Goal: Task Accomplishment & Management: Use online tool/utility

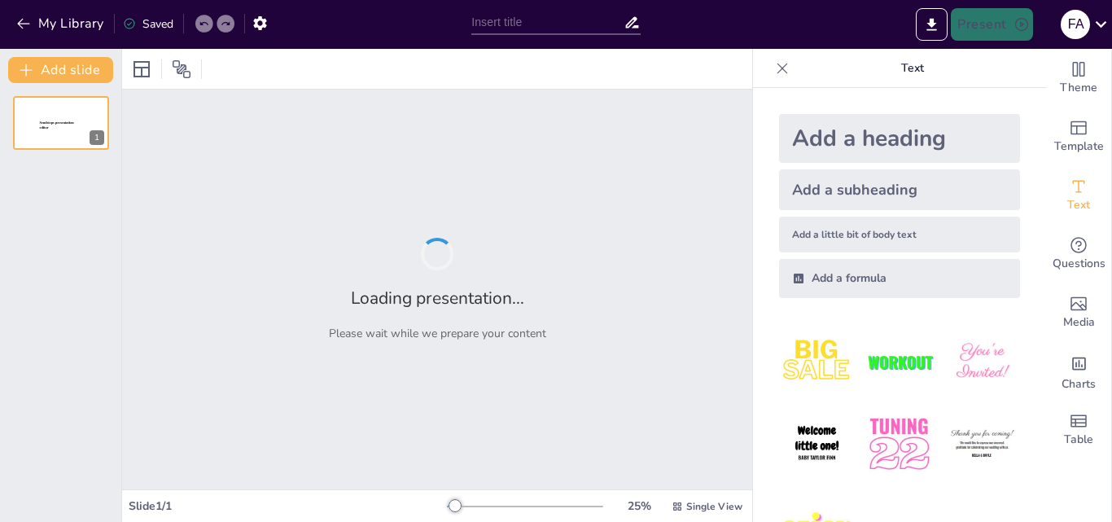
type input "Kid Spark y Tale Bot: Herramientas para el Desarrollo de Habilidades en Niños"
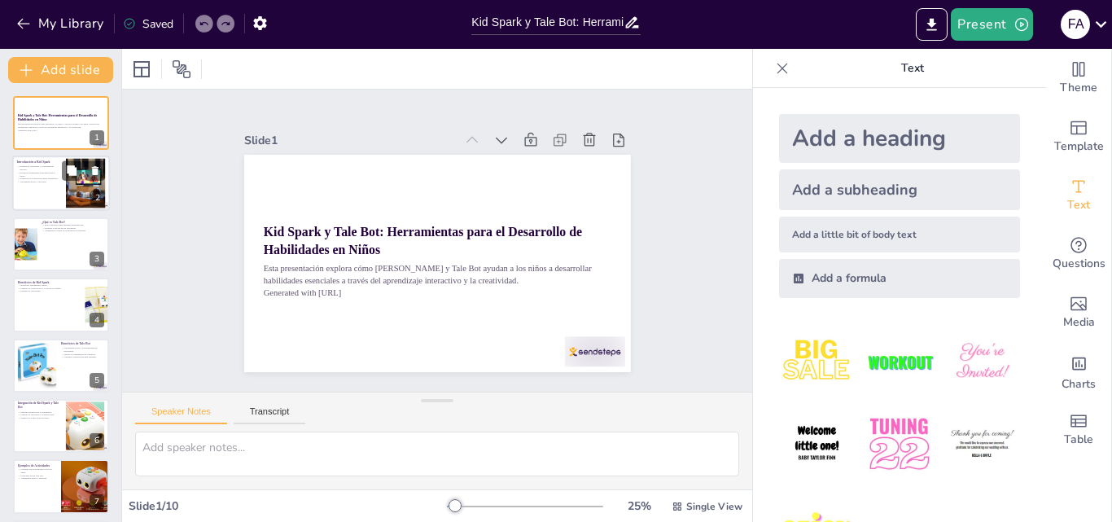
click at [43, 181] on p "Aprendizaje activo y divertido." at bounding box center [39, 182] width 44 height 3
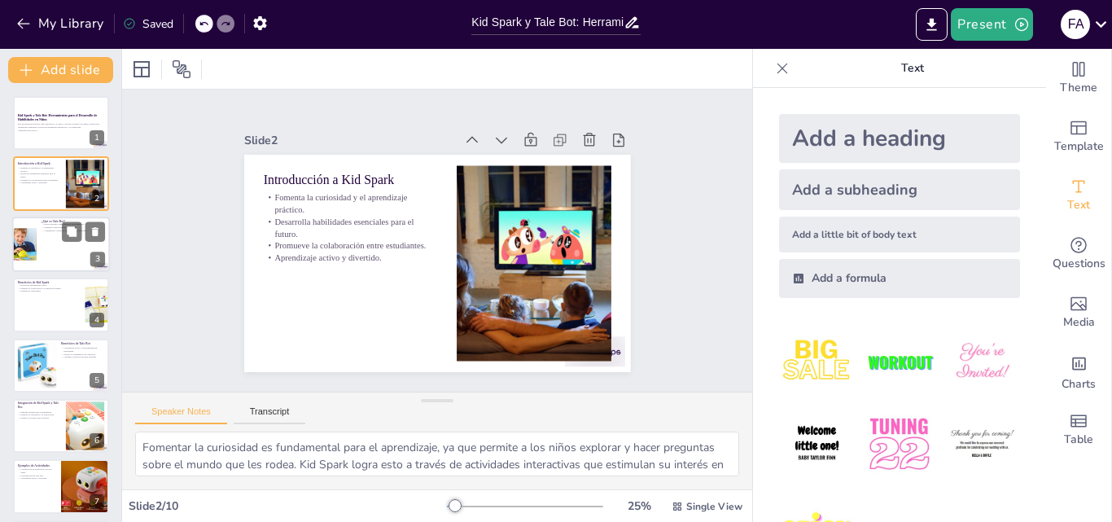
click at [51, 239] on div at bounding box center [61, 244] width 98 height 55
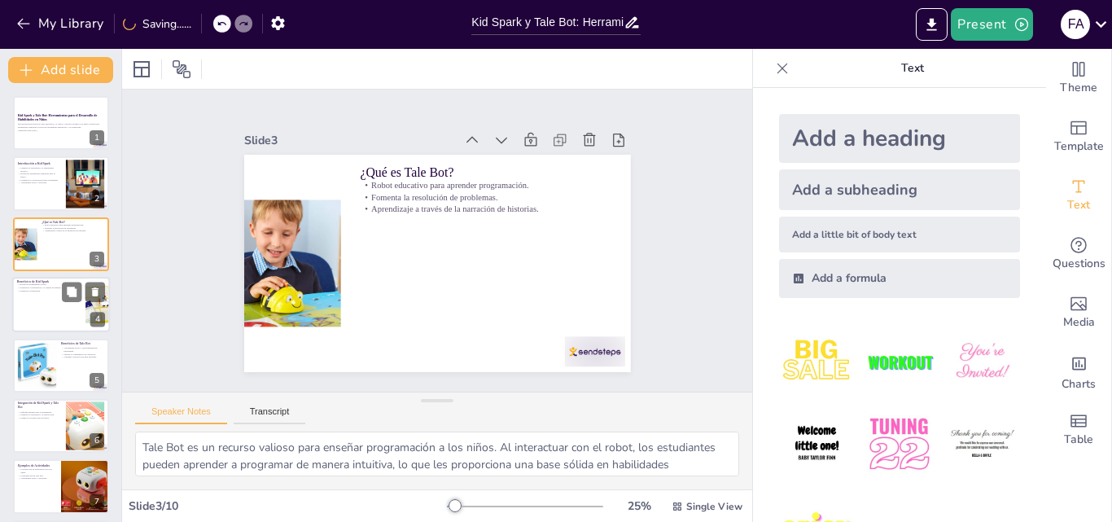
click at [47, 303] on div at bounding box center [61, 304] width 98 height 55
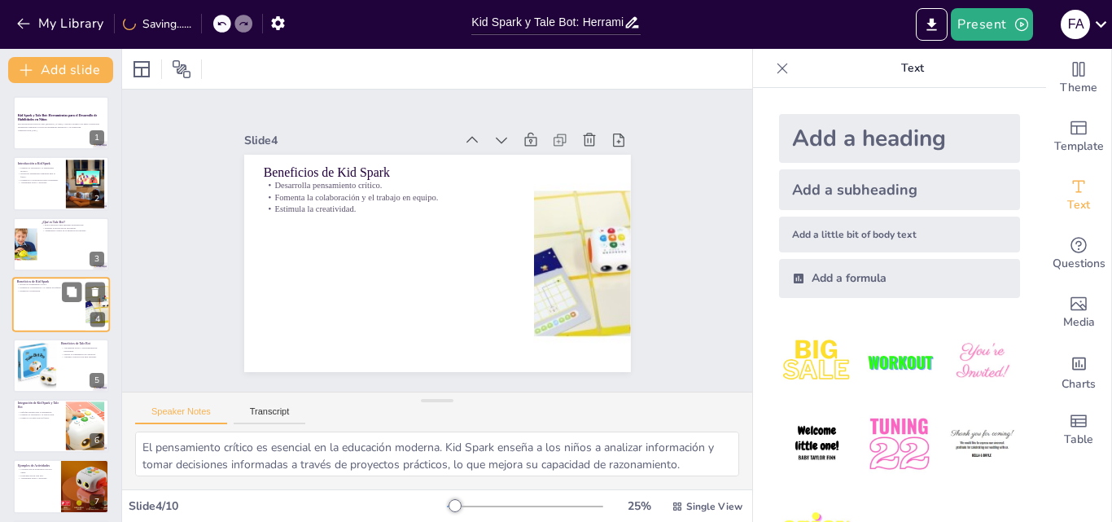
scroll to position [2, 0]
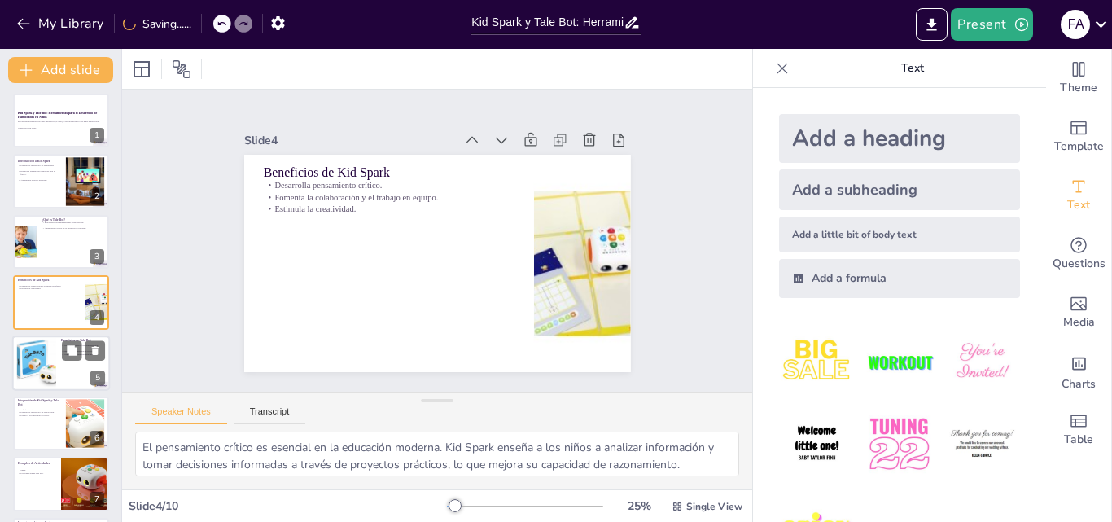
click at [55, 366] on div at bounding box center [36, 363] width 50 height 50
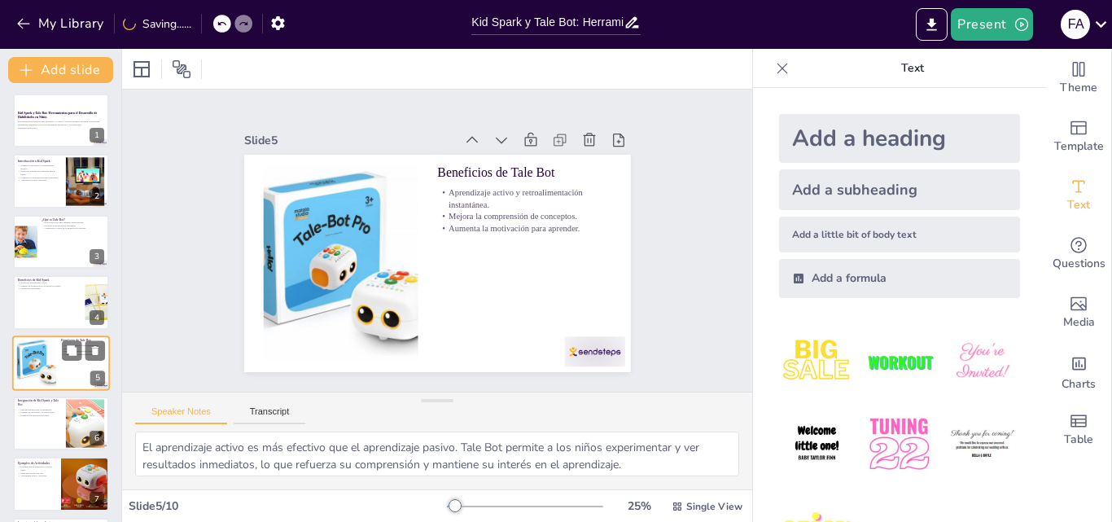
scroll to position [63, 0]
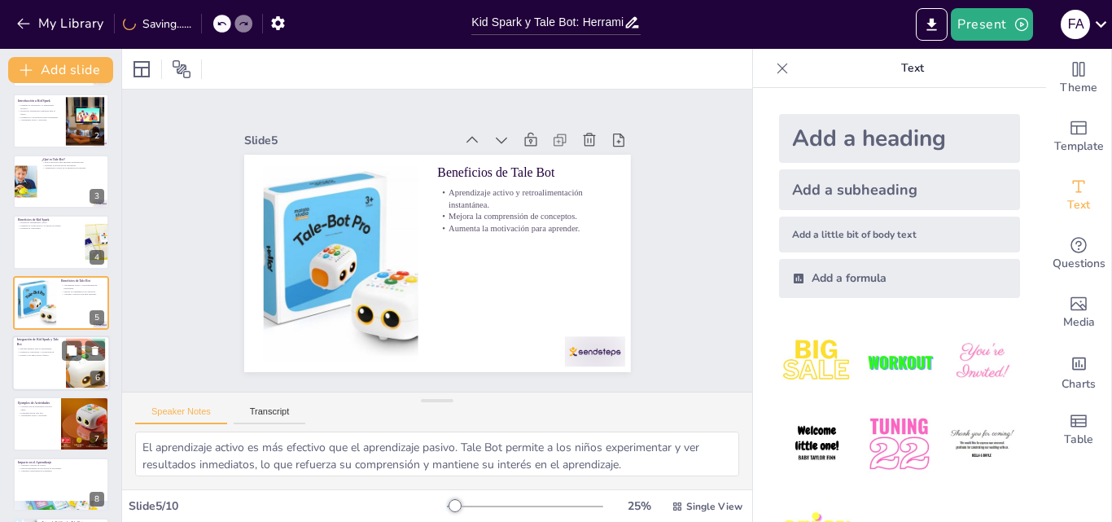
click at [50, 366] on div at bounding box center [61, 362] width 98 height 55
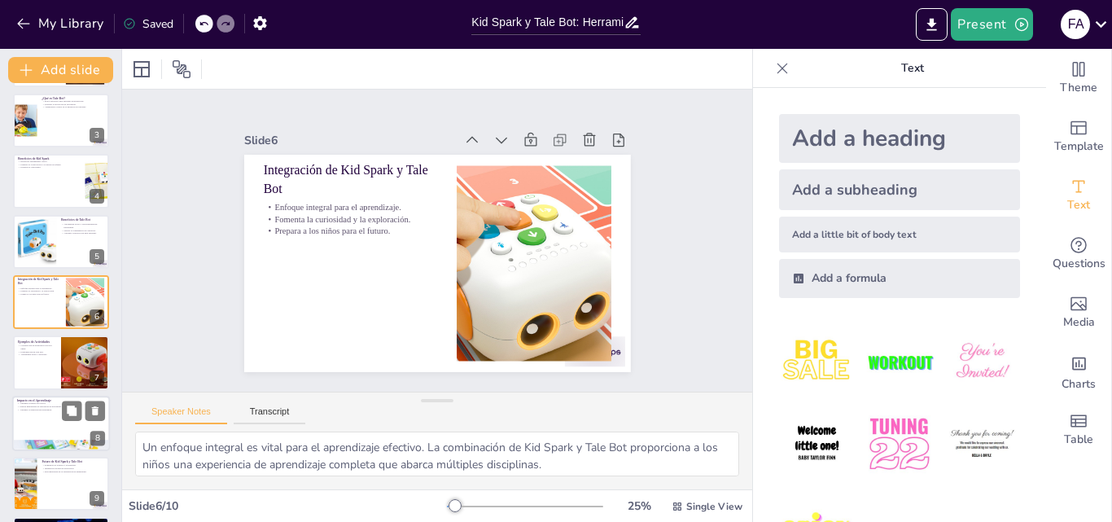
click at [50, 412] on div at bounding box center [61, 423] width 98 height 55
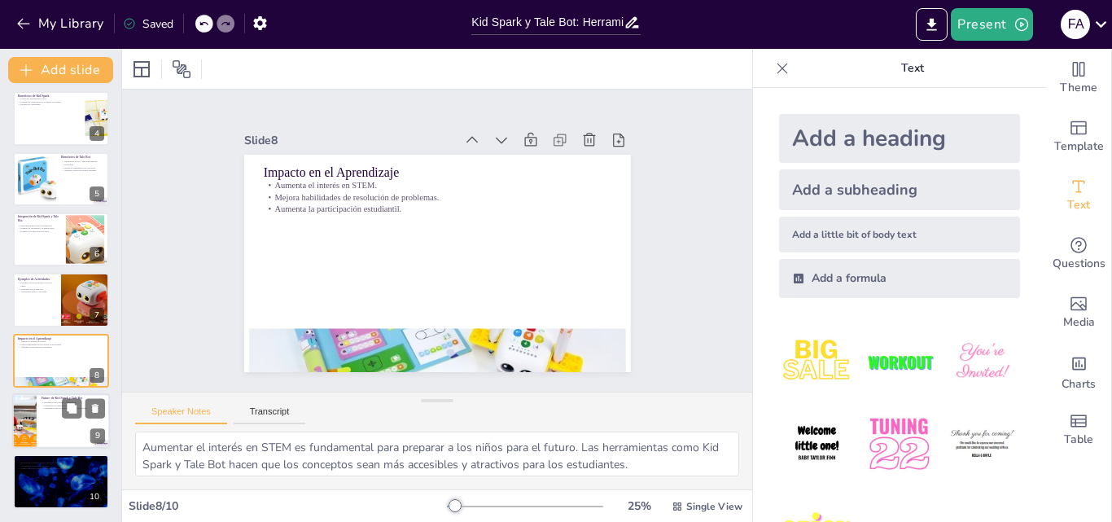
click at [33, 422] on div at bounding box center [24, 420] width 55 height 55
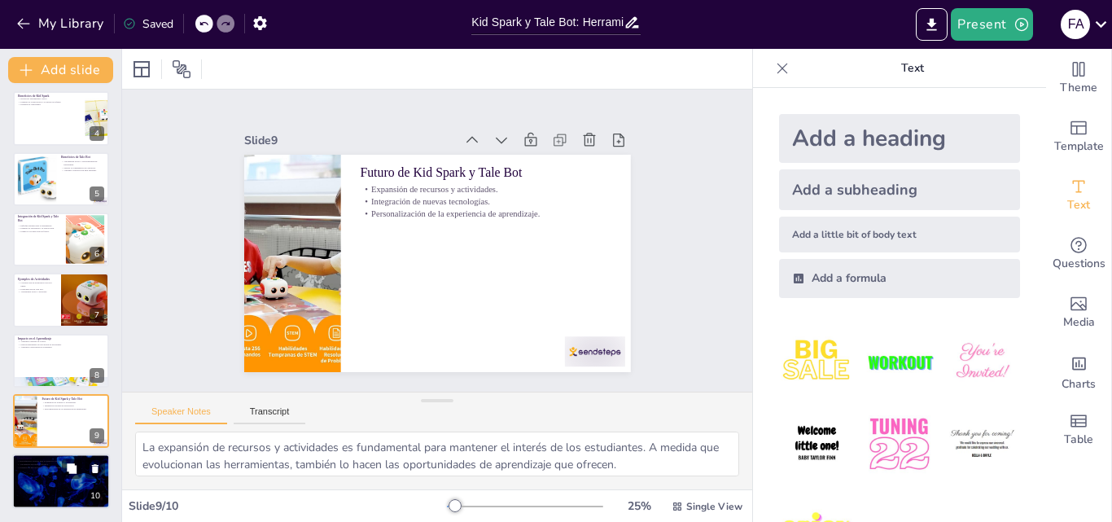
click at [70, 480] on div at bounding box center [61, 481] width 98 height 55
type textarea "Reconocer que Kid Spark y Tale Bot son herramientas valiosas es importante para…"
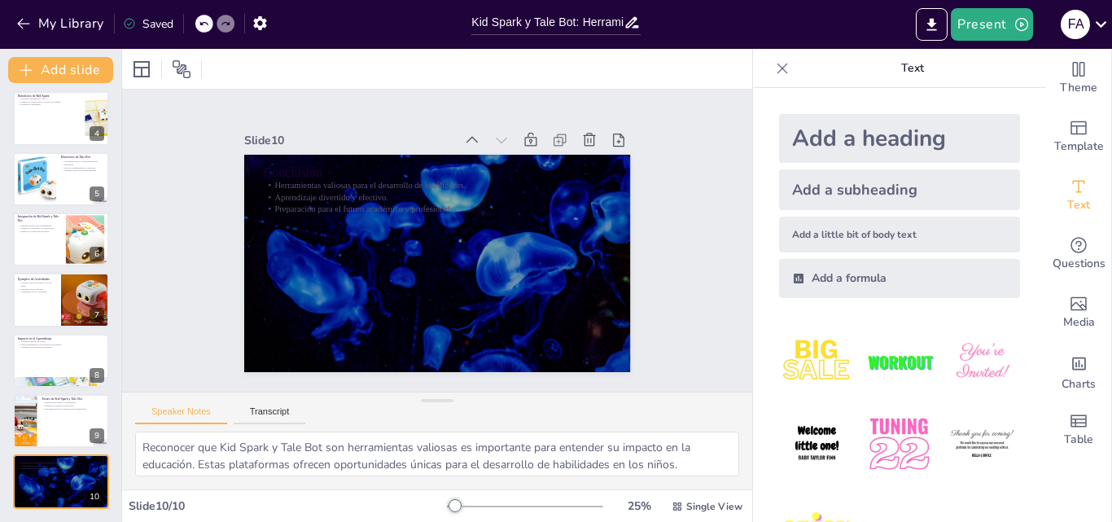
scroll to position [0, 0]
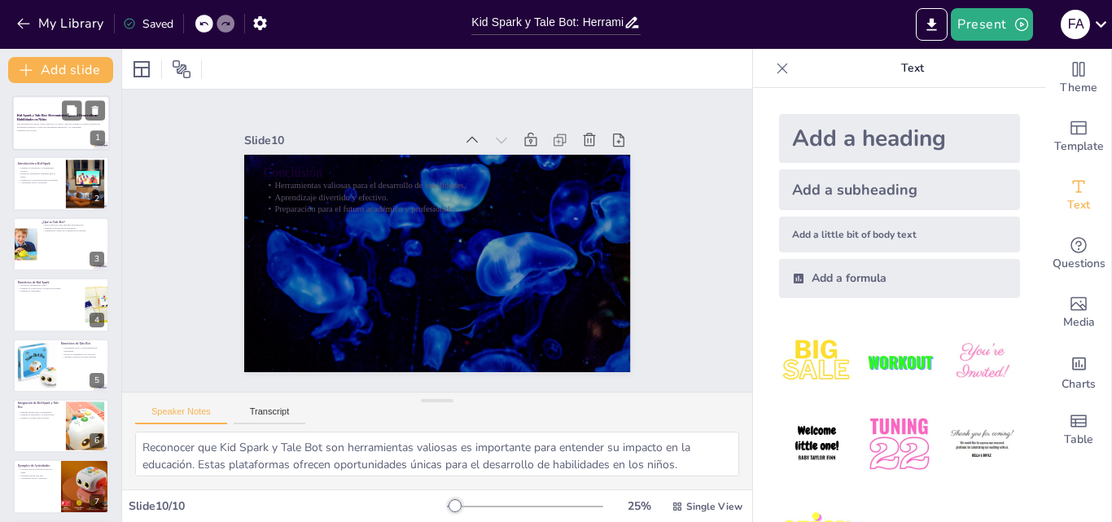
click at [55, 126] on p "Esta presentación explora cómo Kid Spark y Tale Bot ayudan a los niños a desarr…" at bounding box center [61, 126] width 88 height 6
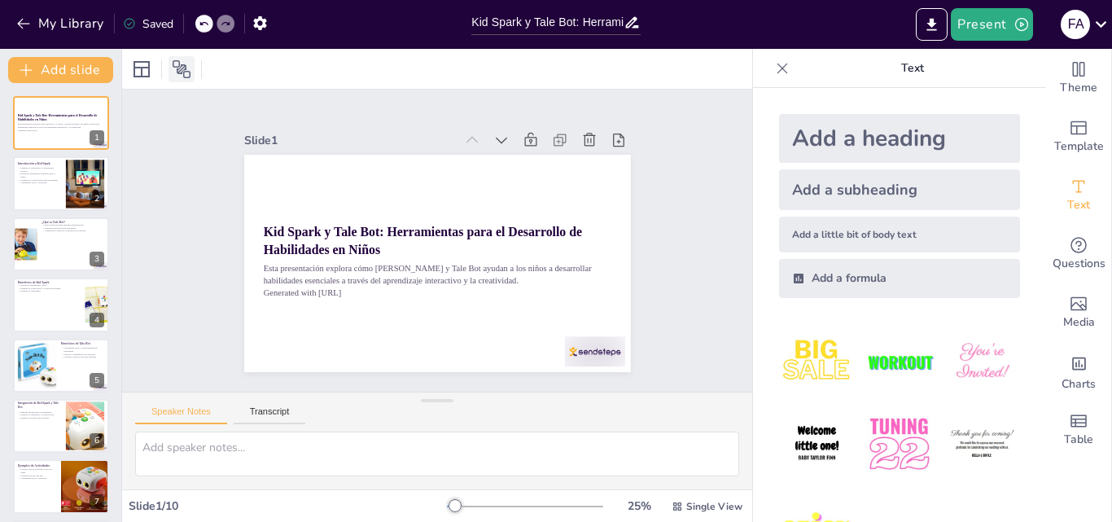
click at [182, 60] on icon at bounding box center [182, 69] width 20 height 20
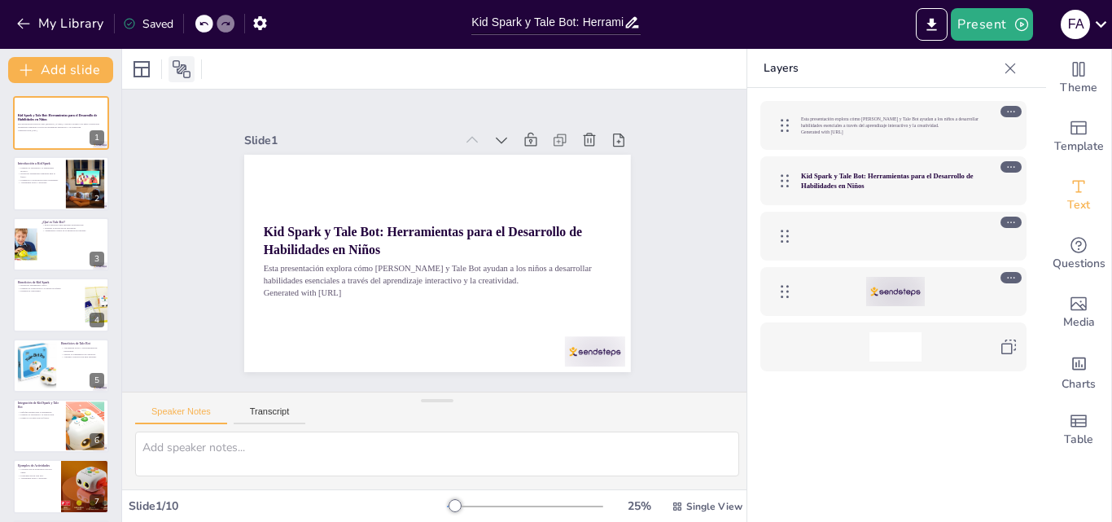
click at [182, 60] on icon at bounding box center [182, 69] width 20 height 20
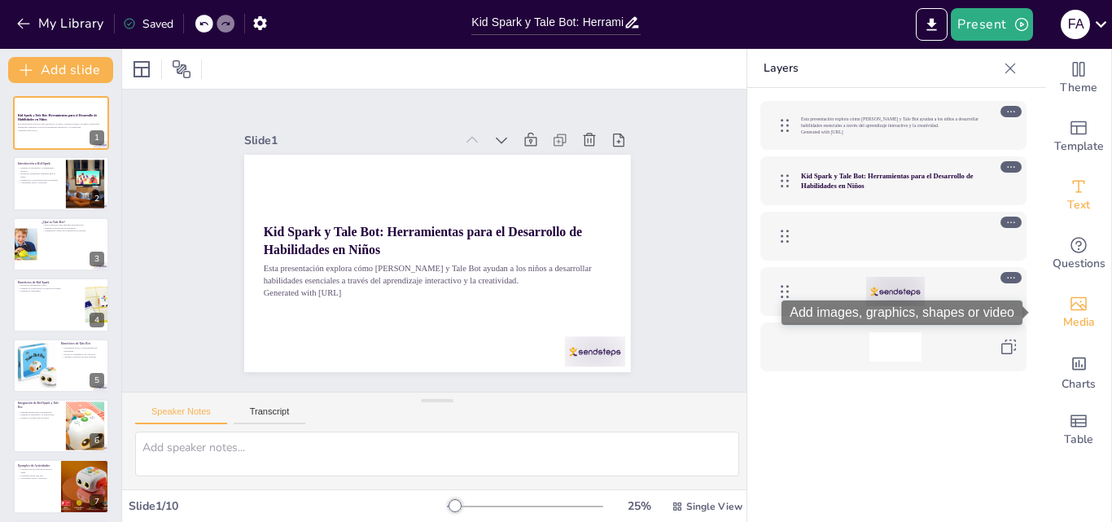
click at [1069, 309] on icon "Add images, graphics, shapes or video" at bounding box center [1079, 304] width 20 height 20
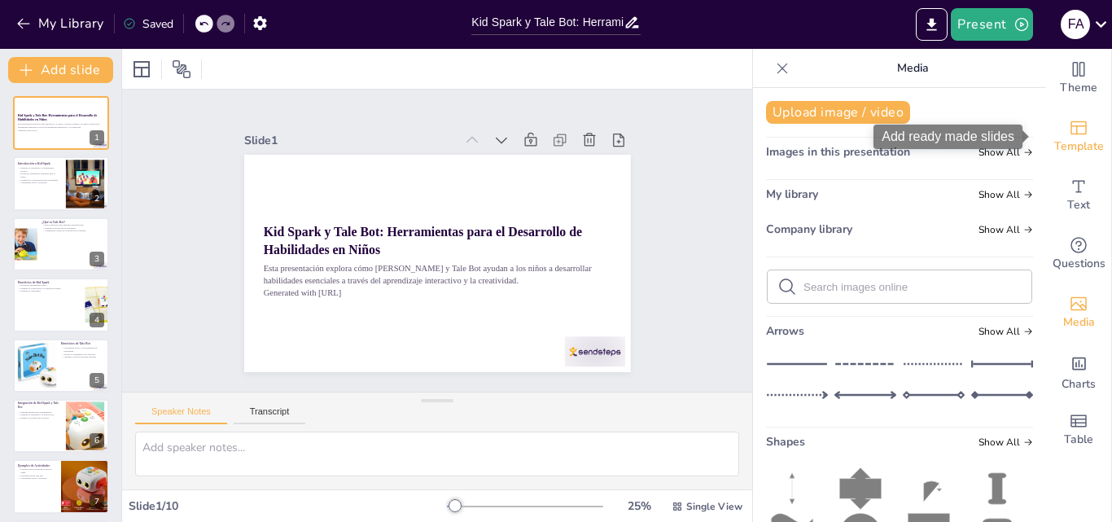
click at [1074, 131] on icon "Add ready made slides" at bounding box center [1079, 128] width 16 height 14
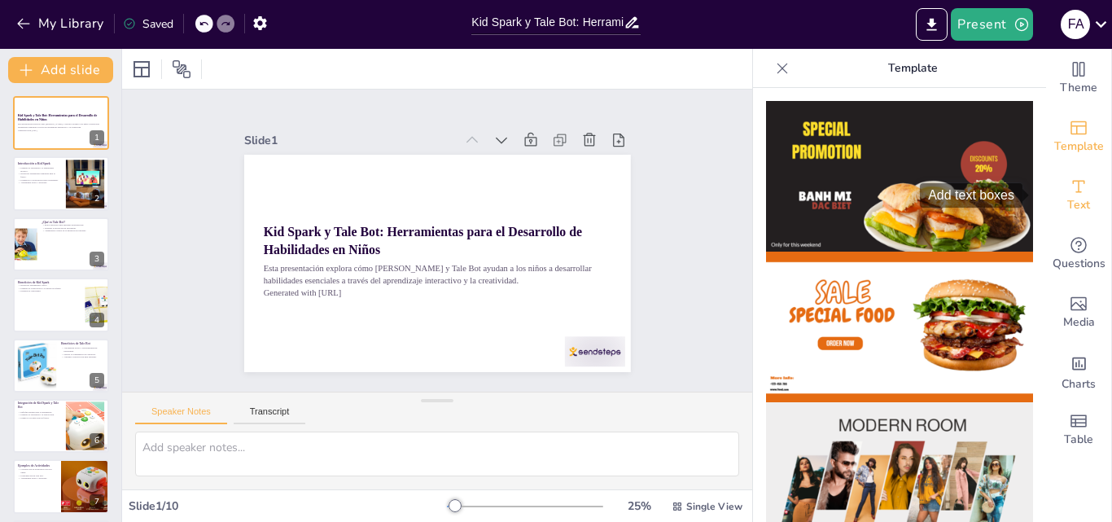
click at [1069, 195] on icon "Add text boxes" at bounding box center [1079, 187] width 20 height 20
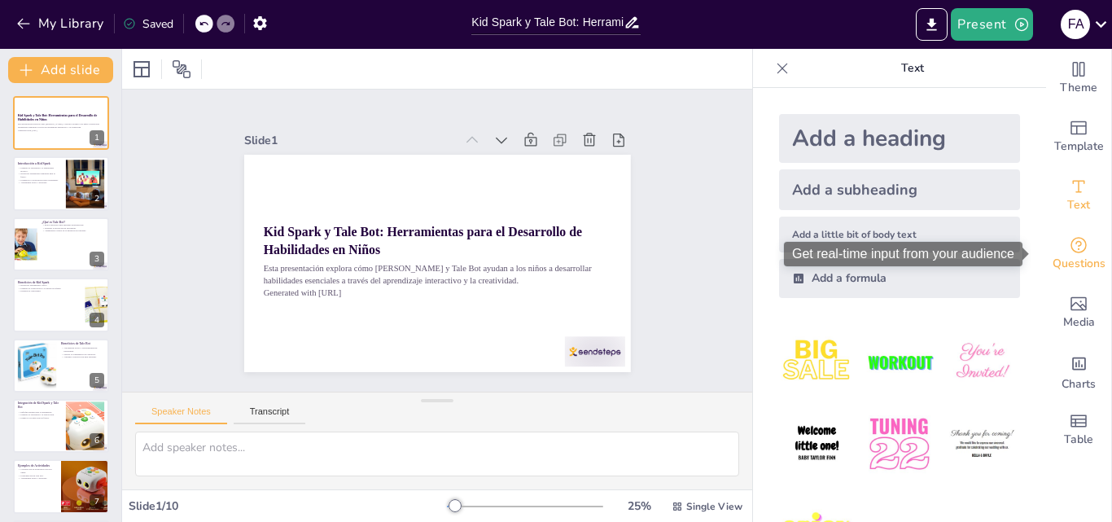
click at [1081, 252] on div "Questions" at bounding box center [1078, 254] width 65 height 59
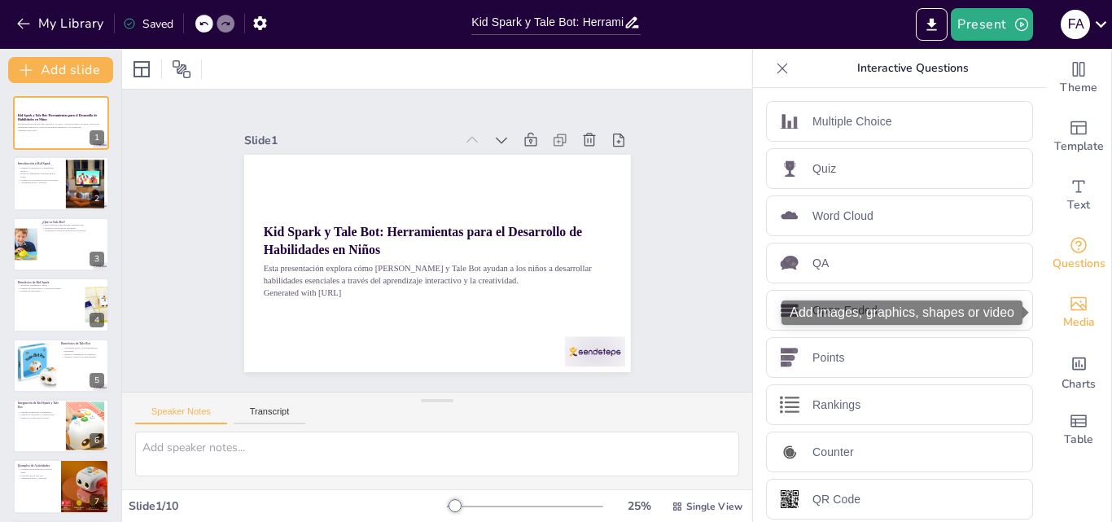
click at [1080, 300] on div "Media" at bounding box center [1078, 312] width 65 height 59
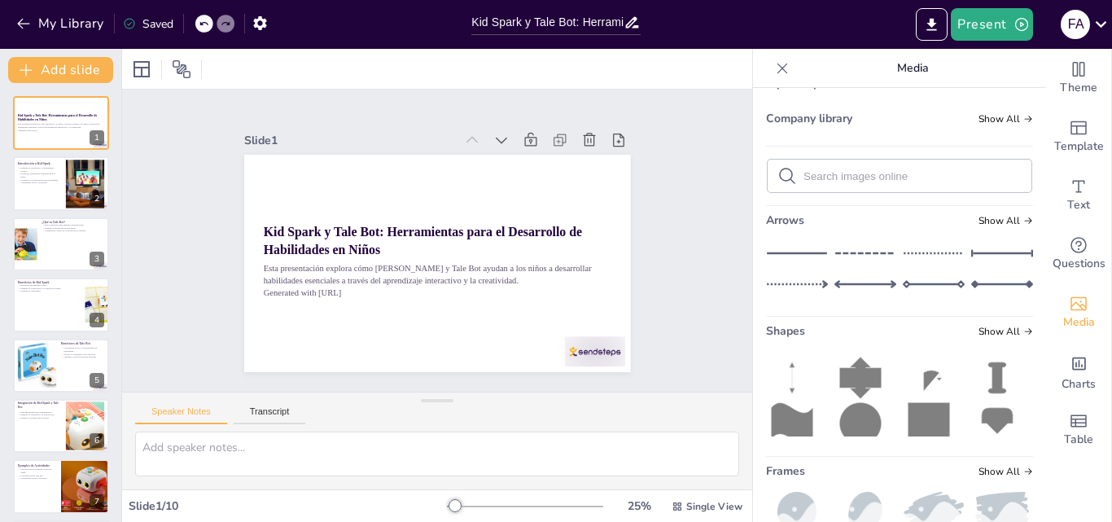
scroll to position [328, 0]
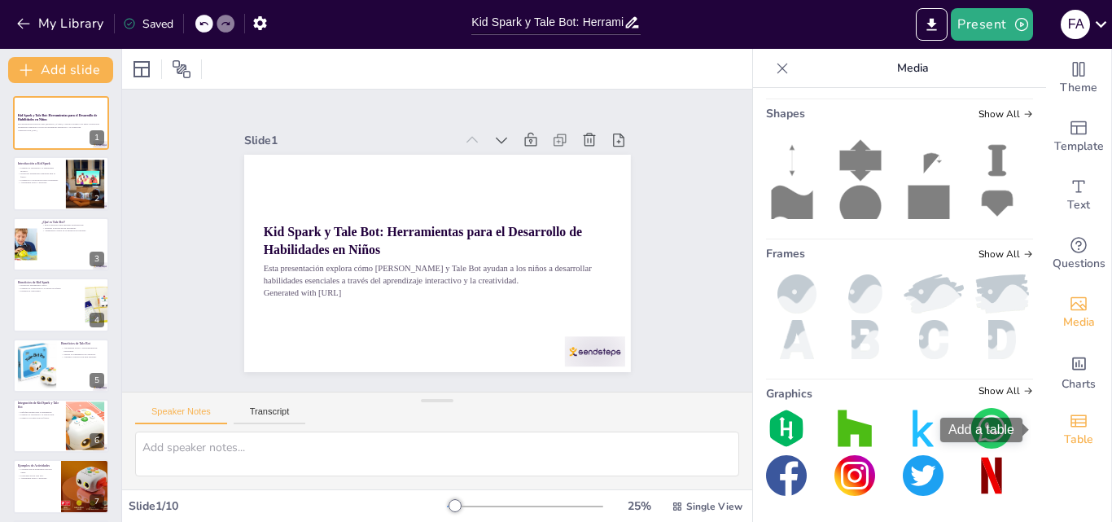
click at [1082, 427] on div "Table" at bounding box center [1078, 430] width 65 height 59
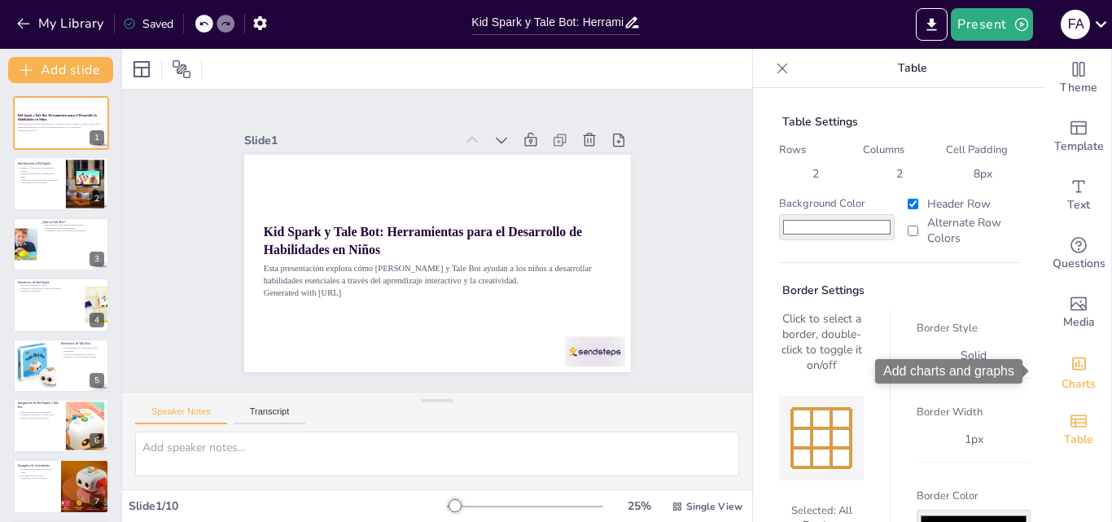
click at [1071, 362] on icon "Add charts and graphs" at bounding box center [1079, 363] width 17 height 17
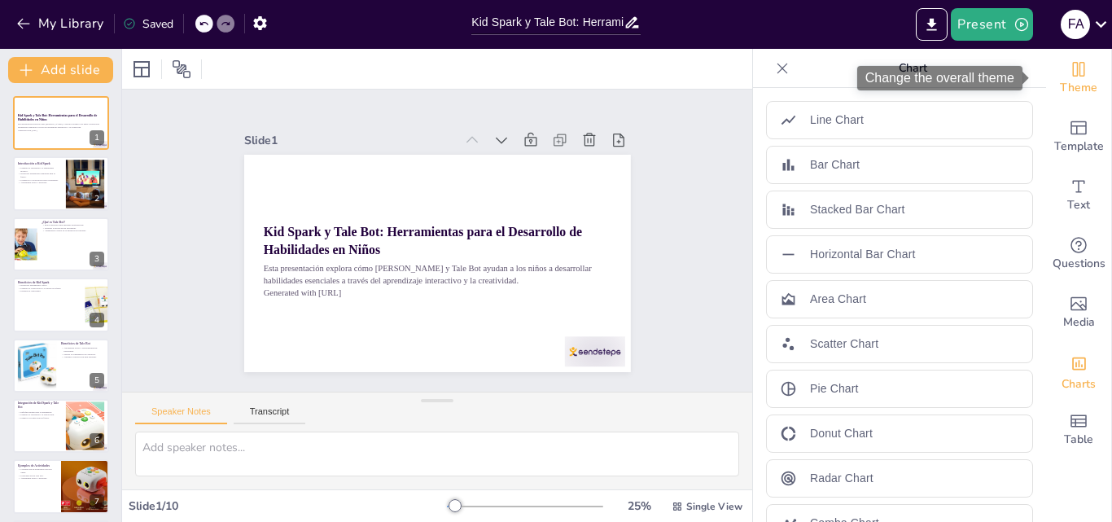
click at [1073, 68] on icon "Change the overall theme" at bounding box center [1079, 69] width 12 height 15
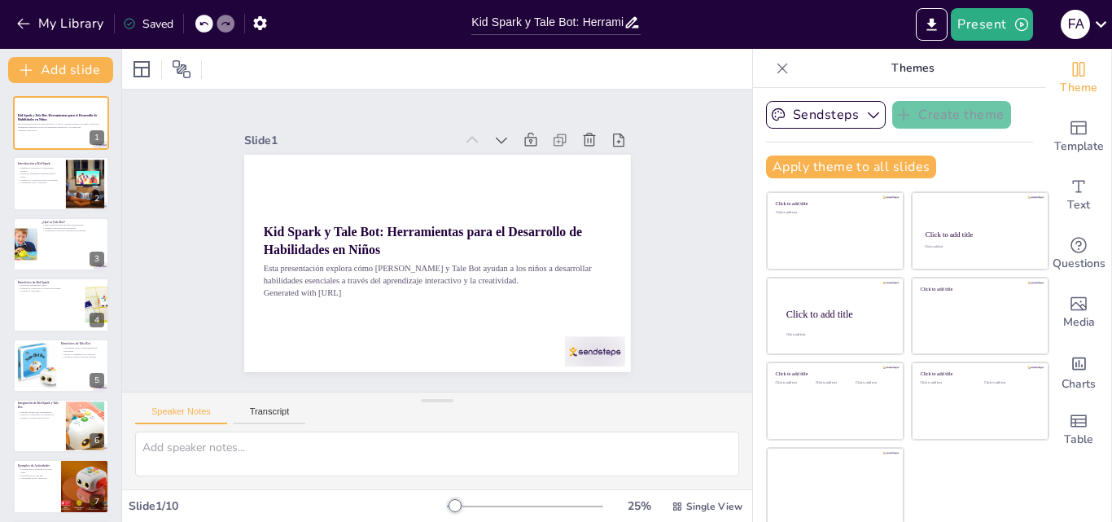
scroll to position [3, 0]
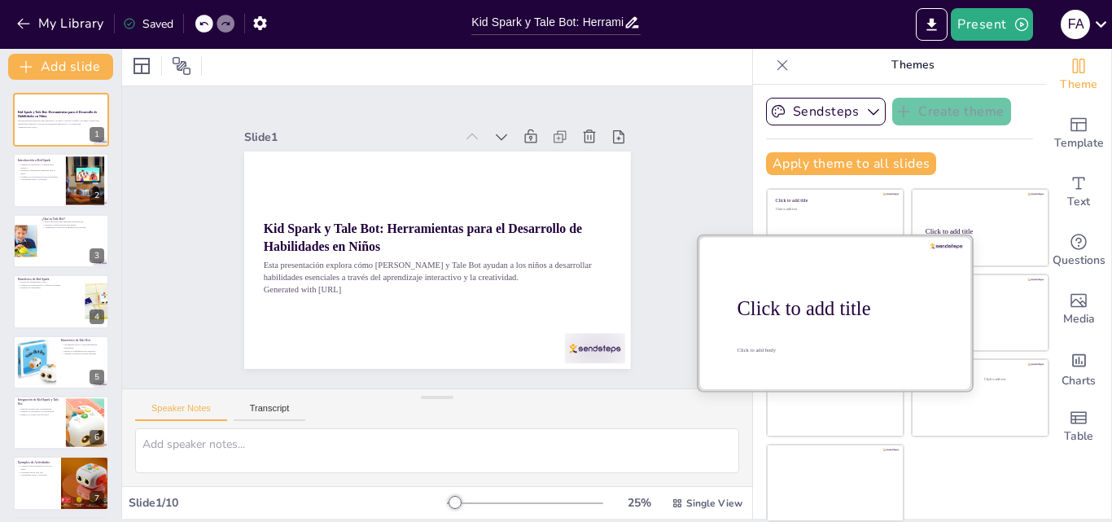
click at [860, 326] on div at bounding box center [836, 312] width 274 height 154
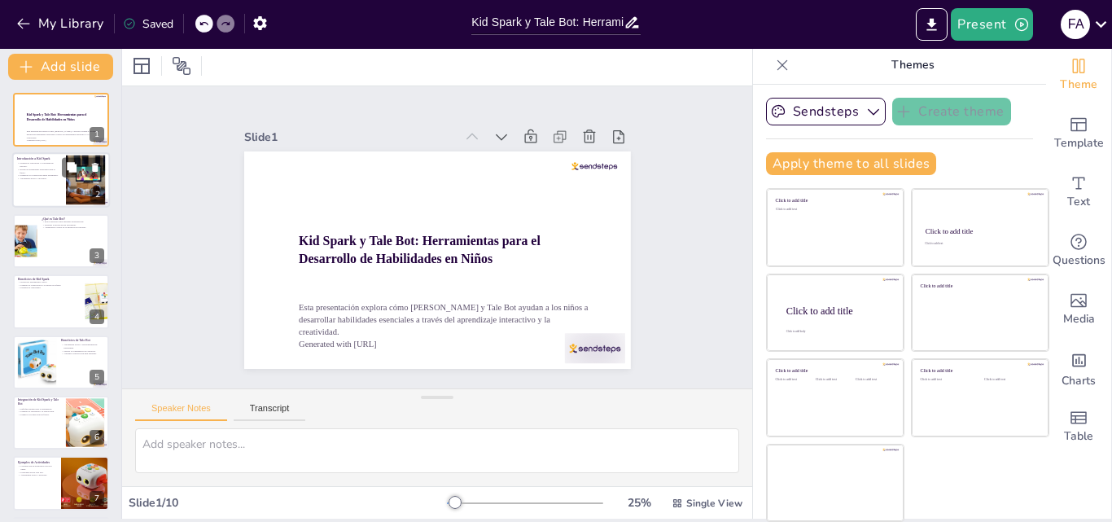
click at [55, 182] on div at bounding box center [61, 180] width 98 height 55
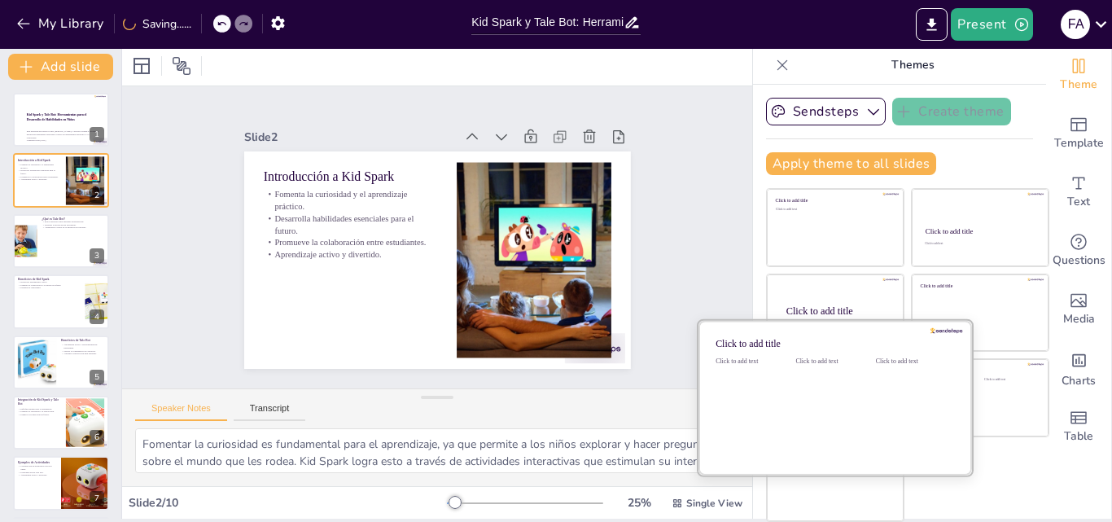
click at [796, 400] on div "Click to add text" at bounding box center [832, 407] width 73 height 101
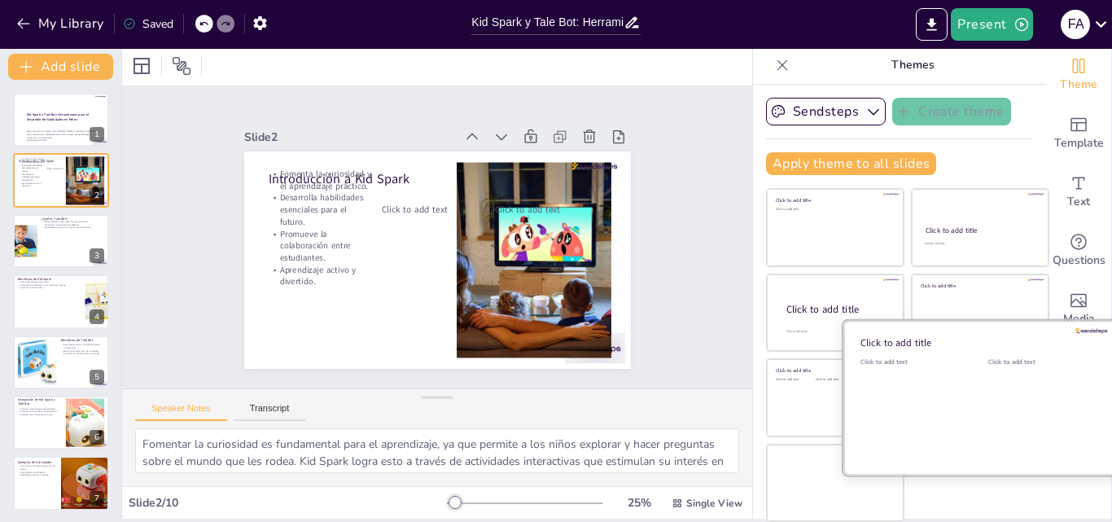
click at [989, 377] on div "Click to add text" at bounding box center [1040, 407] width 103 height 101
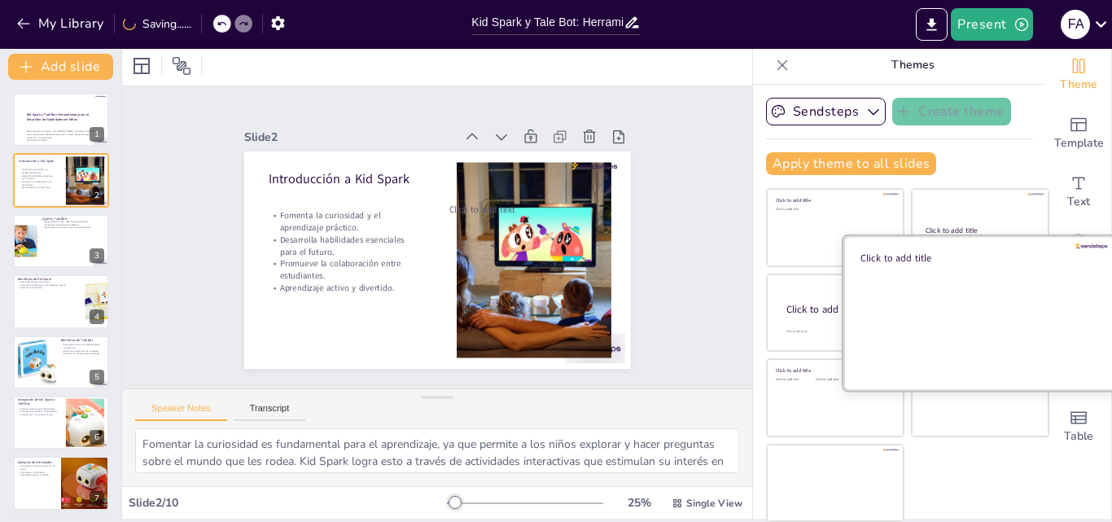
click at [948, 286] on div at bounding box center [981, 312] width 274 height 154
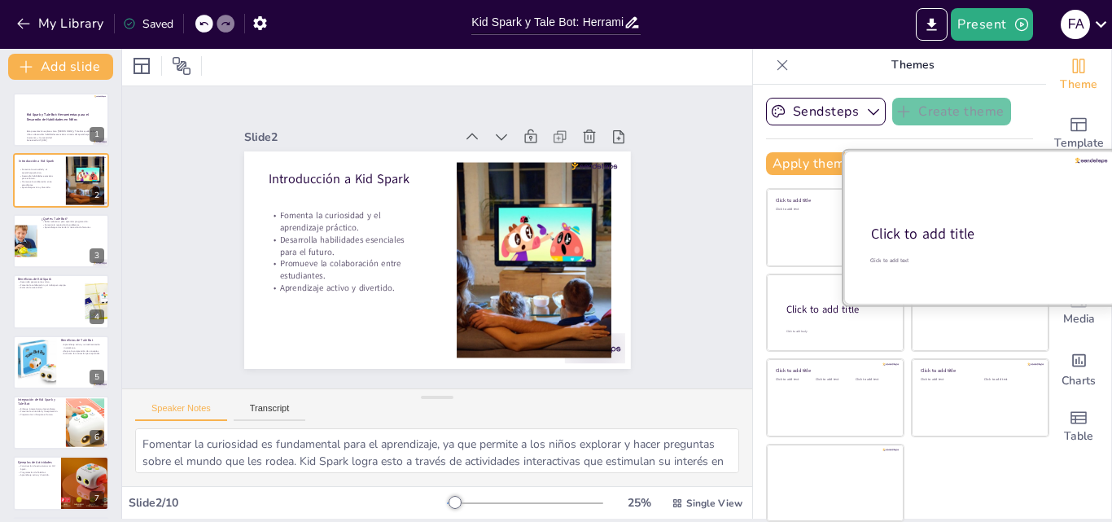
click at [950, 208] on div at bounding box center [981, 228] width 274 height 154
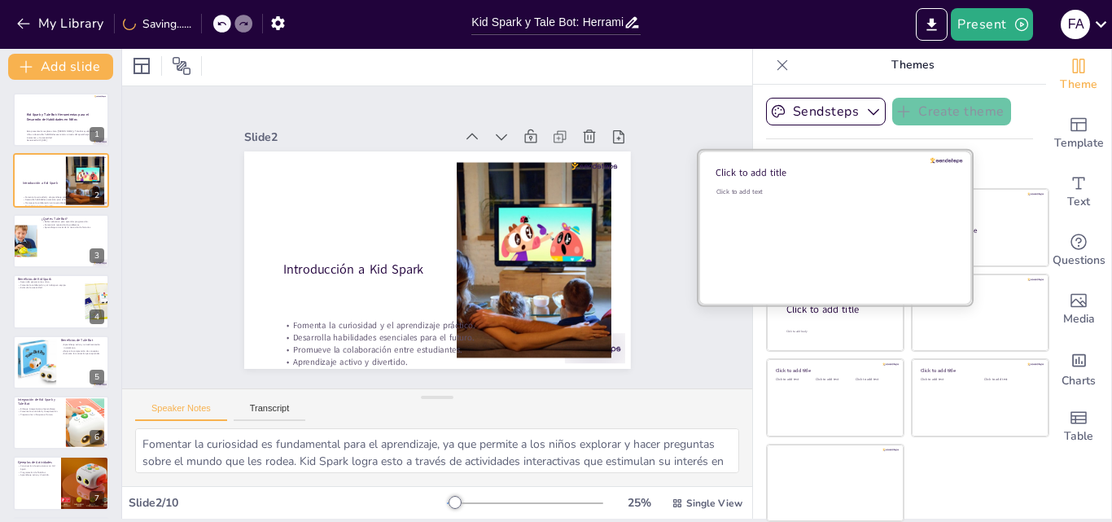
click at [772, 200] on div "Click to add text" at bounding box center [833, 237] width 233 height 101
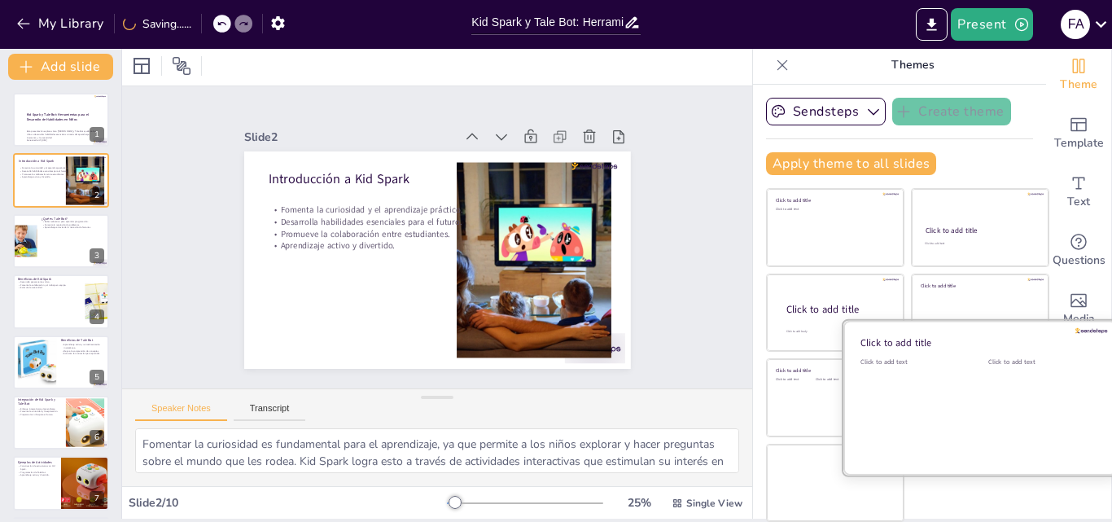
click at [922, 379] on div "Click to add text" at bounding box center [912, 407] width 103 height 101
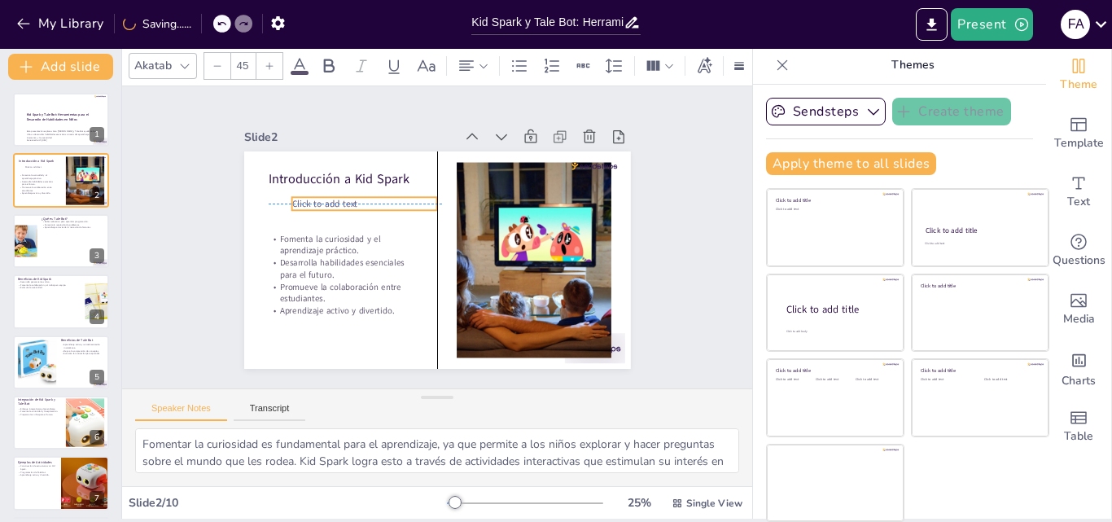
drag, startPoint x: 468, startPoint y: 203, endPoint x: 316, endPoint y: 195, distance: 152.4
click at [316, 197] on span "Click to add text" at bounding box center [325, 203] width 66 height 12
click at [319, 197] on span "Click to add text" at bounding box center [325, 203] width 66 height 12
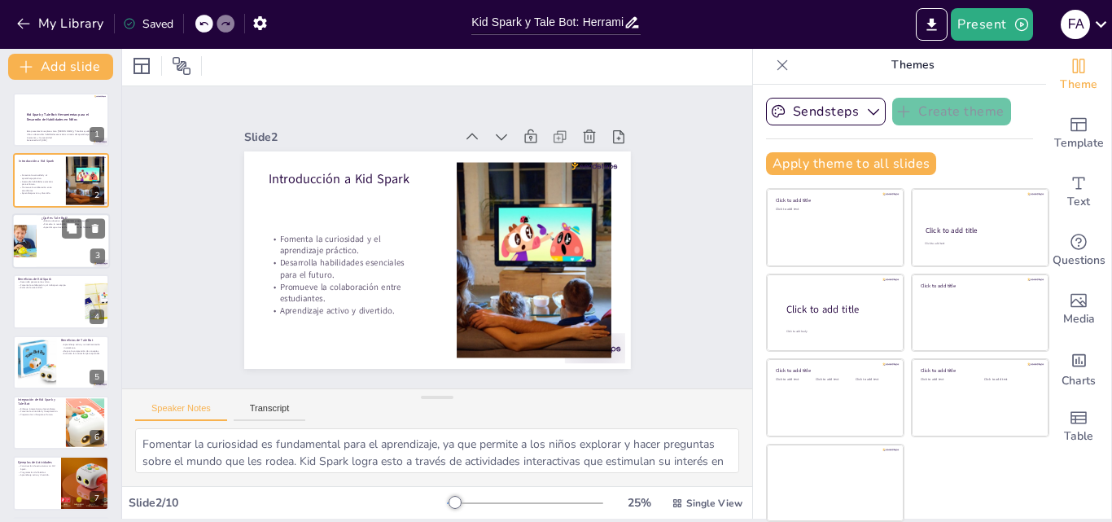
click at [22, 230] on div at bounding box center [24, 240] width 42 height 55
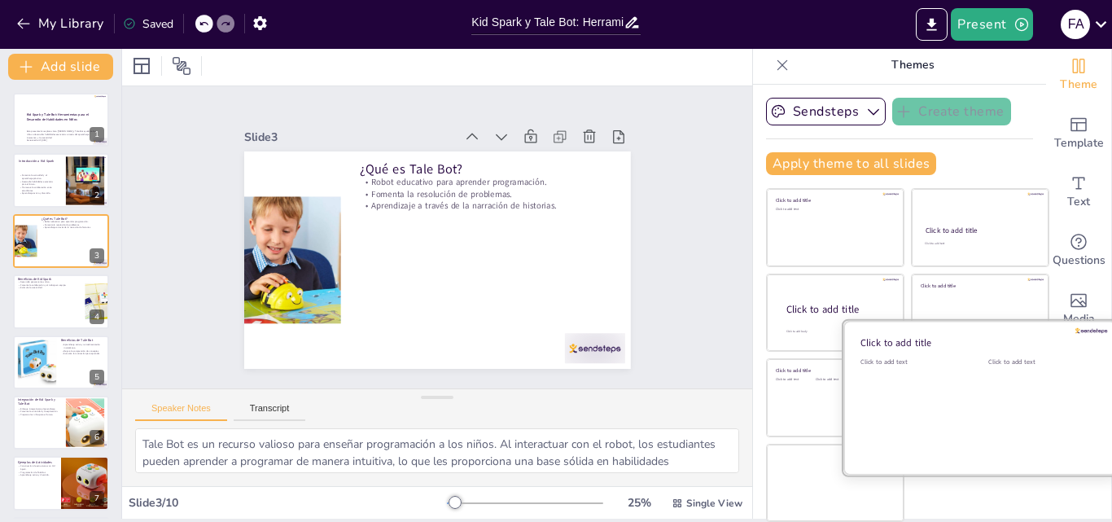
click at [960, 377] on div at bounding box center [981, 398] width 274 height 154
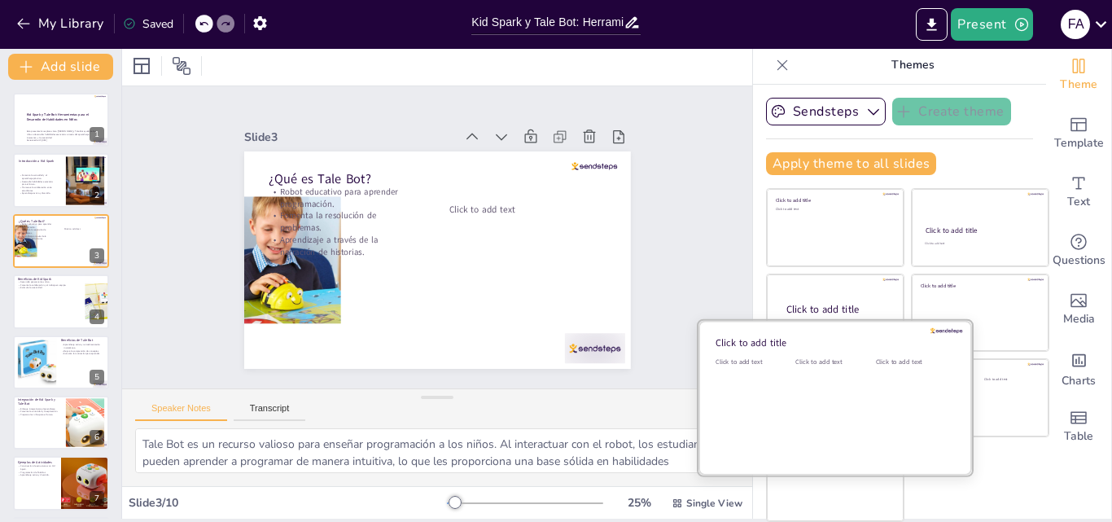
click at [796, 371] on div "Click to add text" at bounding box center [832, 407] width 73 height 101
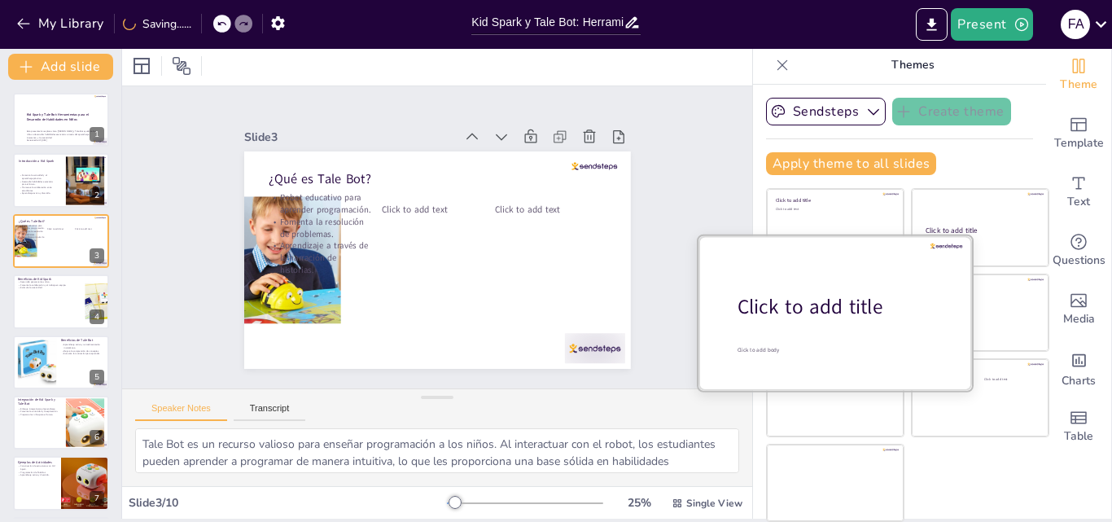
click at [779, 310] on div "Click to add title" at bounding box center [842, 307] width 208 height 28
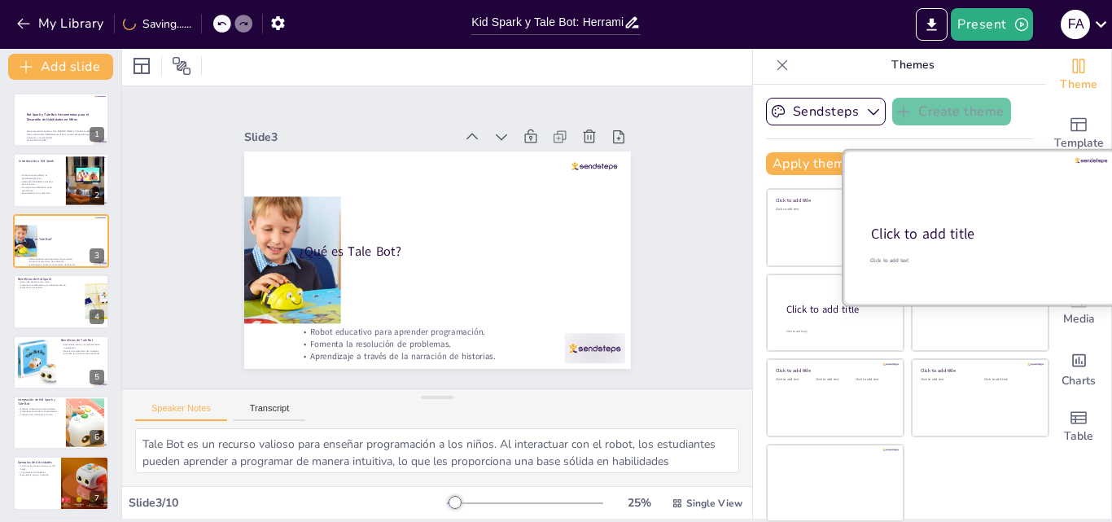
click at [956, 192] on div at bounding box center [981, 228] width 274 height 154
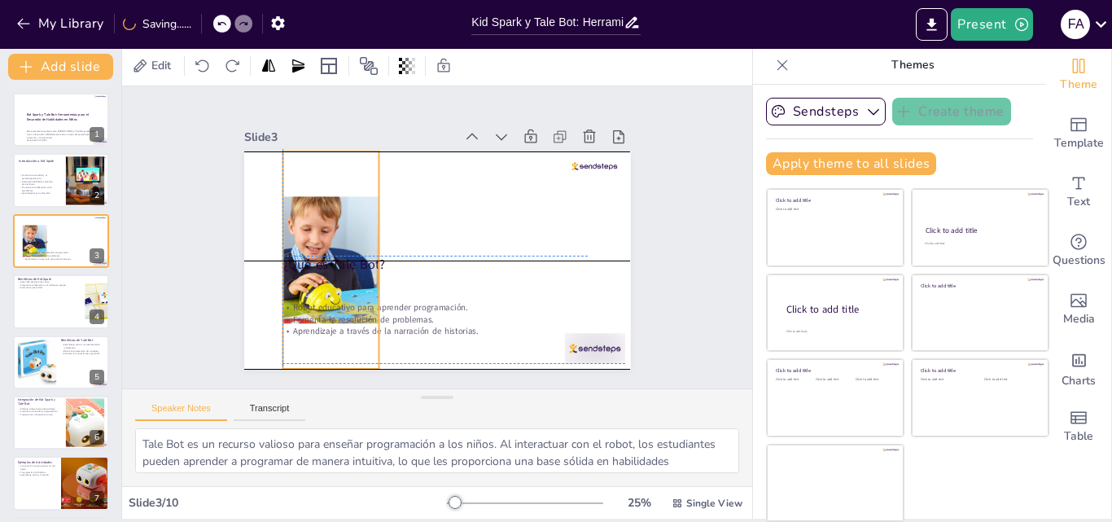
drag, startPoint x: 291, startPoint y: 215, endPoint x: 329, endPoint y: 213, distance: 38.3
click at [329, 213] on div at bounding box center [331, 259] width 169 height 217
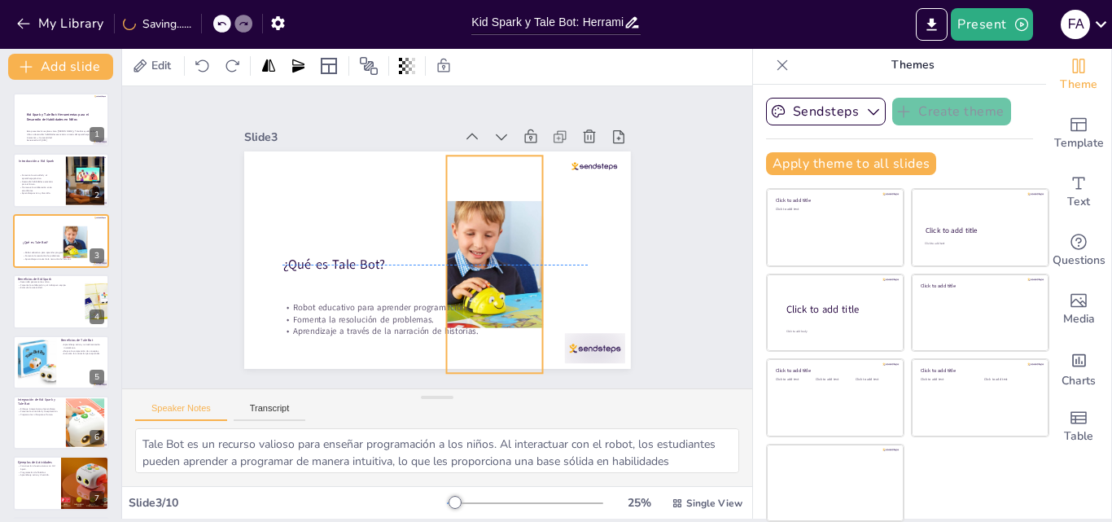
drag, startPoint x: 313, startPoint y: 250, endPoint x: 324, endPoint y: 175, distance: 75.7
click at [324, 175] on div "¿Qué es Tale Bot? Robot educativo para aprender programación. Fomenta la resolu…" at bounding box center [455, 153] width 378 height 81
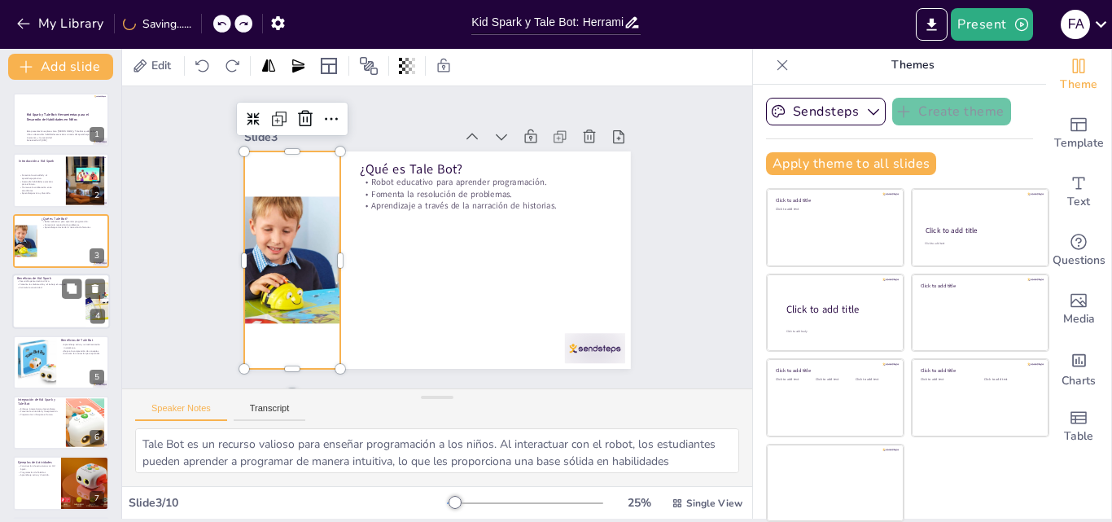
click at [58, 310] on div at bounding box center [61, 301] width 98 height 55
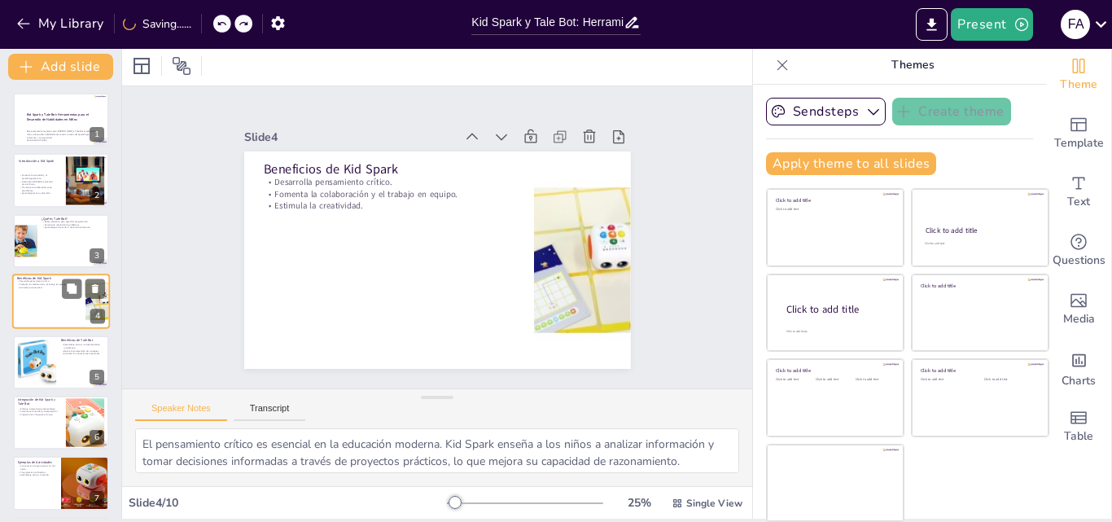
scroll to position [2, 0]
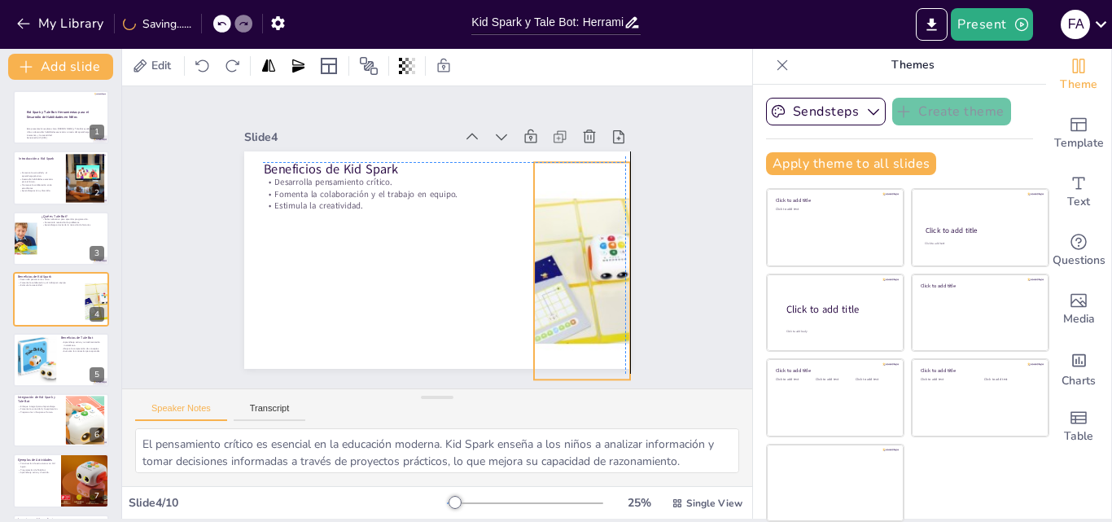
click at [591, 262] on div at bounding box center [582, 270] width 217 height 217
click at [664, 275] on div "Slide 1 Kid Spark y Tale Bot: Herramientas para el Desarrollo de Habilidades en…" at bounding box center [437, 238] width 658 height 366
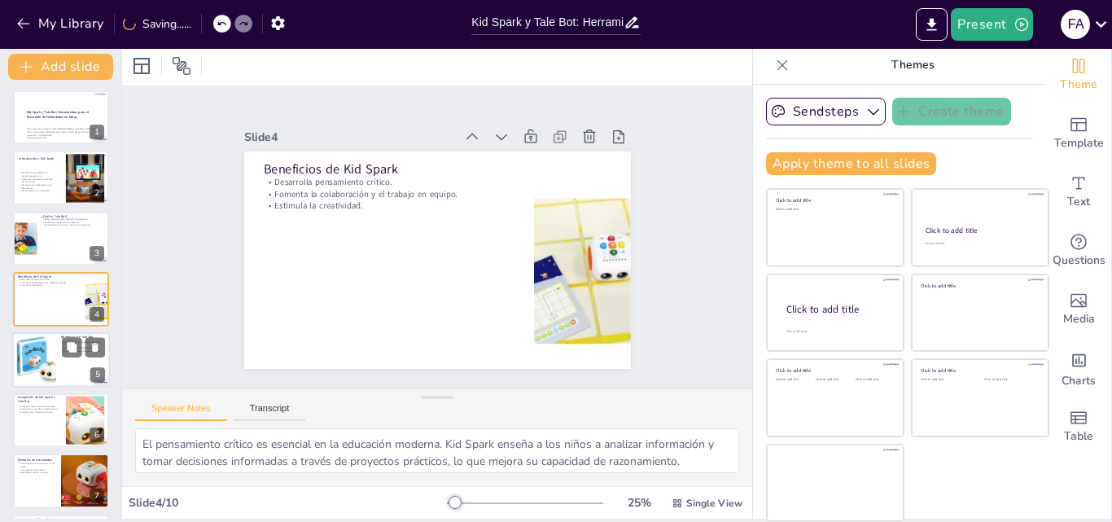
click at [60, 364] on div at bounding box center [61, 359] width 98 height 55
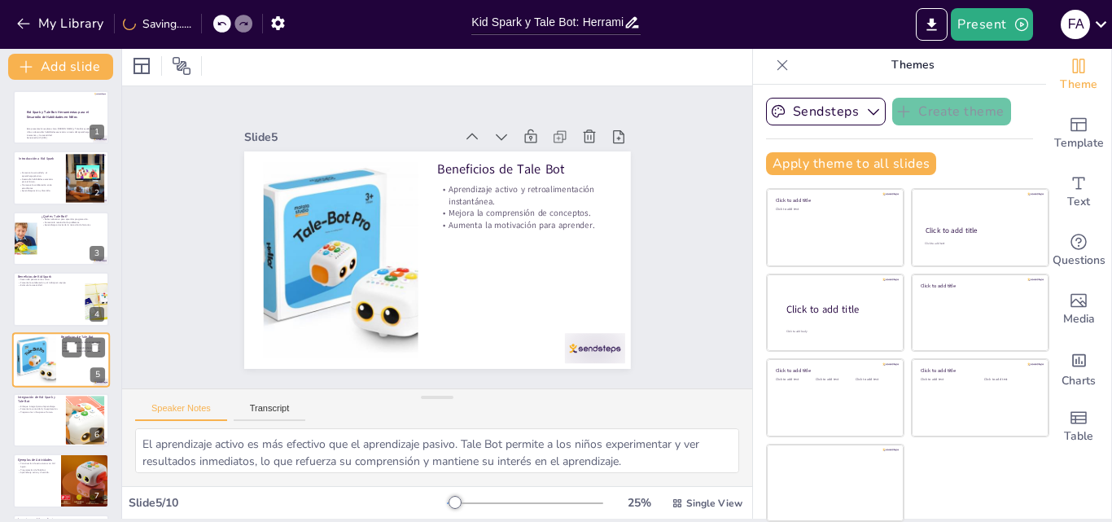
scroll to position [63, 0]
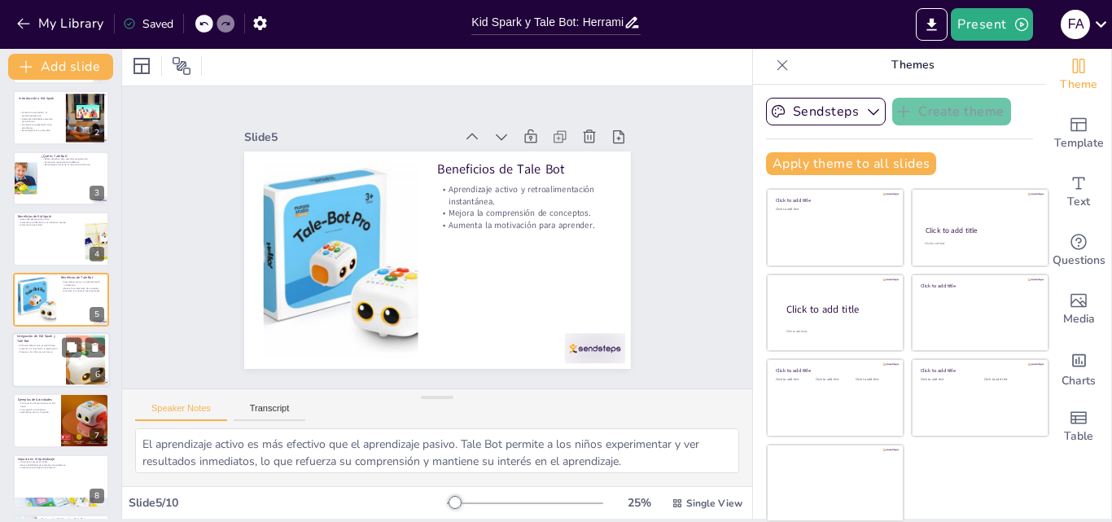
click at [24, 359] on div at bounding box center [61, 359] width 98 height 55
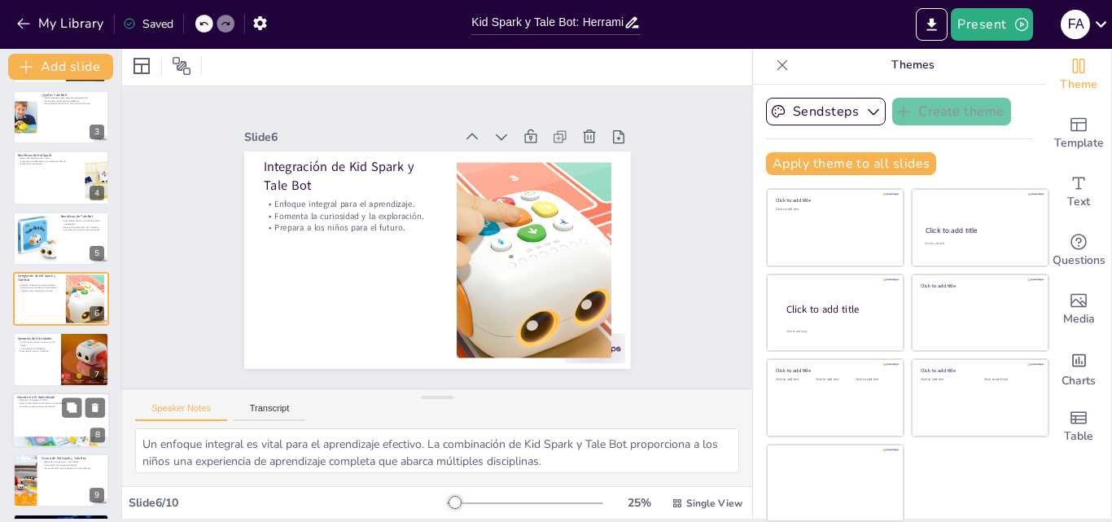
click at [47, 412] on div at bounding box center [61, 419] width 98 height 55
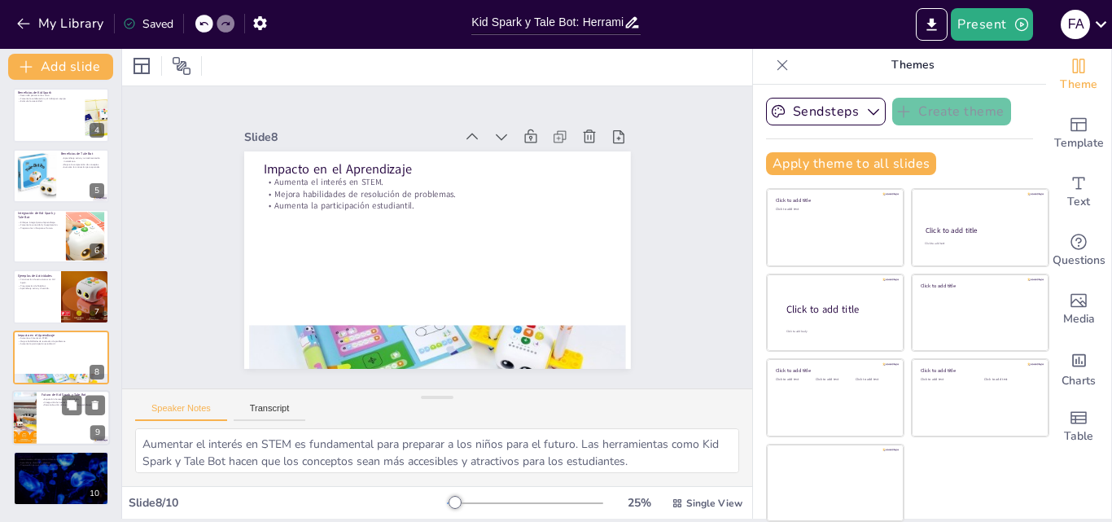
click at [40, 411] on div at bounding box center [61, 417] width 98 height 55
type textarea "La expansión de recursos y actividades es fundamental para mantener el interés …"
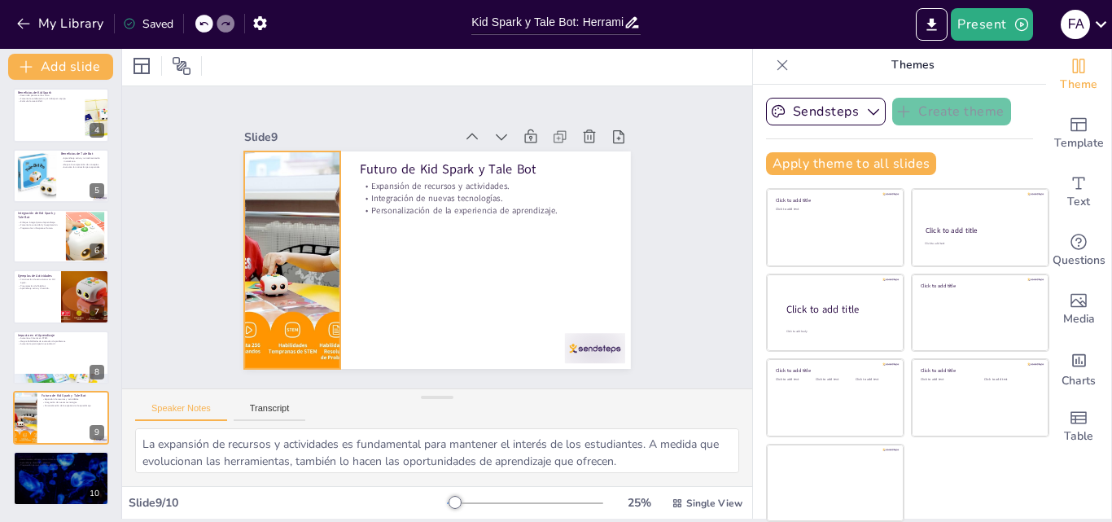
click at [289, 261] on div at bounding box center [292, 259] width 217 height 217
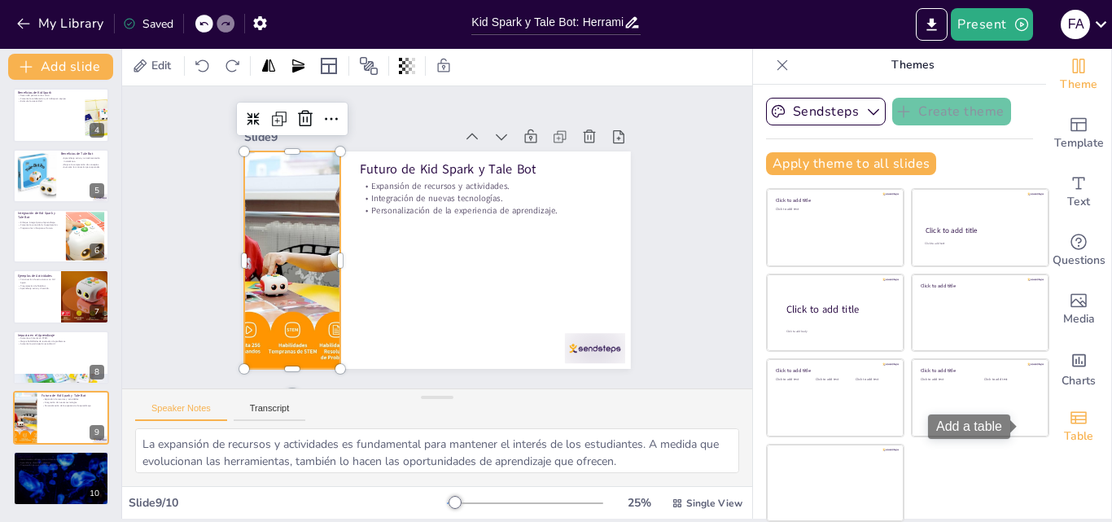
click at [1064, 441] on span "Table" at bounding box center [1078, 436] width 29 height 18
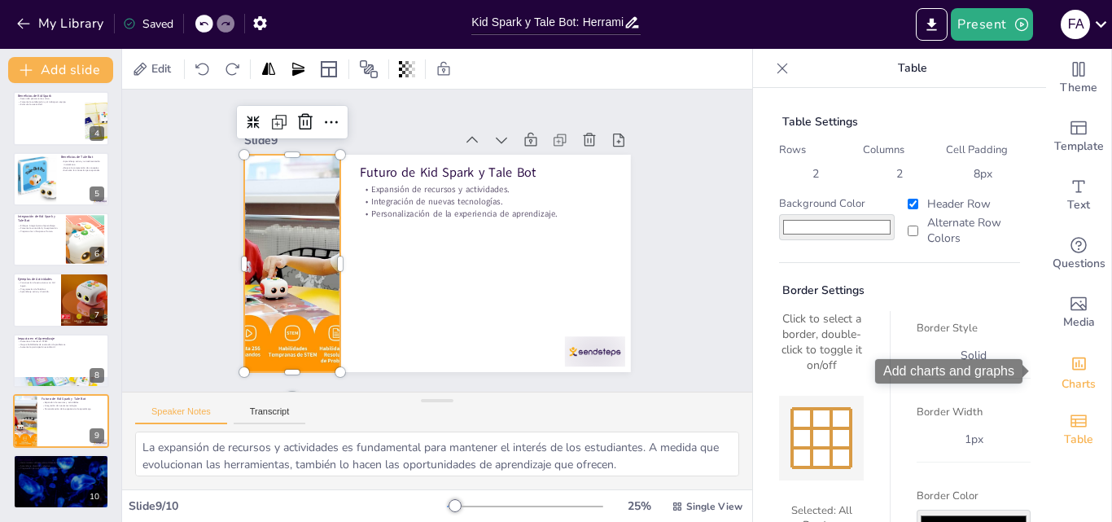
click at [1062, 379] on span "Charts" at bounding box center [1079, 384] width 34 height 18
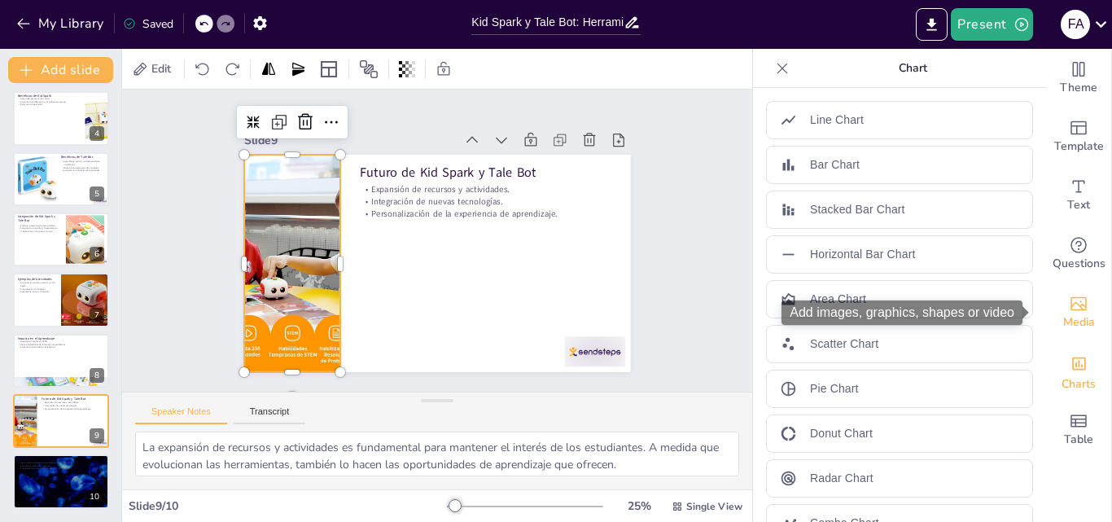
click at [1069, 309] on icon "Add images, graphics, shapes or video" at bounding box center [1079, 304] width 20 height 20
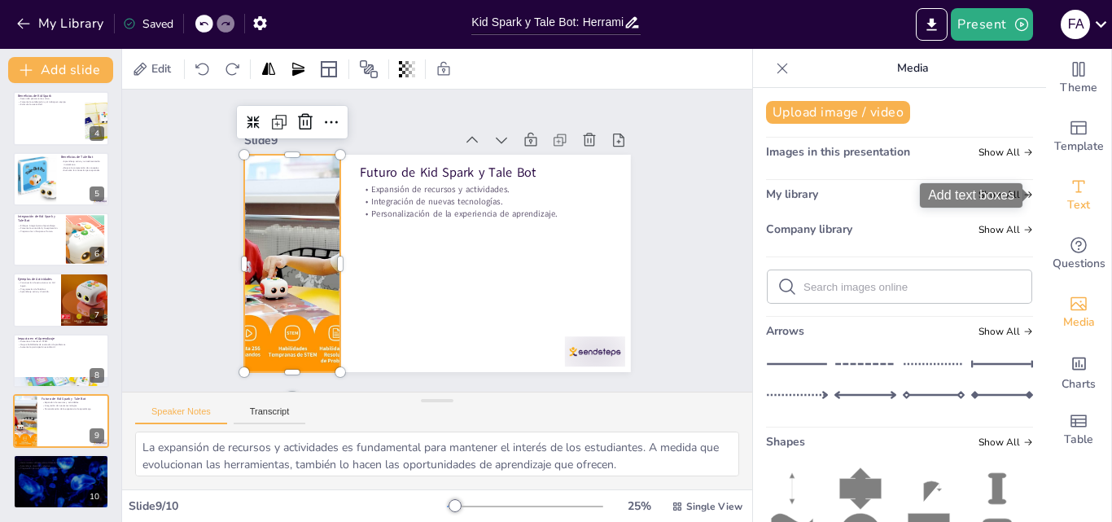
click at [1071, 220] on div "Text" at bounding box center [1078, 195] width 65 height 59
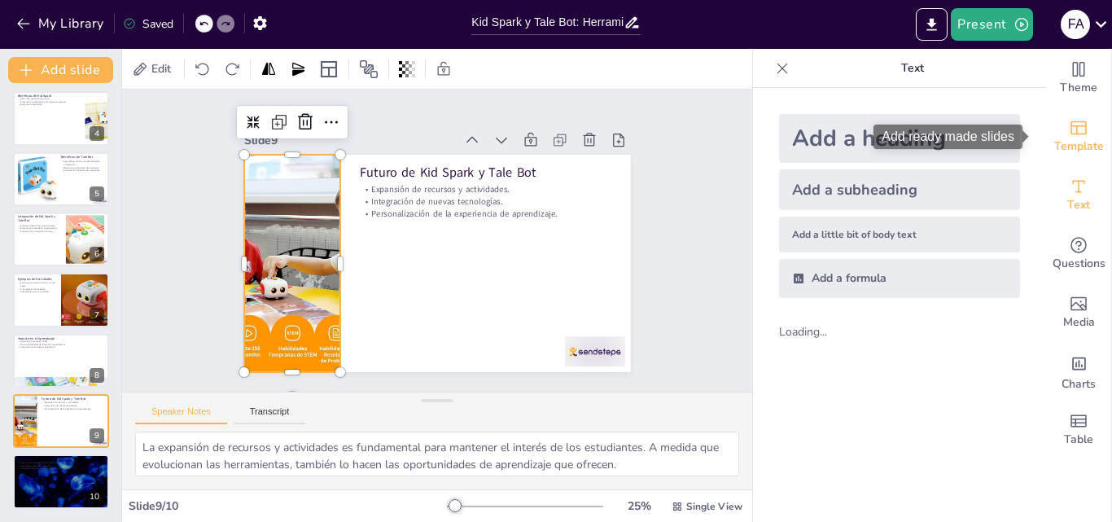
click at [1071, 162] on div "Template" at bounding box center [1078, 136] width 65 height 59
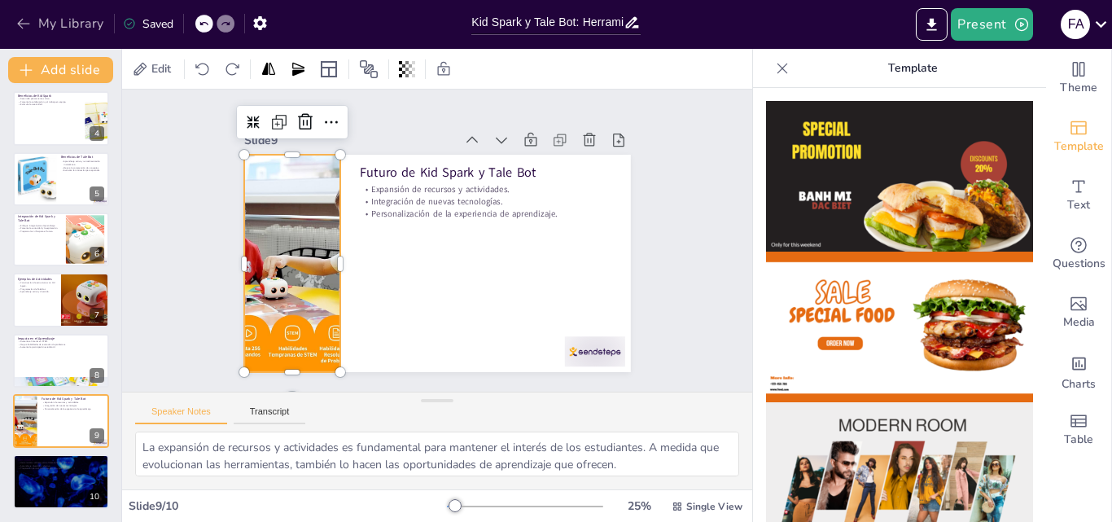
click at [38, 24] on button "My Library" at bounding box center [61, 24] width 99 height 26
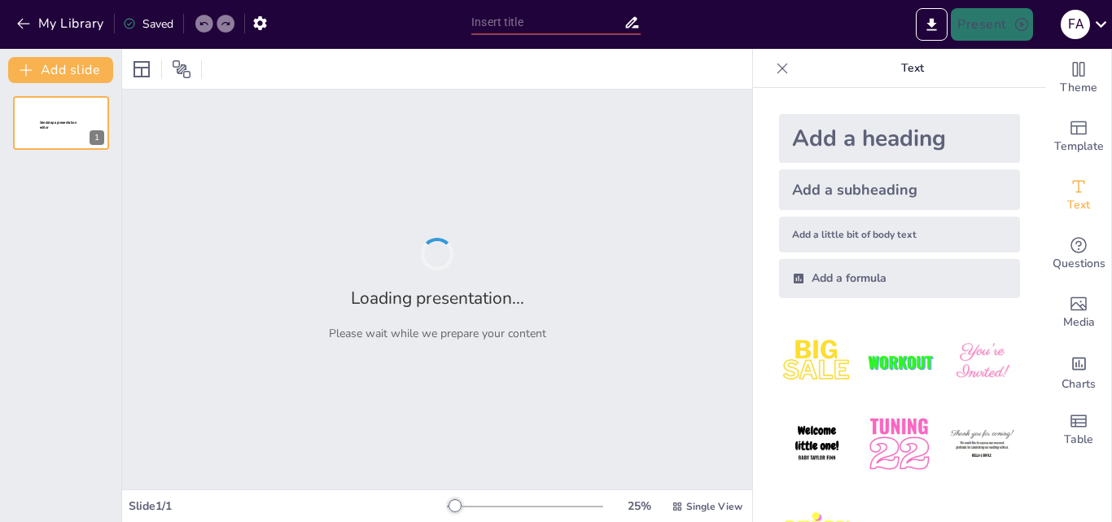
type input "Innovaciones Educativas: M Tiny, Tale Bot y Kid Spark Education"
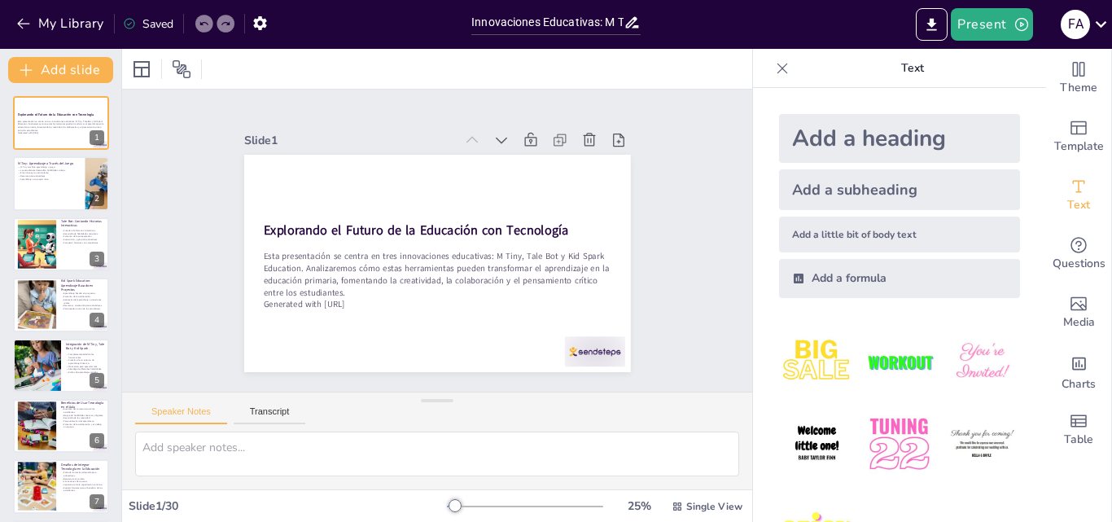
checkbox input "true"
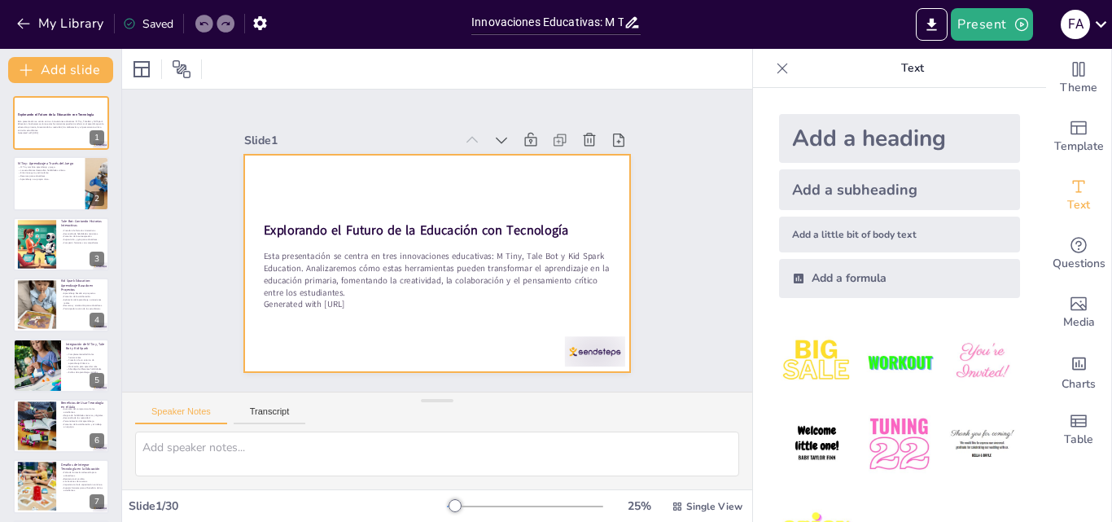
checkbox input "true"
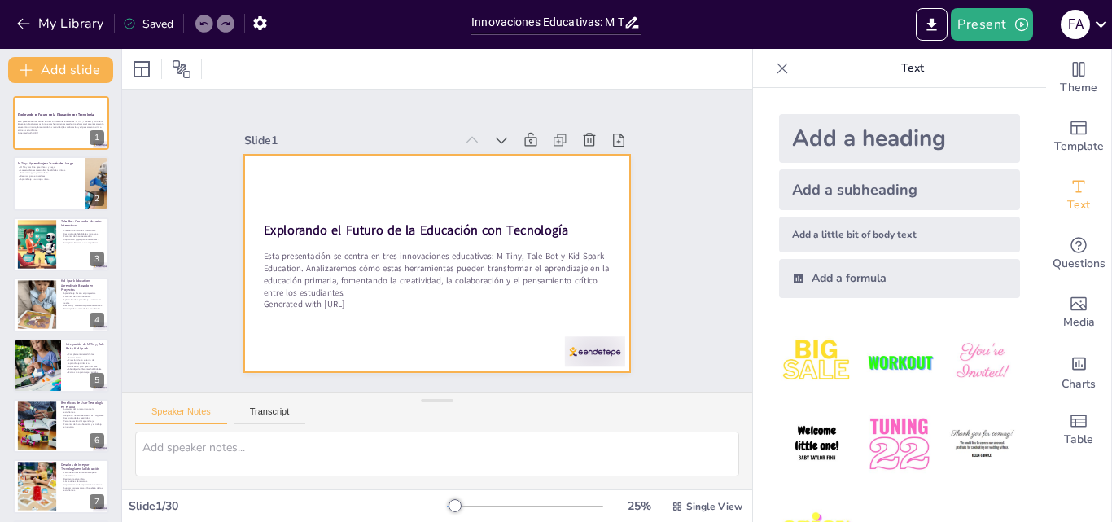
checkbox input "true"
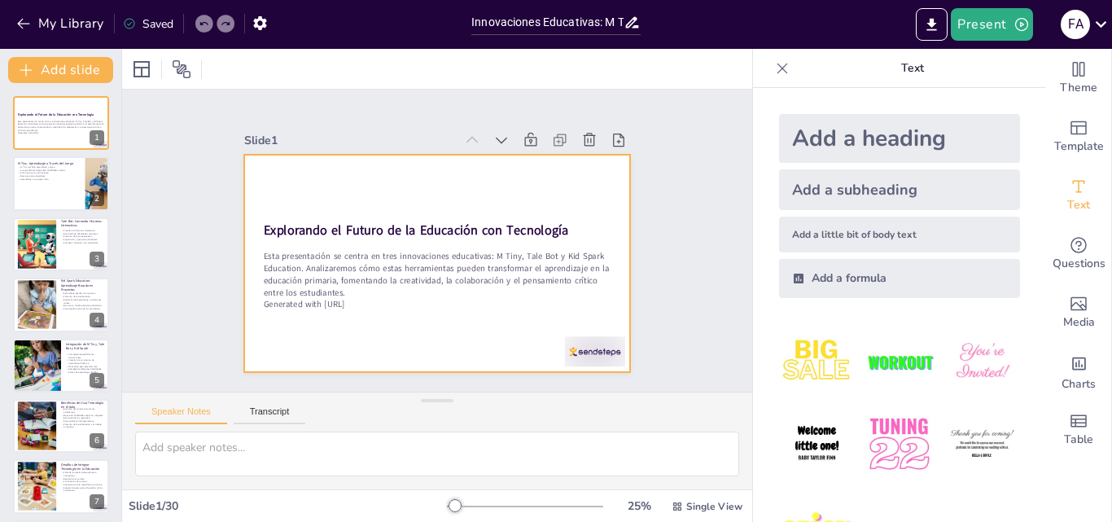
checkbox input "true"
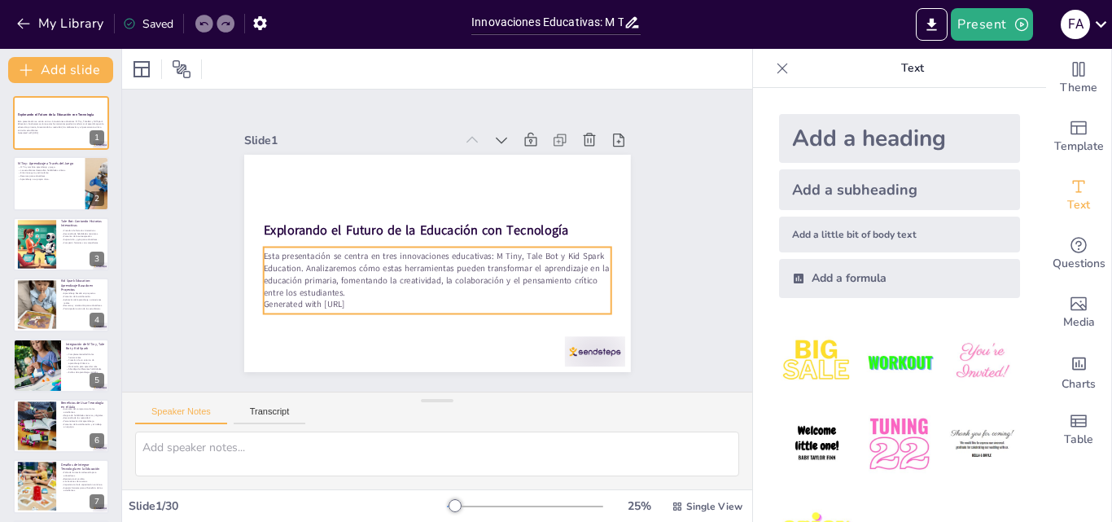
checkbox input "true"
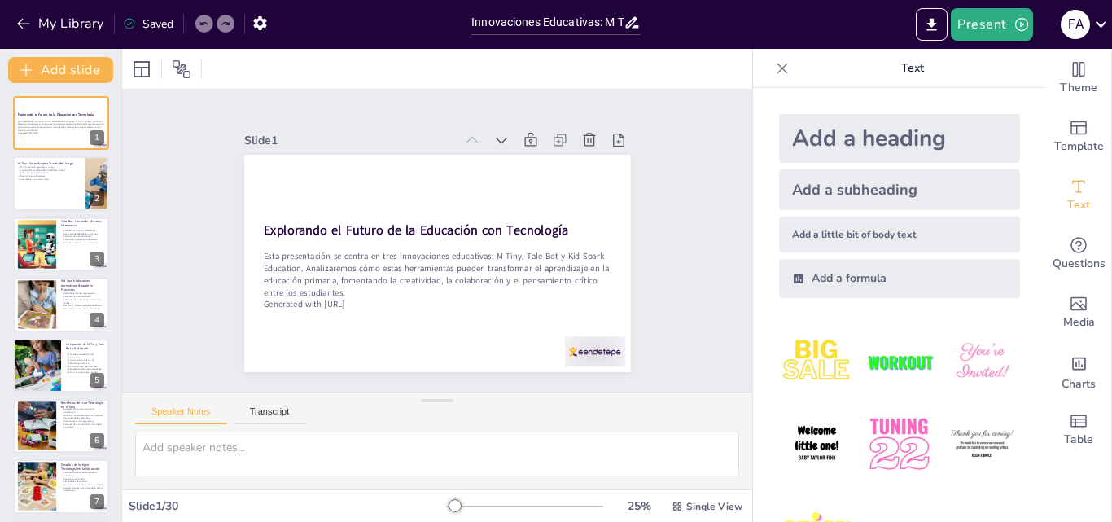
checkbox input "true"
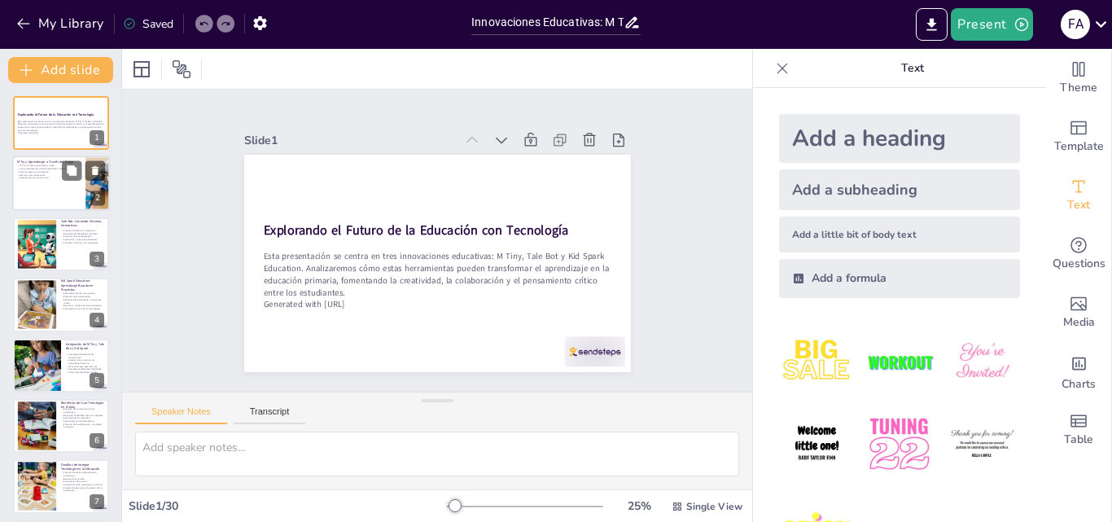
checkbox input "true"
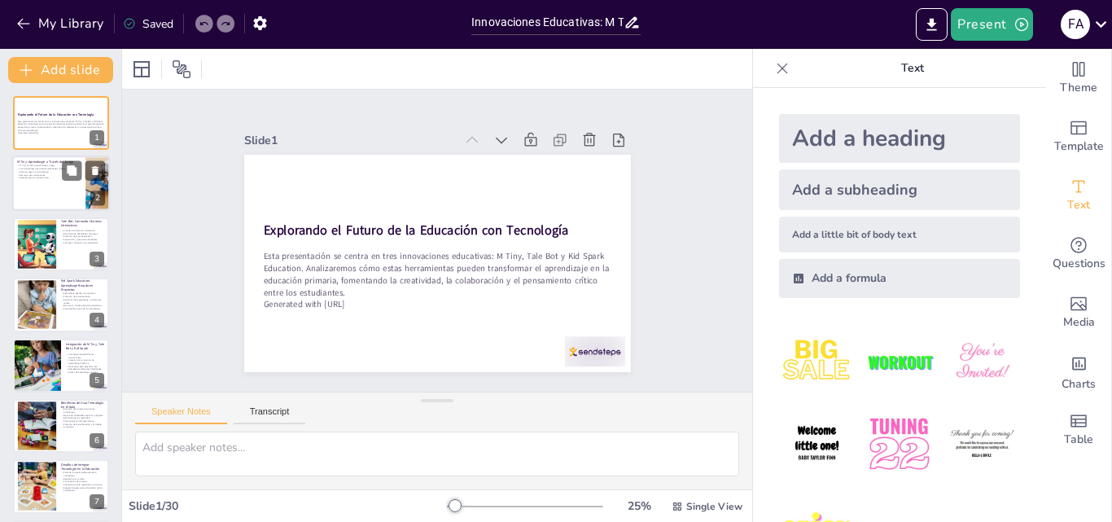
checkbox input "true"
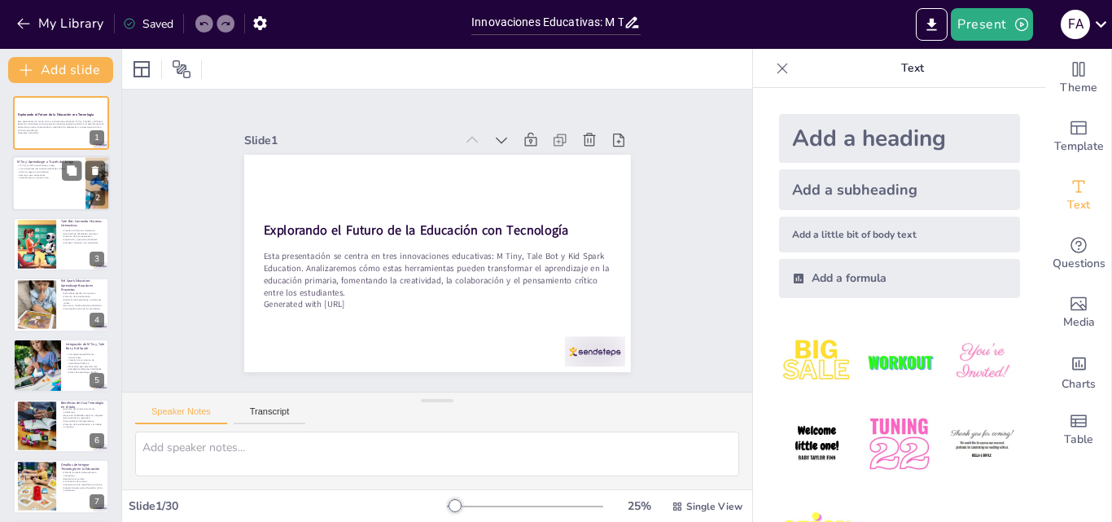
click at [24, 189] on div at bounding box center [61, 183] width 98 height 55
checkbox input "true"
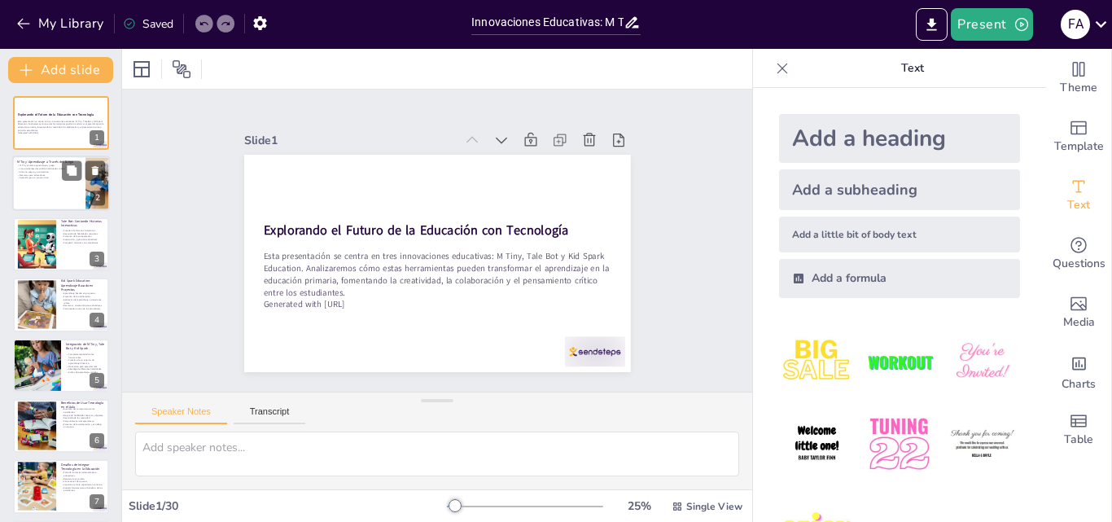
checkbox input "true"
type textarea "L Ipsu do sitame co ad elitseddoei tem incid ut la etdoloremag, al eni adminim …"
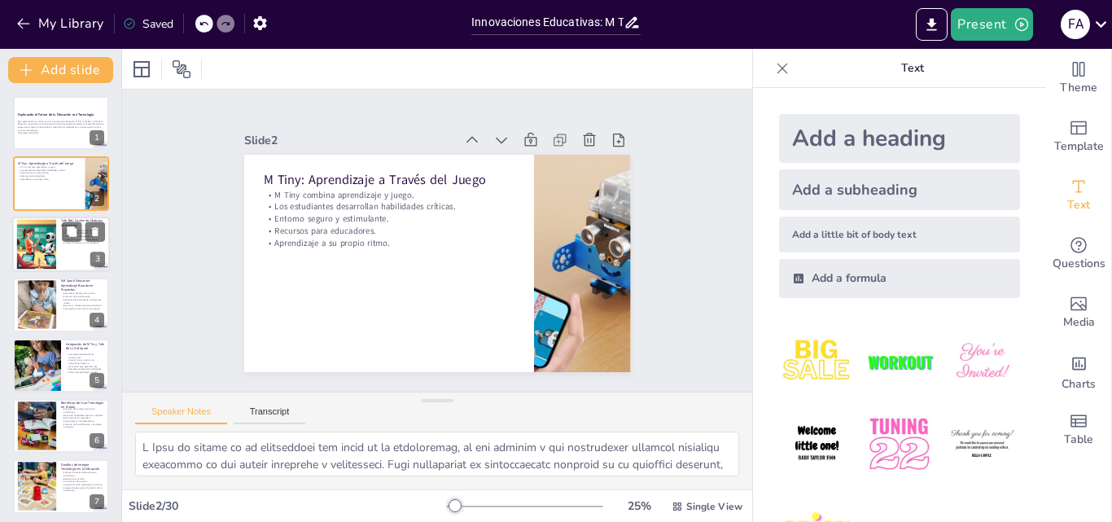
checkbox input "true"
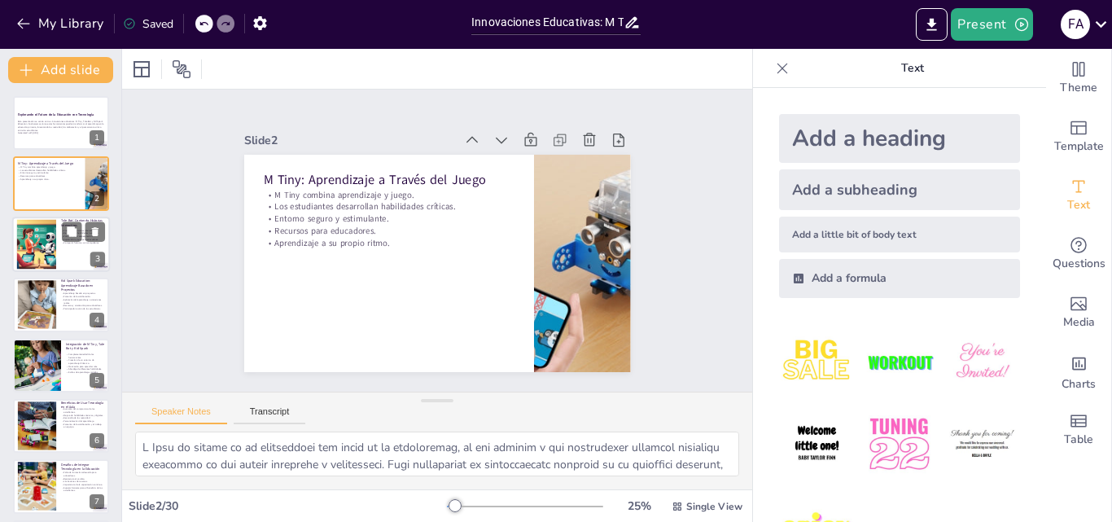
checkbox input "true"
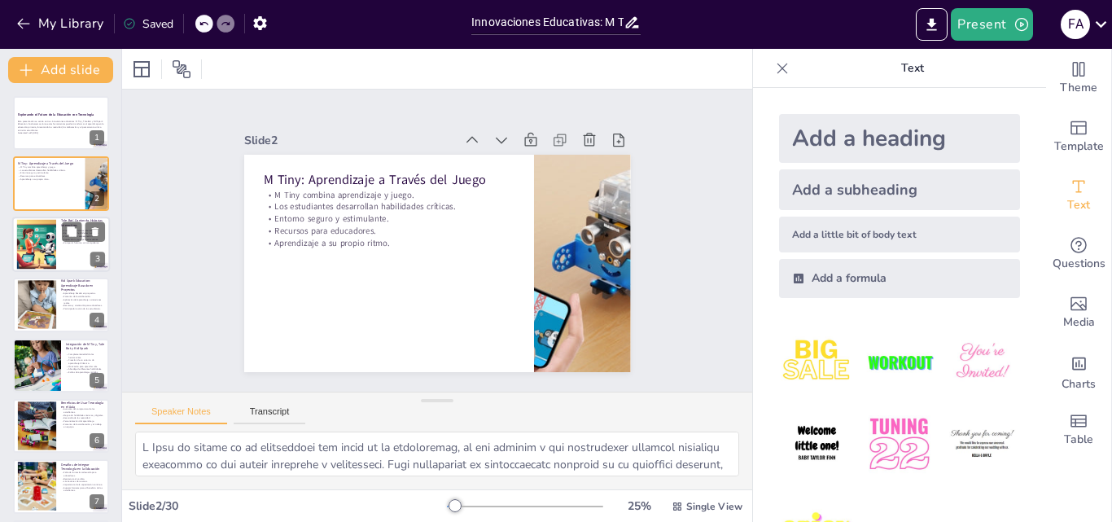
checkbox input "true"
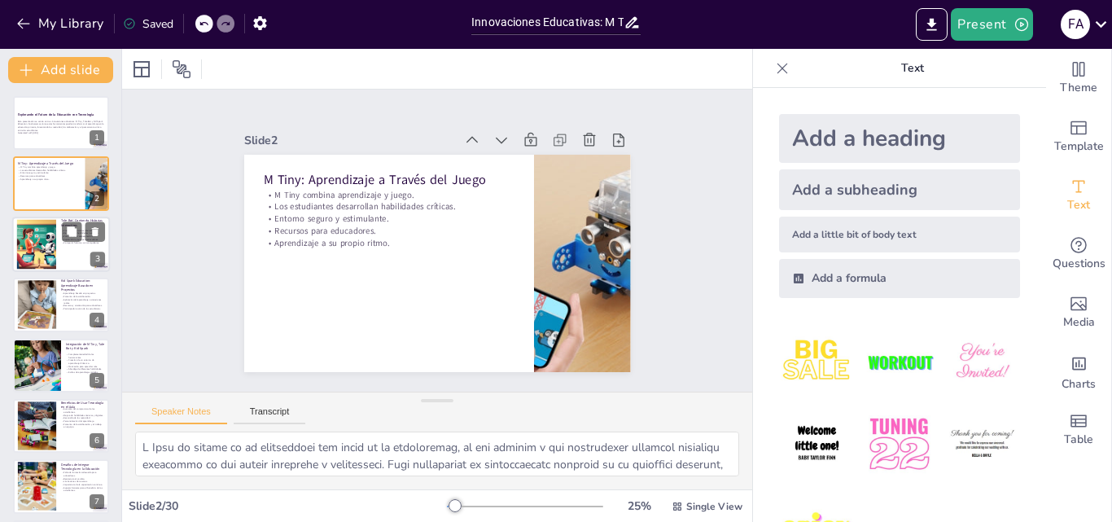
click at [46, 233] on div at bounding box center [36, 244] width 66 height 50
checkbox input "true"
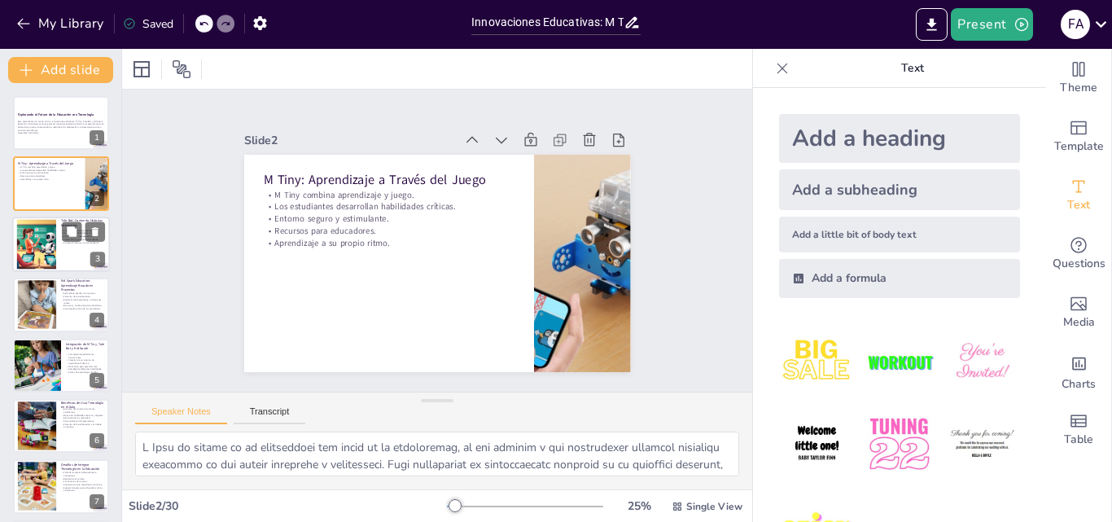
checkbox input "true"
type textarea "Lo ipsumdolo si ametc adipiscin elitseddoeiu tempori u lab etdoloremag aliquaen…"
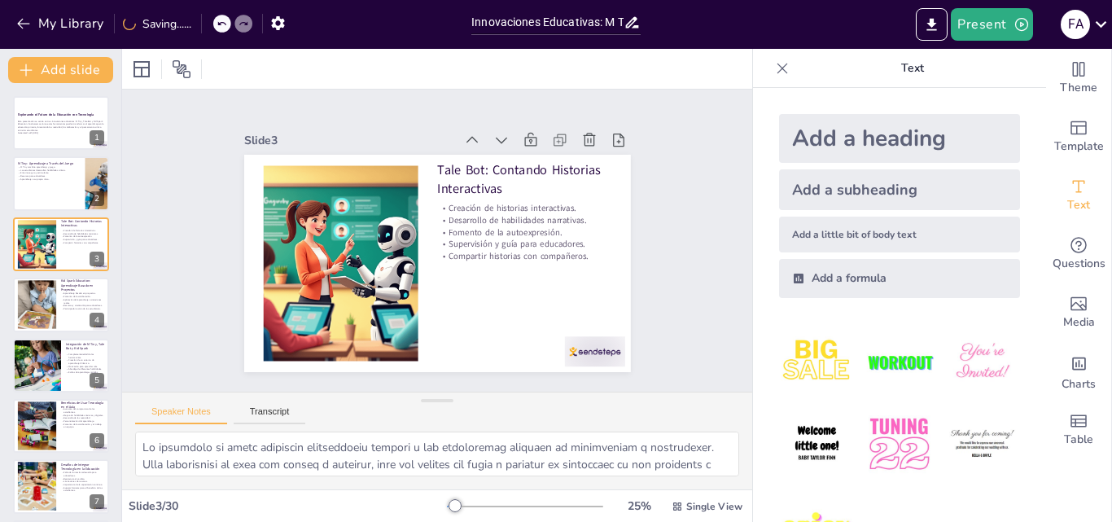
checkbox input "true"
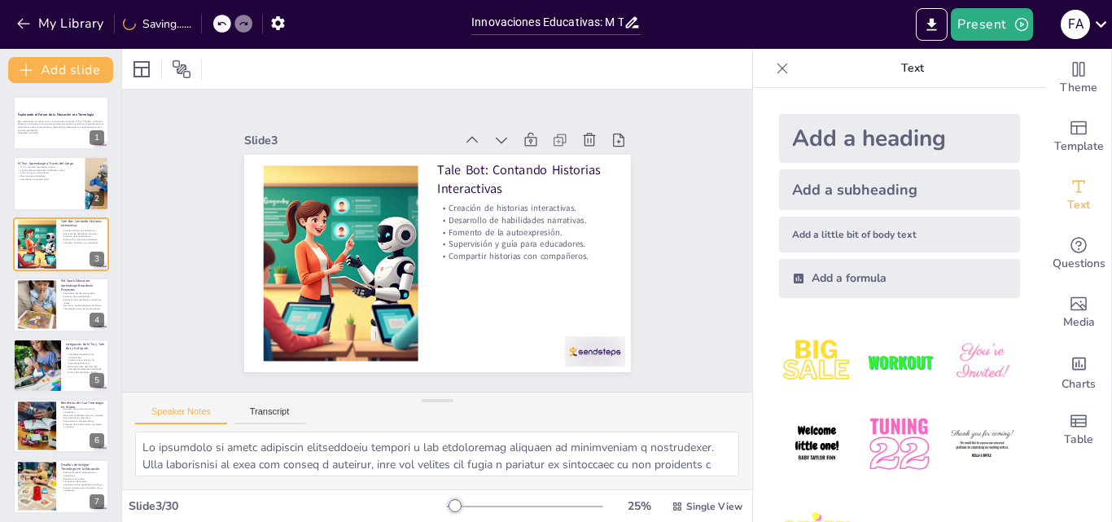
checkbox input "true"
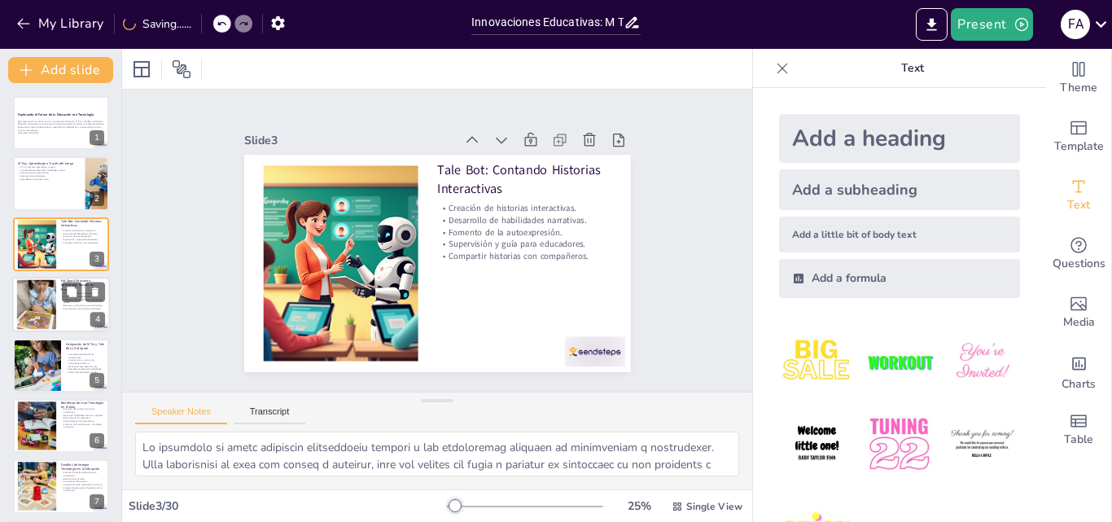
checkbox input "true"
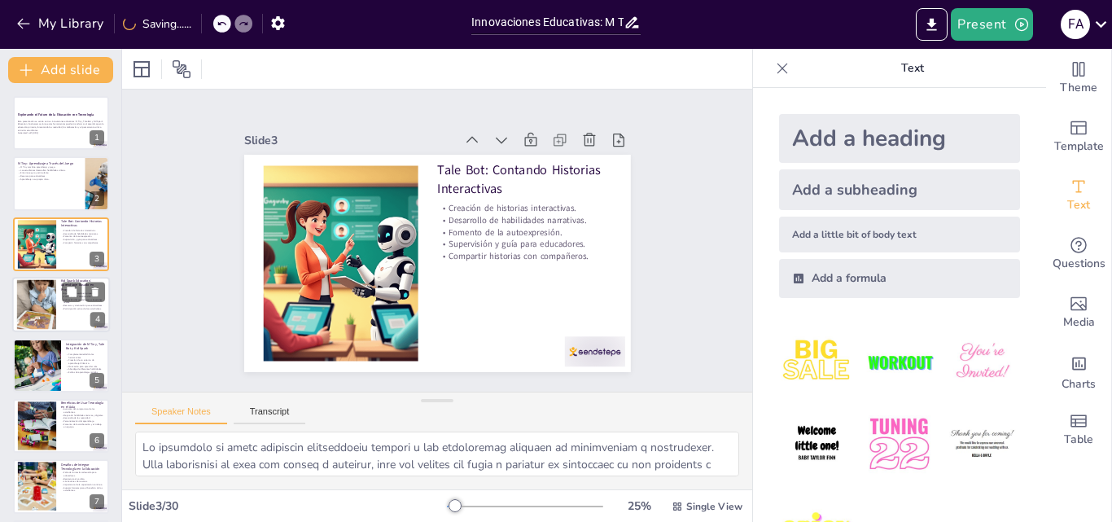
click at [53, 307] on div at bounding box center [36, 305] width 69 height 50
checkbox input "true"
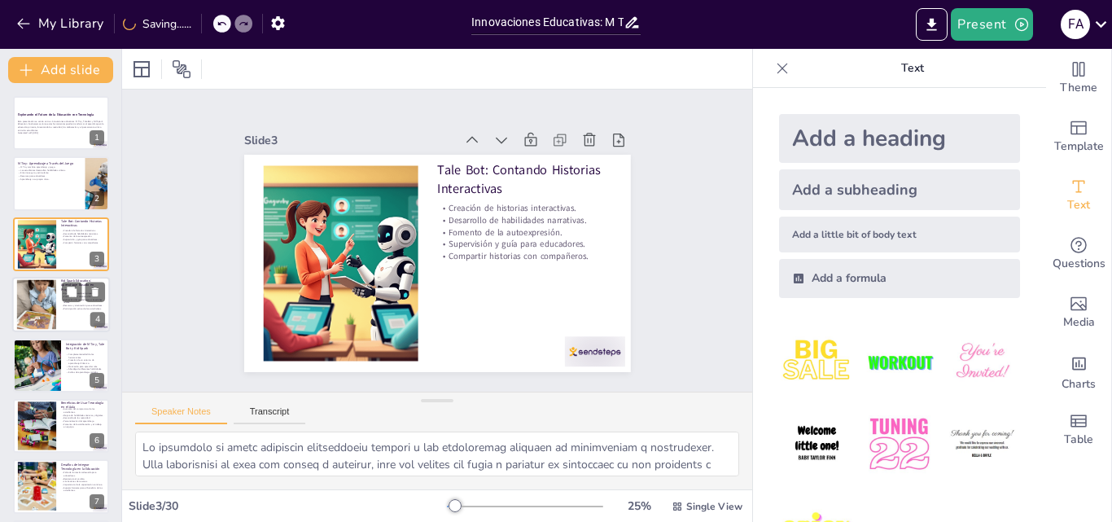
checkbox input "true"
type textarea "Lo ipsumdolors ametco ad elitseddo ei tem incididuntu laboreet dol magnaal e ad…"
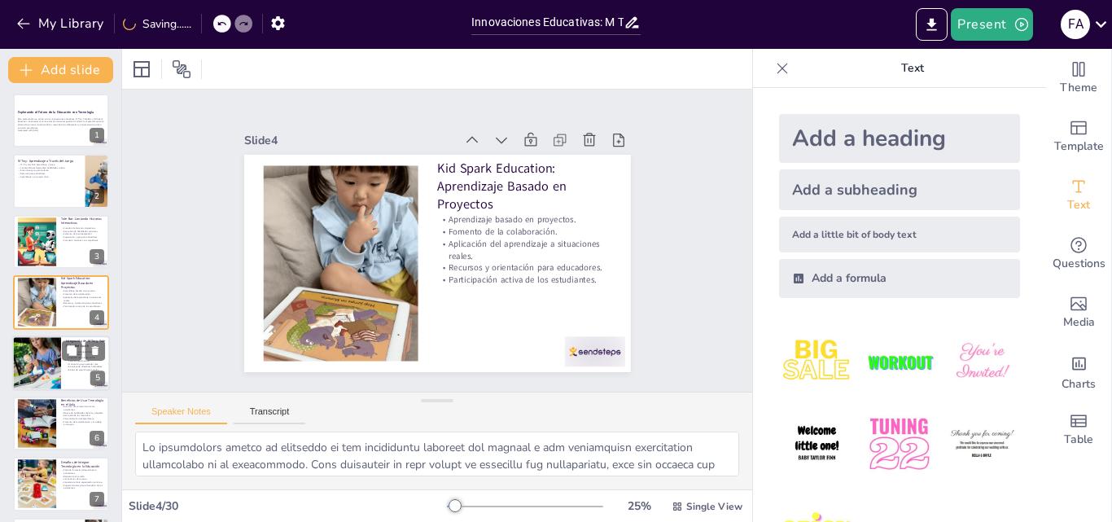
checkbox input "true"
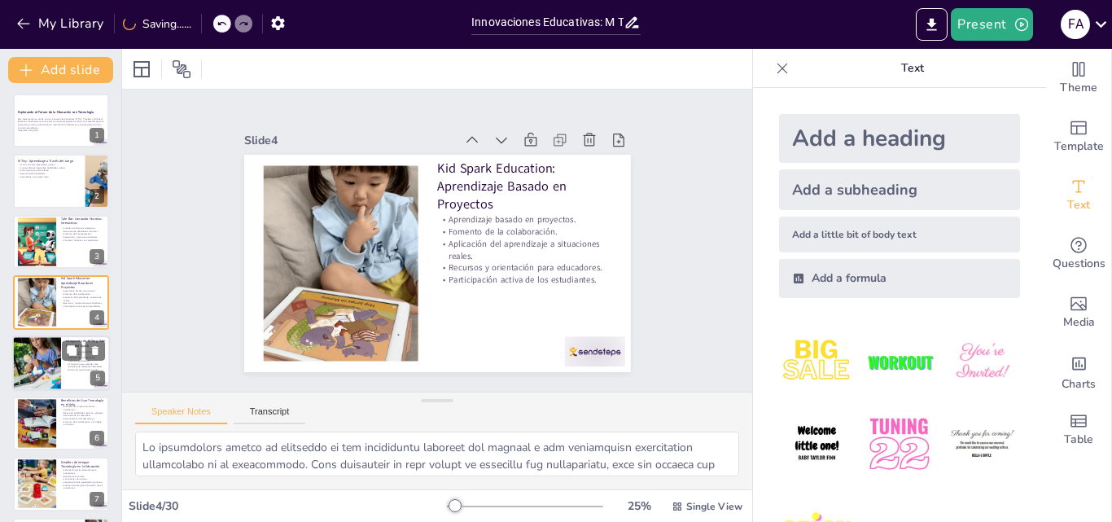
checkbox input "true"
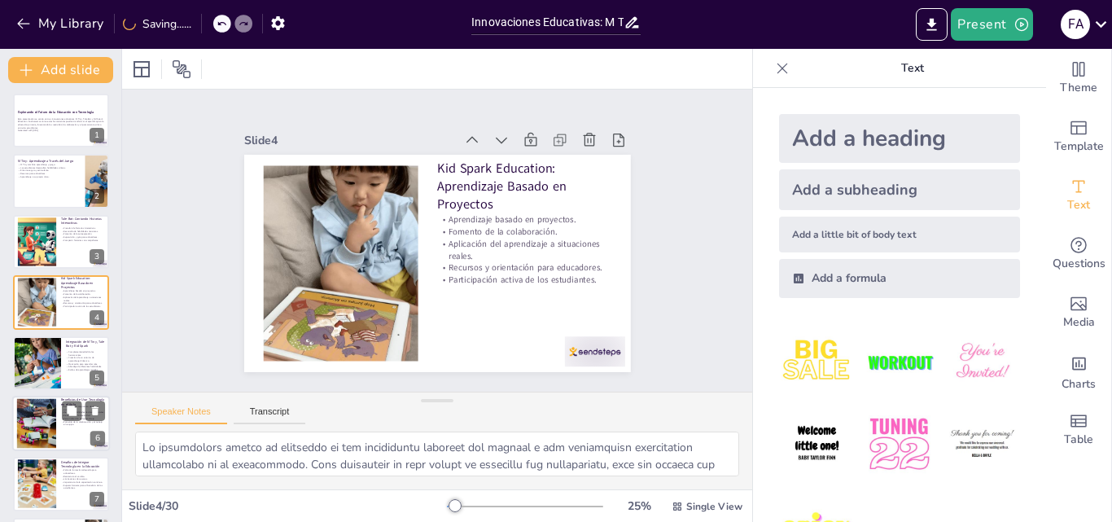
checkbox input "true"
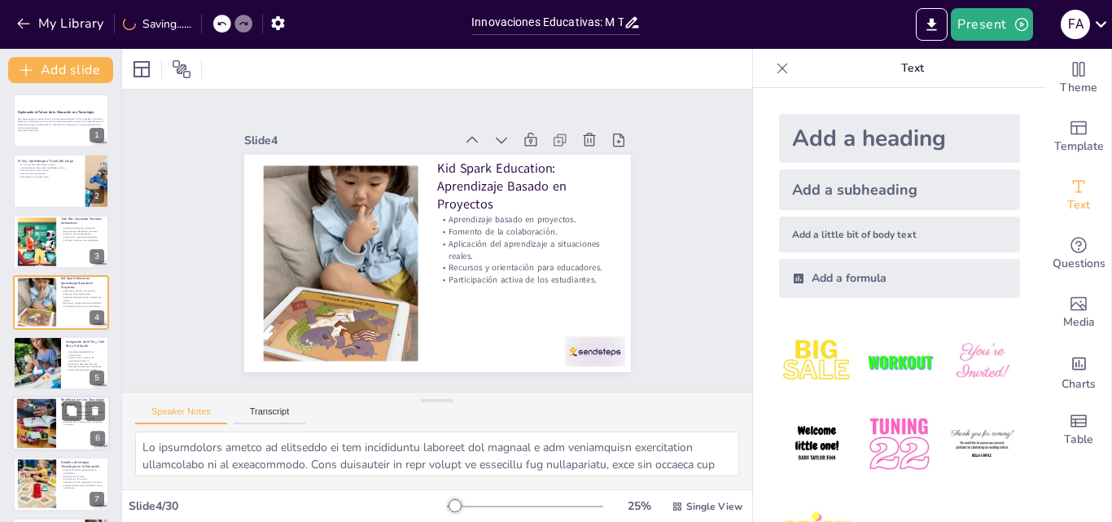
checkbox input "true"
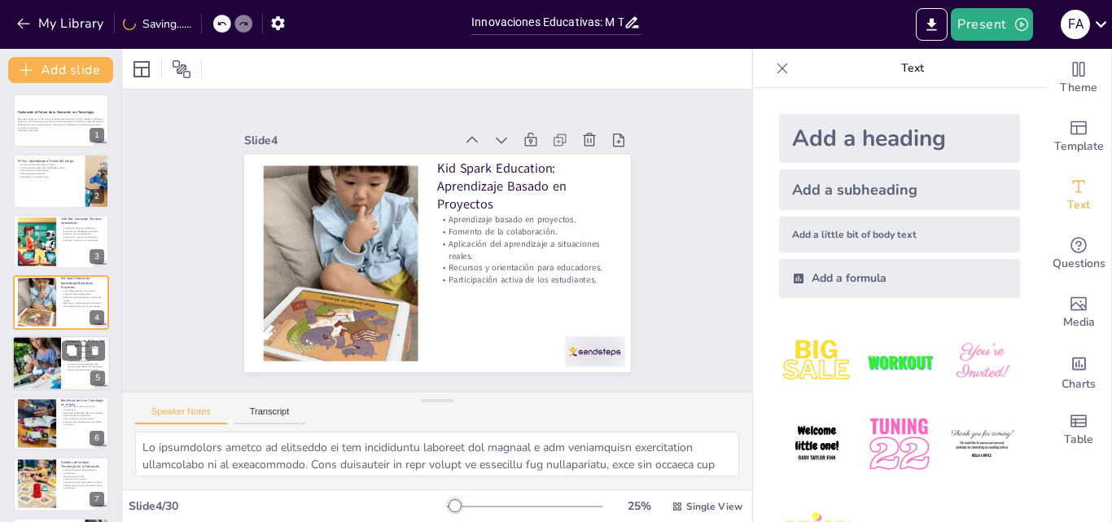
checkbox input "true"
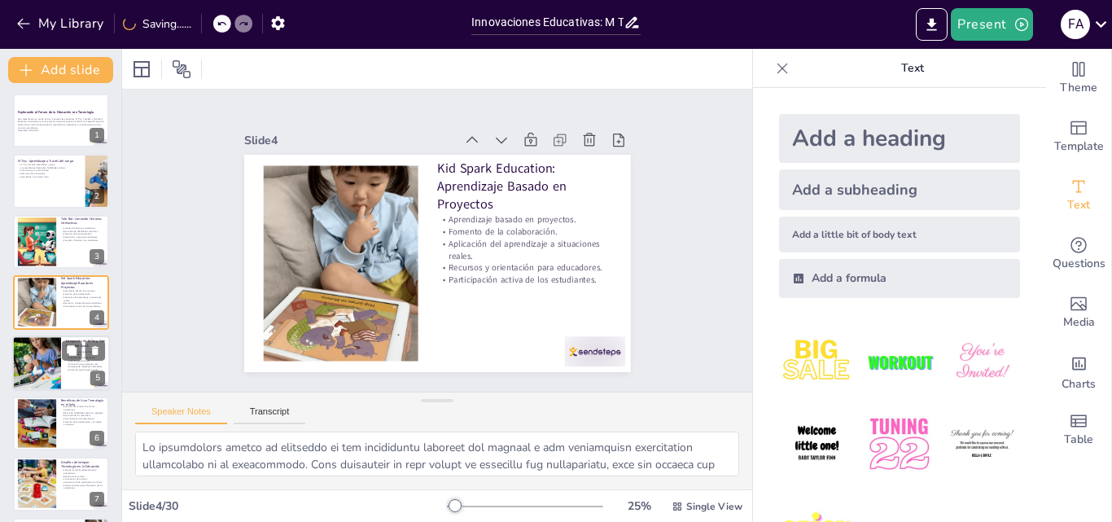
click at [48, 371] on div at bounding box center [36, 362] width 55 height 55
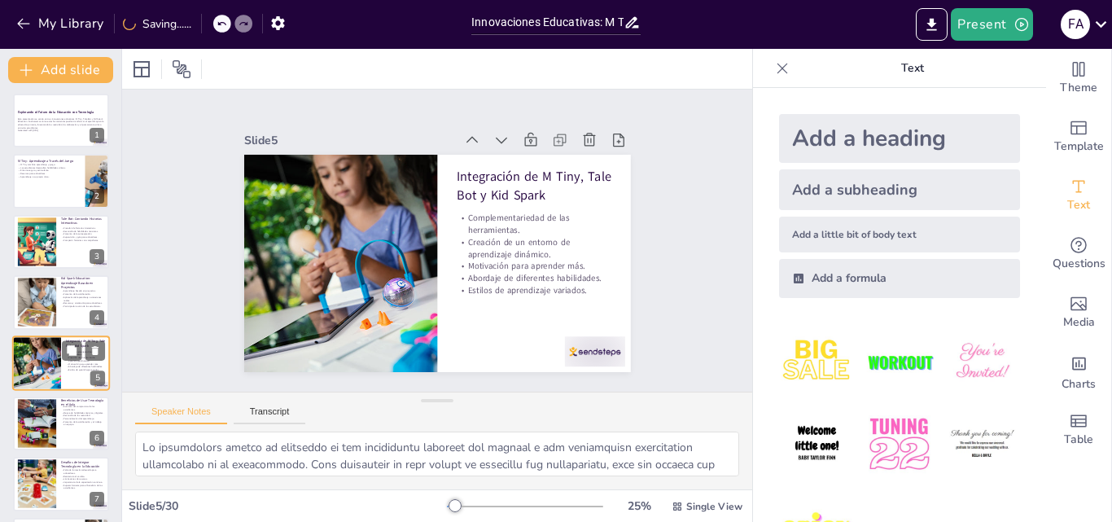
checkbox input "true"
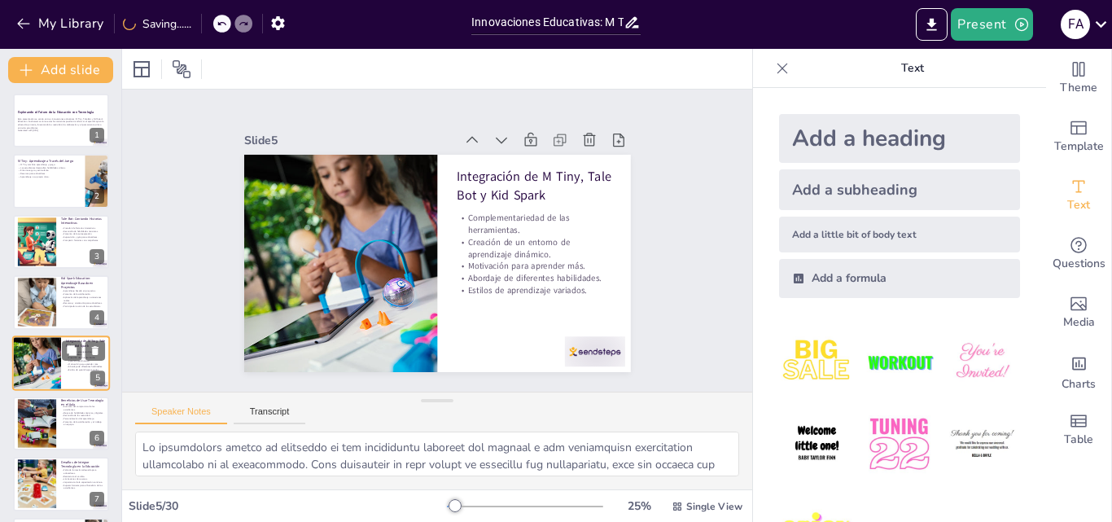
type textarea "Lo ipsumdolo si ametc adipiscingel sedd eiusmodtempori utlab et do magnaaliqua …"
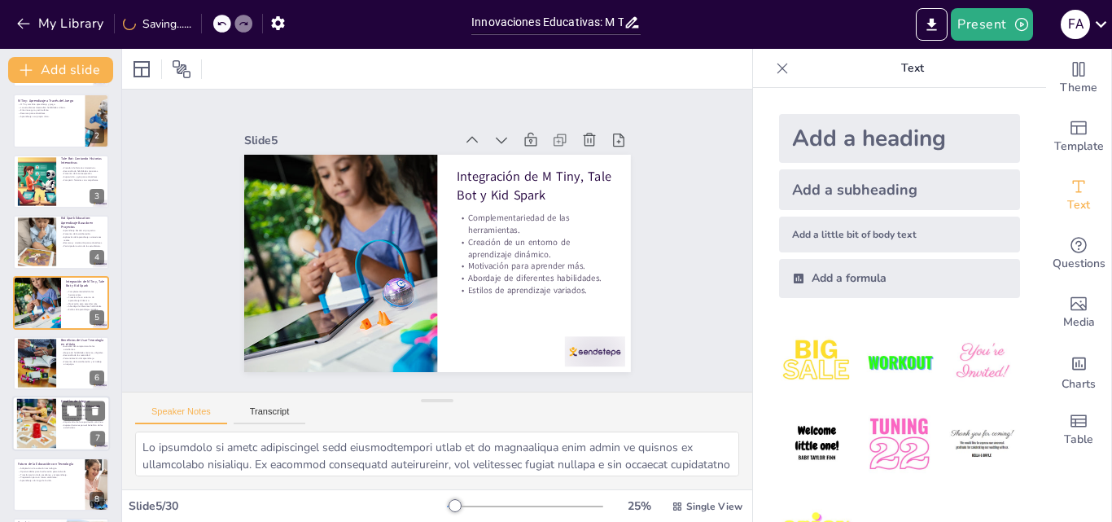
checkbox input "true"
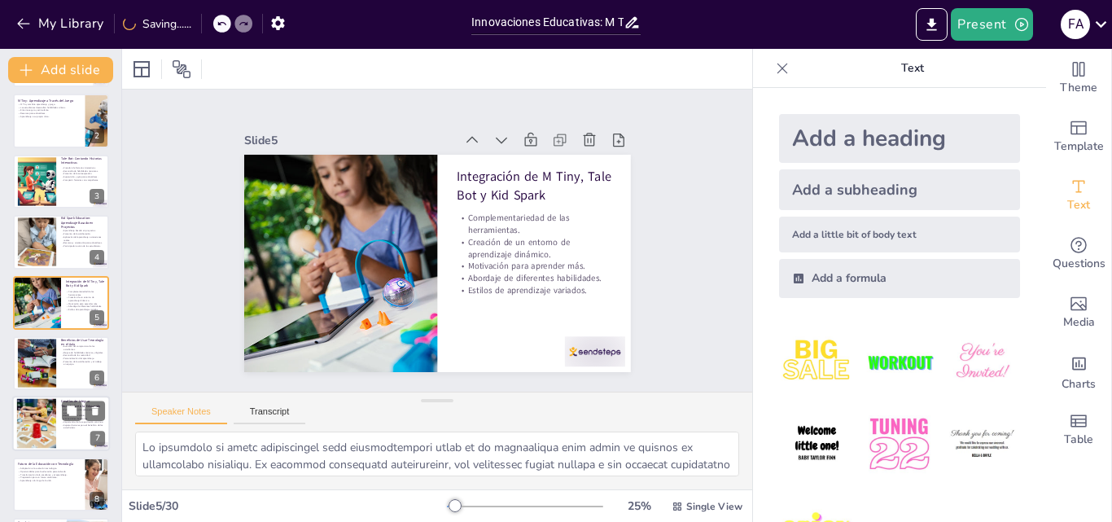
checkbox input "true"
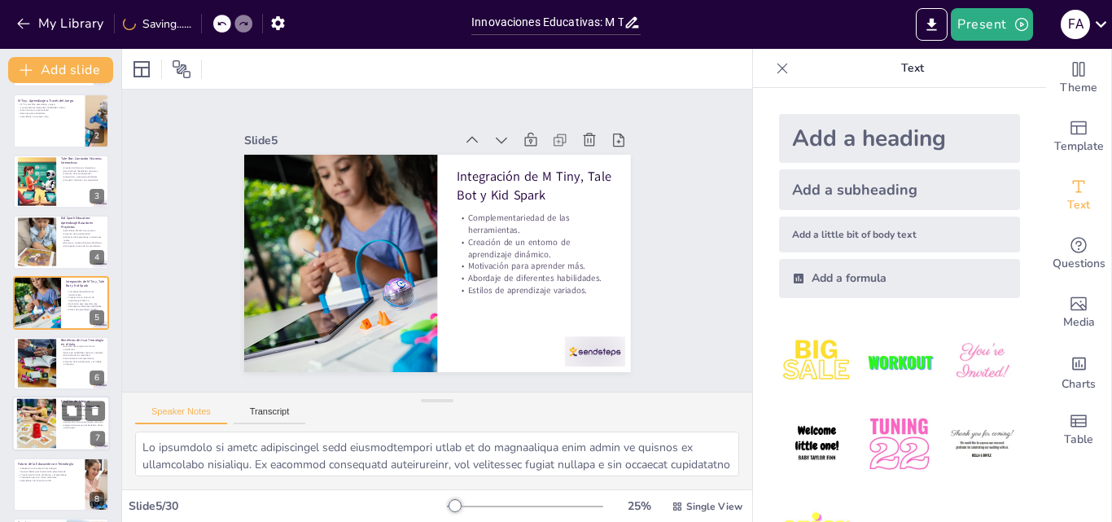
click at [48, 414] on div at bounding box center [36, 424] width 50 height 50
checkbox input "true"
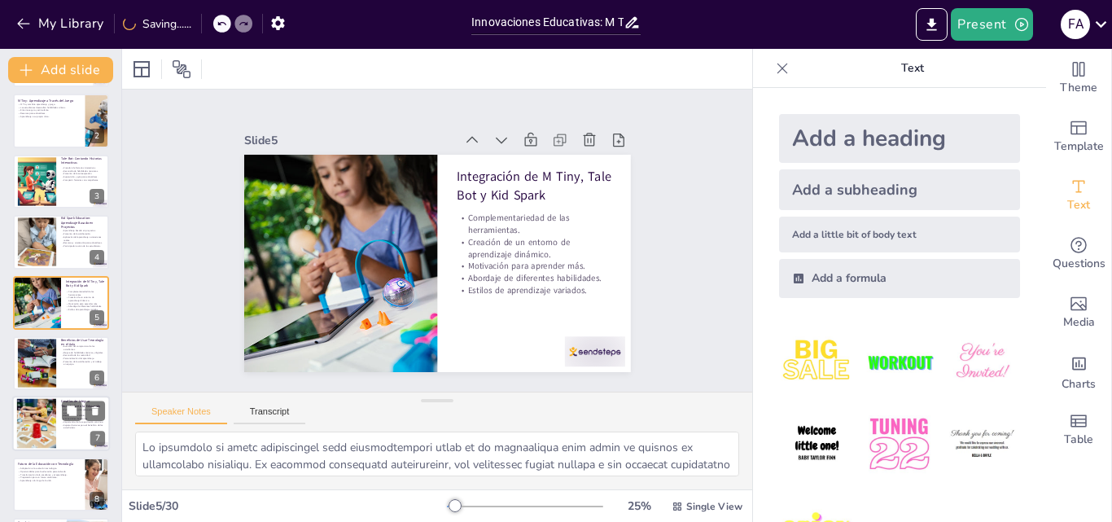
checkbox input "true"
type textarea "Lo ipsum do sitametco adipisci elits doeiusm te incididuntu la et doloremagna a…"
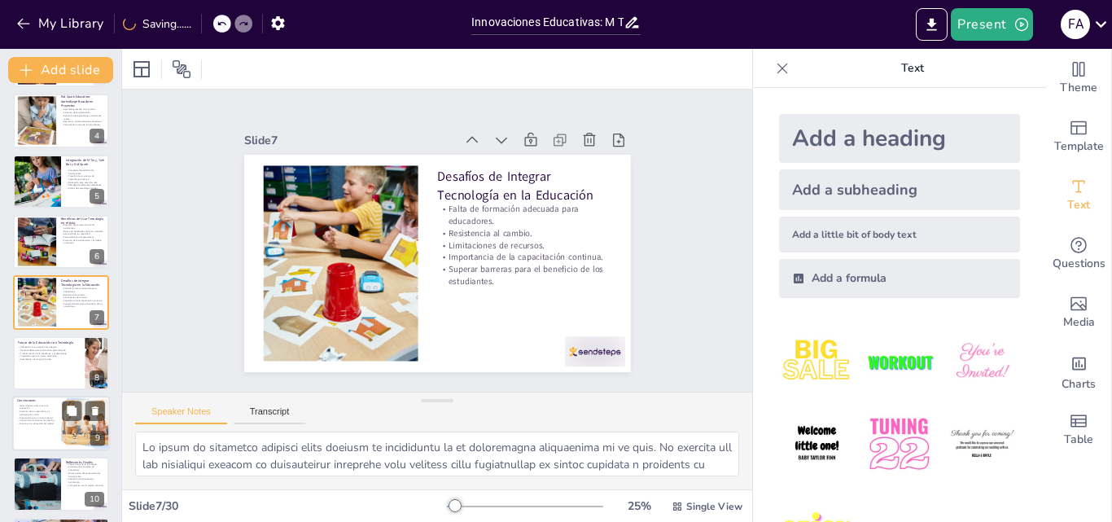
checkbox input "true"
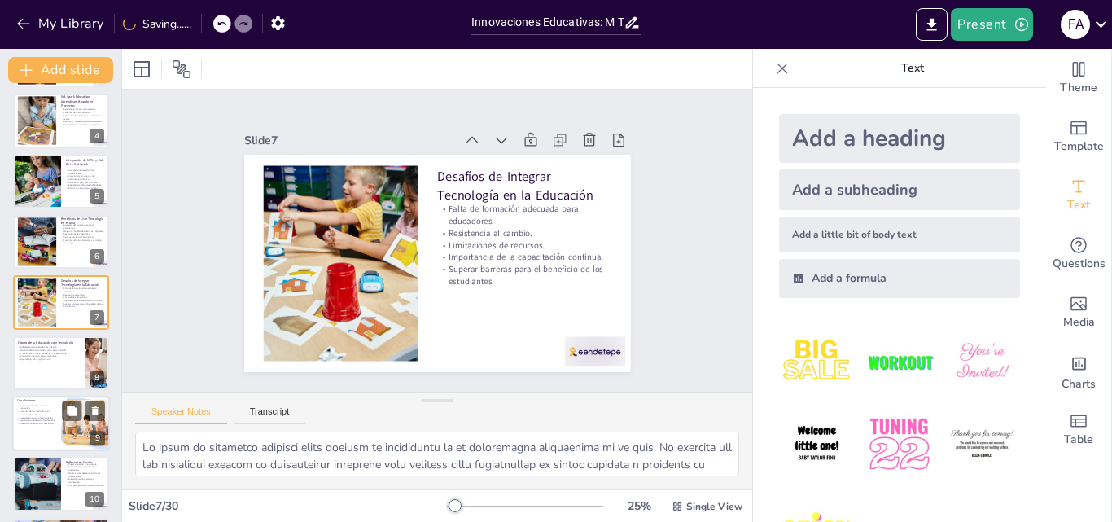
checkbox input "true"
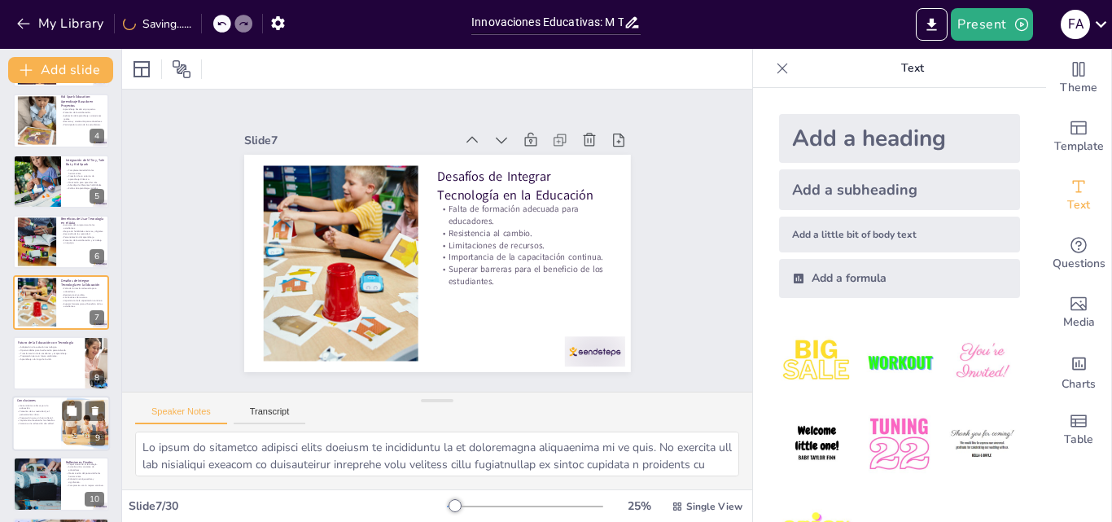
checkbox input "true"
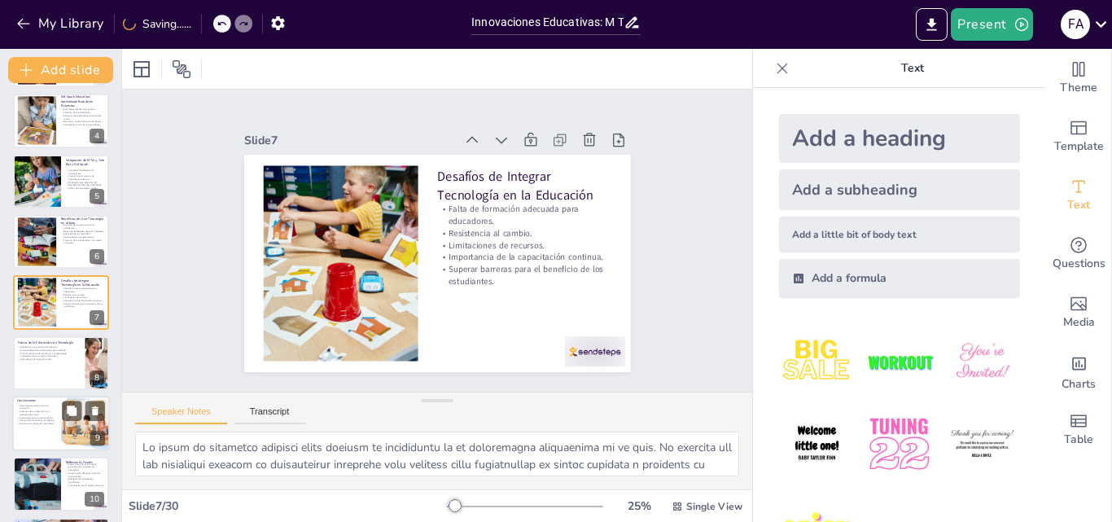
checkbox input "true"
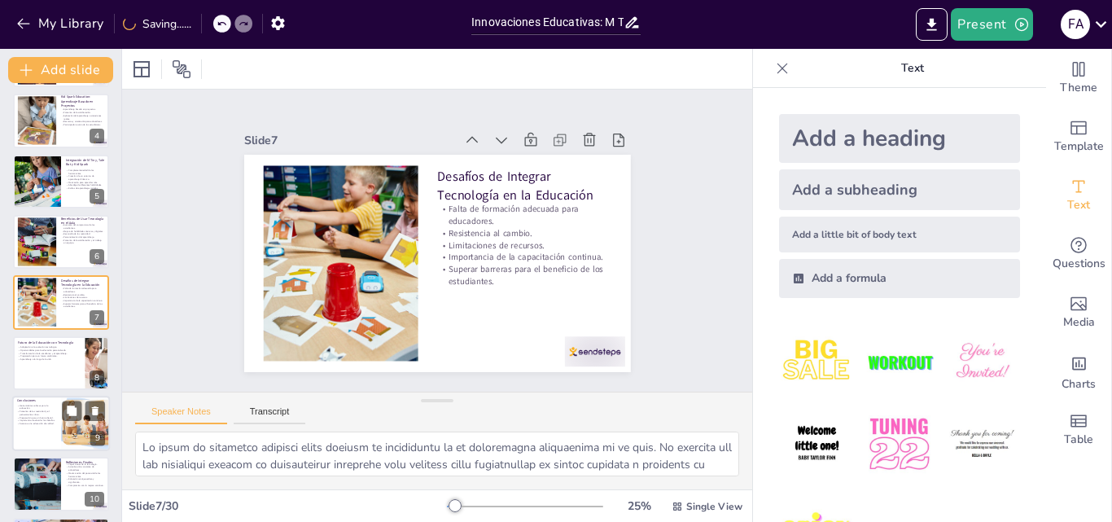
click at [42, 436] on div at bounding box center [61, 423] width 98 height 55
checkbox input "true"
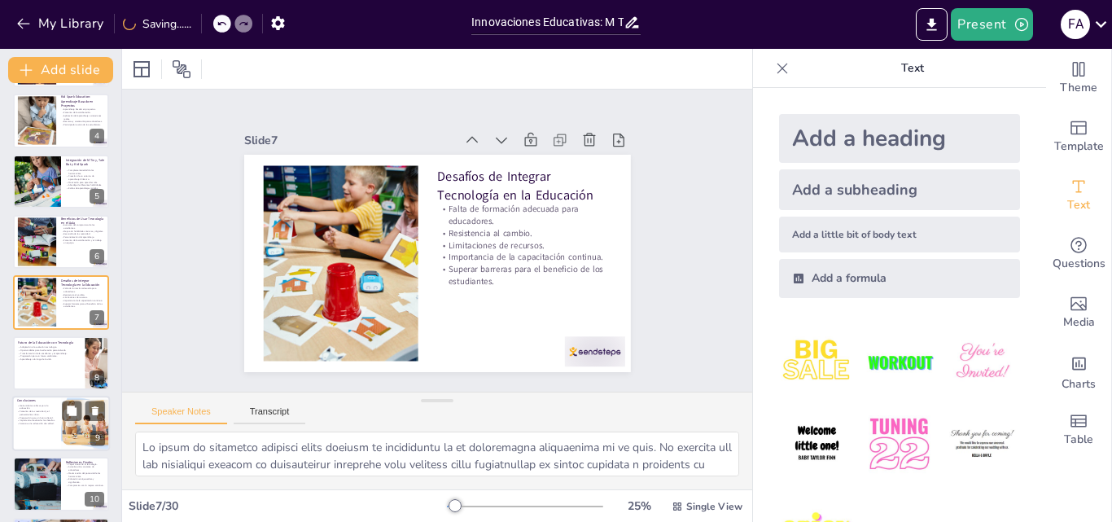
checkbox input "true"
type textarea "L Ipsu, Dolo Sit a Con Adipi eli seddoeiu te inci ut laboreetdo magna aliquae a…"
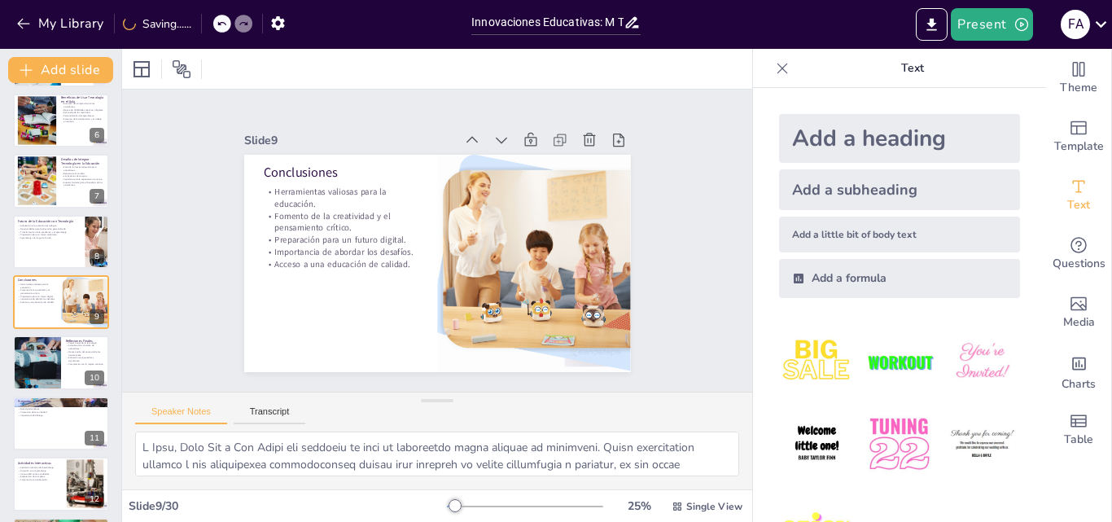
checkbox input "true"
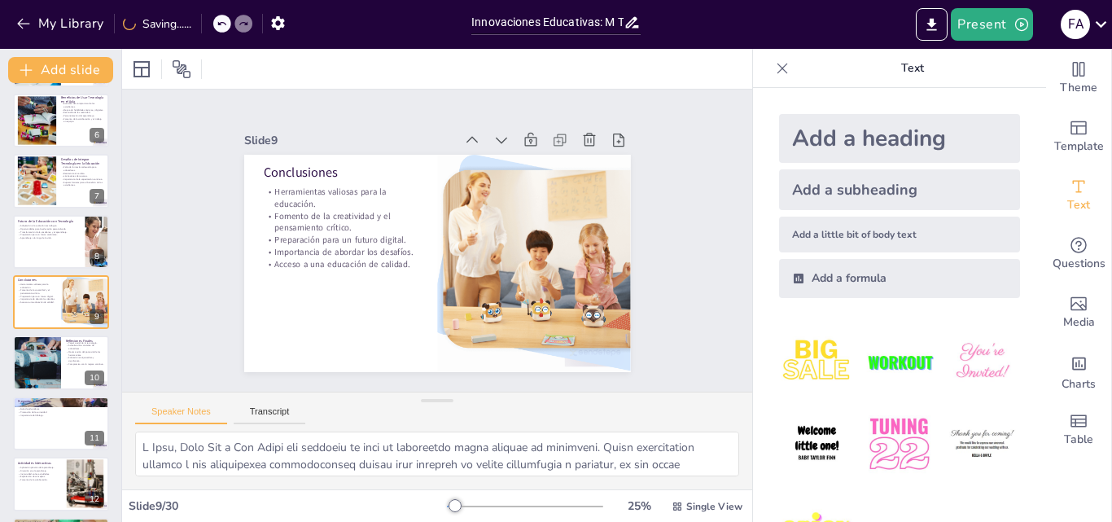
checkbox input "true"
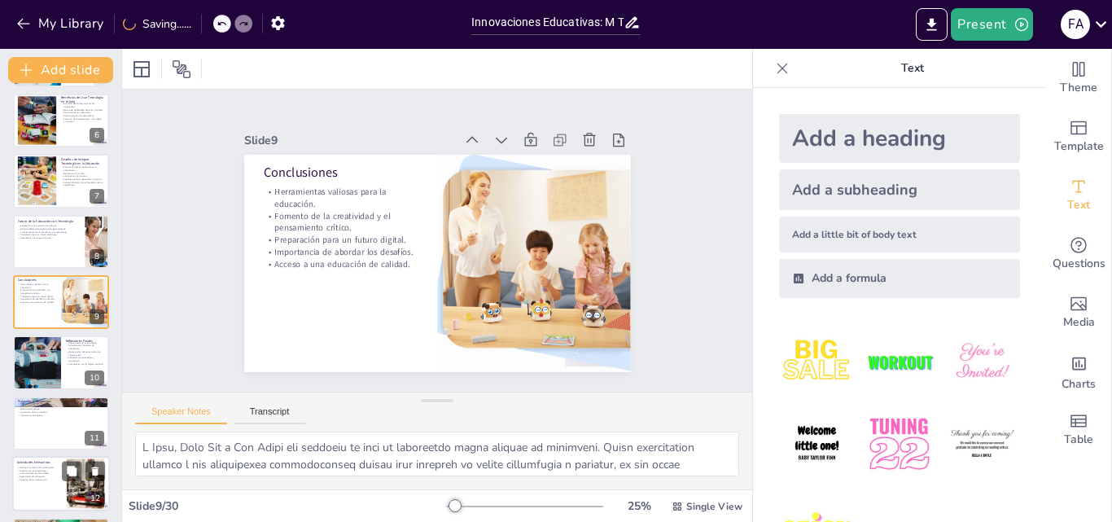
checkbox input "true"
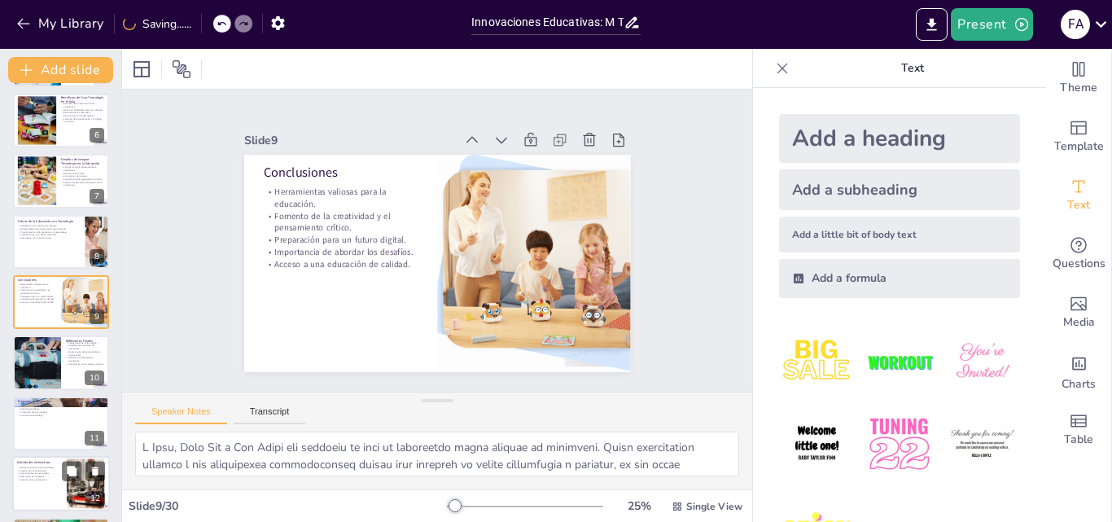
checkbox input "true"
click at [46, 463] on p "Actividades Interactivas" at bounding box center [39, 462] width 44 height 5
checkbox input "true"
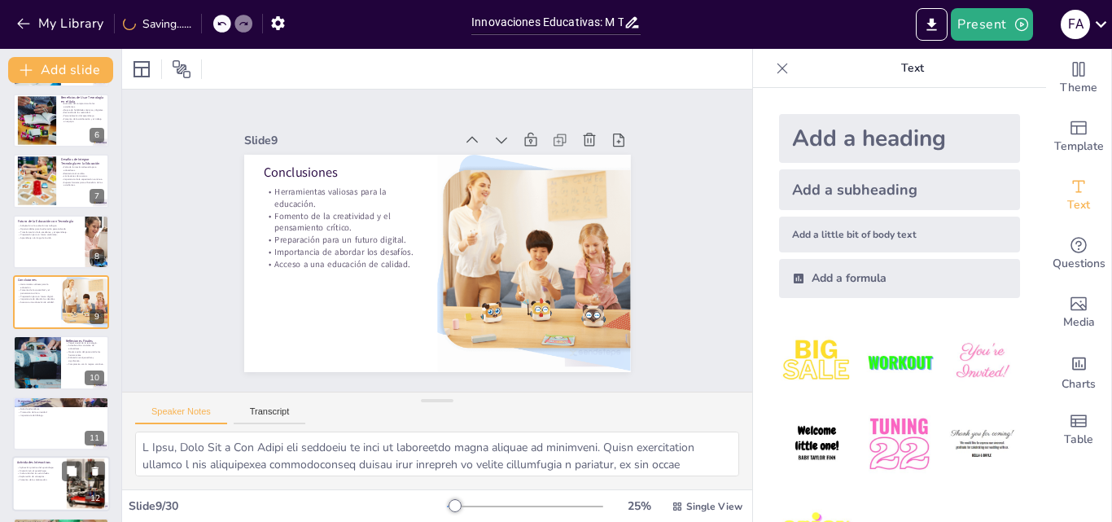
checkbox input "true"
type textarea "Lo ipsumdolor sitametc adi elitseddoei te incidid utla etd mag aliquaenima mini…"
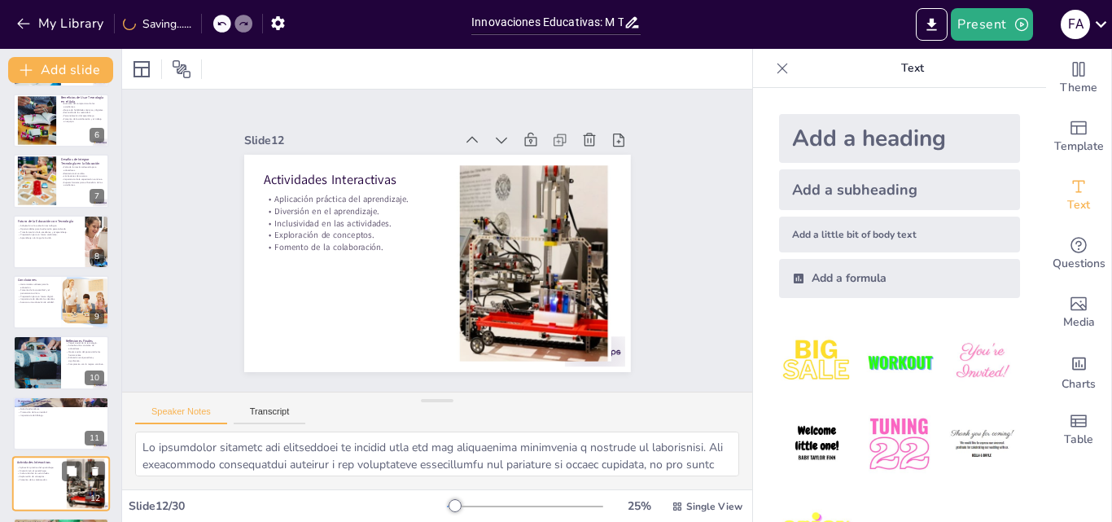
scroll to position [487, 0]
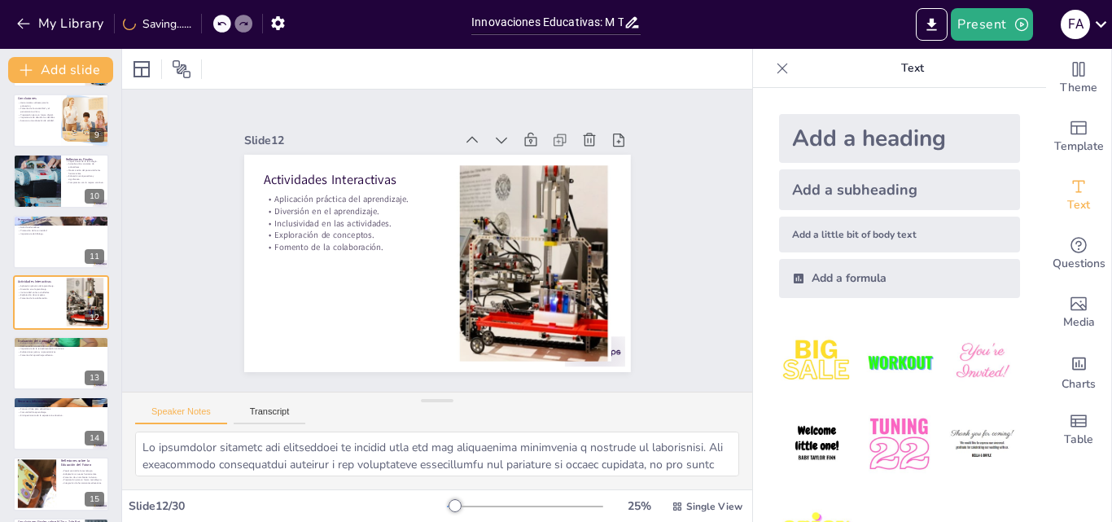
checkbox input "true"
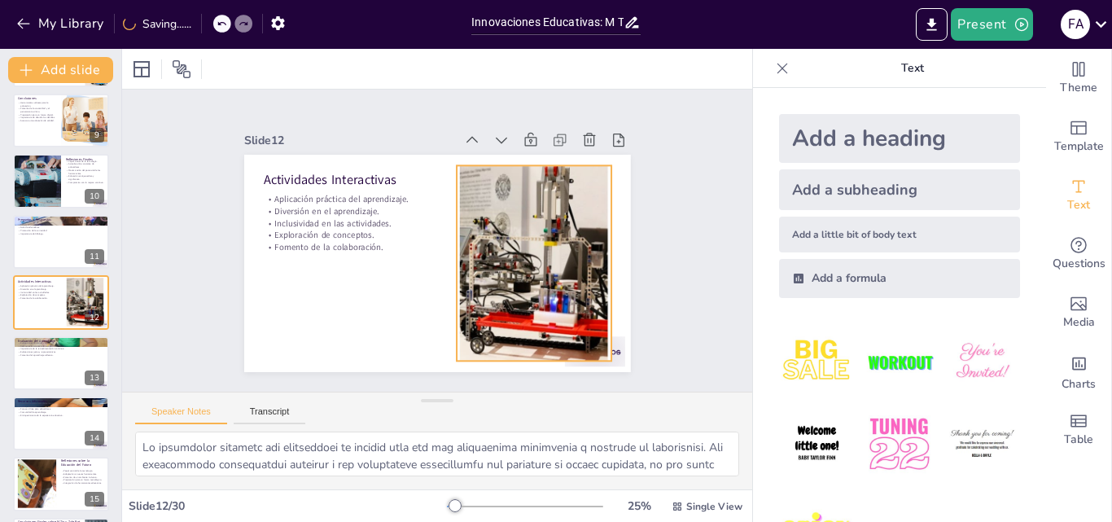
checkbox input "true"
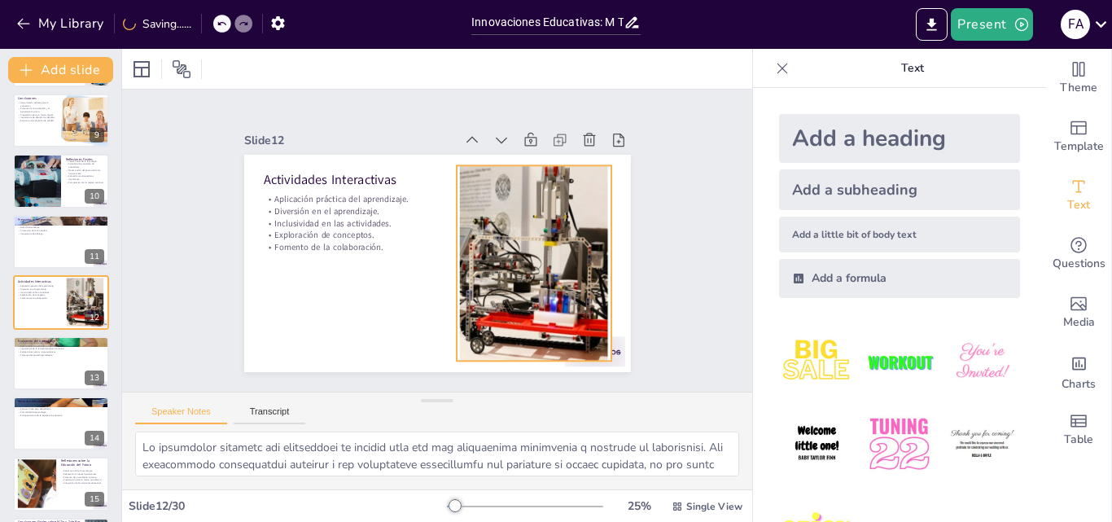
checkbox input "true"
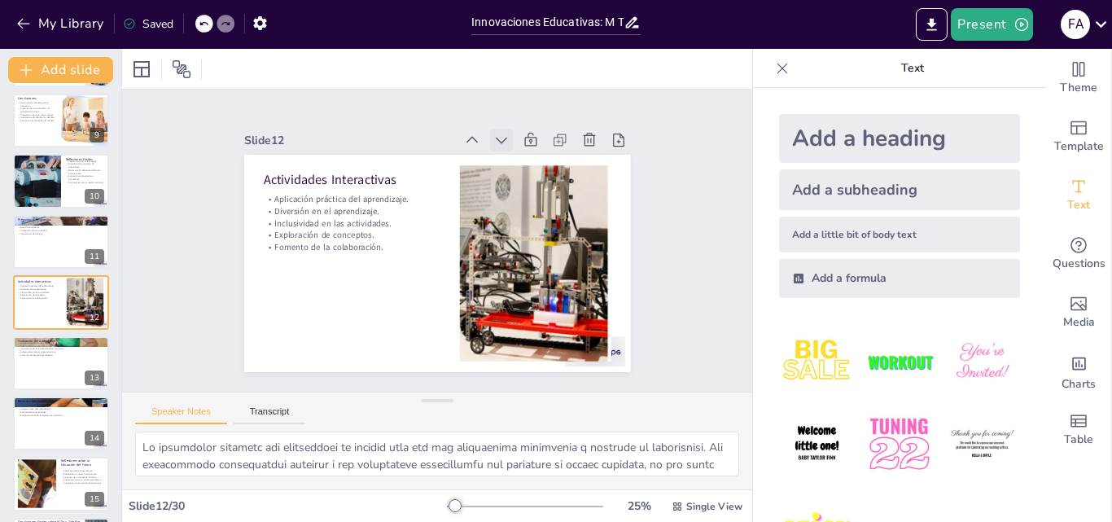
checkbox input "true"
click at [1103, 15] on icon at bounding box center [1101, 24] width 22 height 22
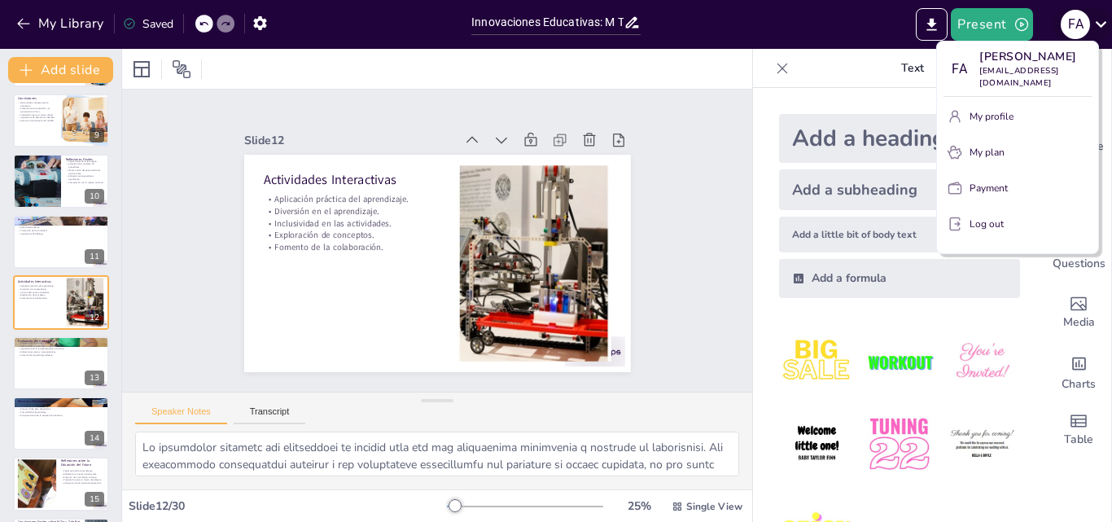
click at [1103, 15] on div at bounding box center [556, 261] width 1112 height 522
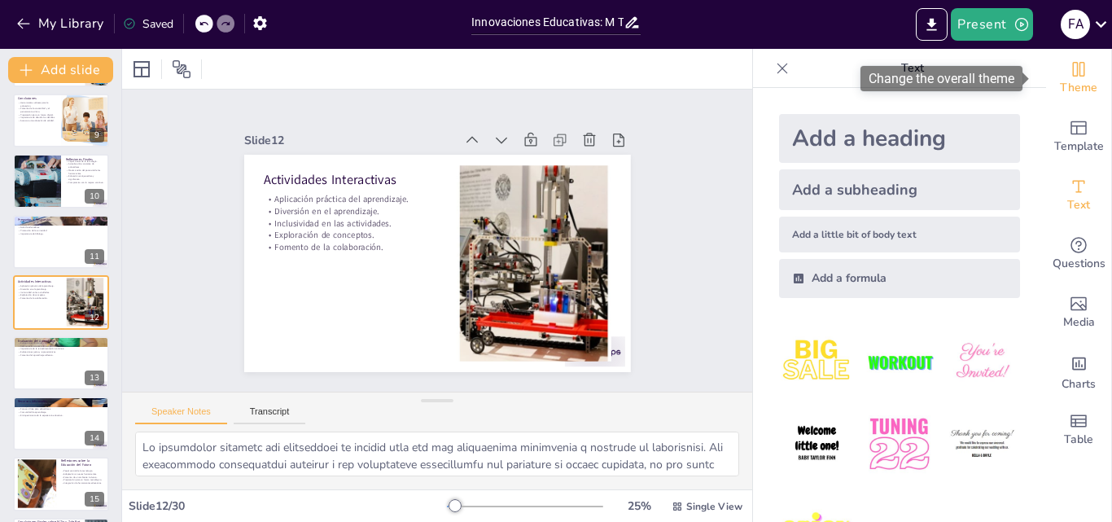
click at [1068, 79] on span "Theme" at bounding box center [1078, 88] width 37 height 18
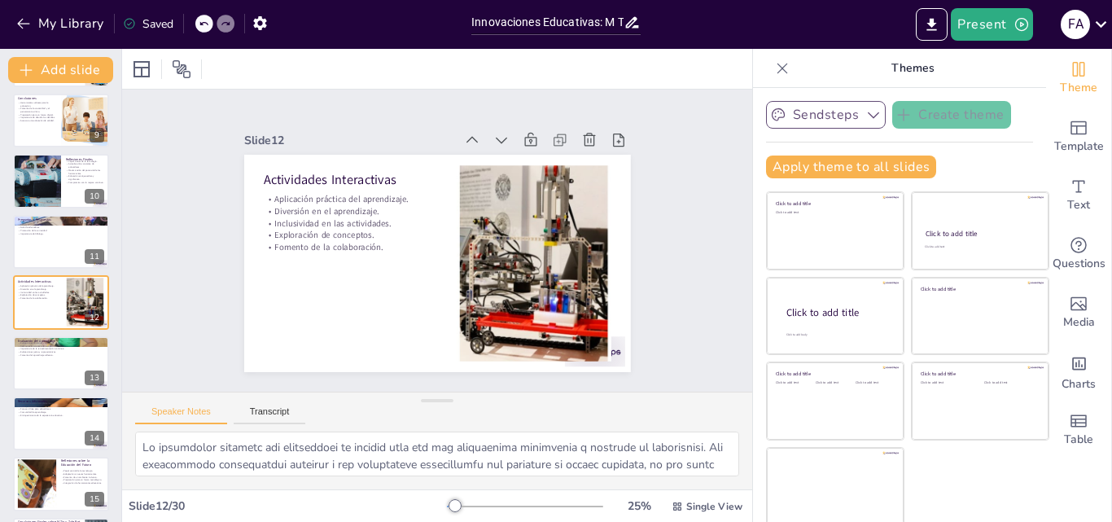
click at [866, 117] on icon "button" at bounding box center [874, 115] width 16 height 16
click at [866, 120] on icon "button" at bounding box center [874, 115] width 16 height 16
click at [862, 166] on icon at bounding box center [868, 170] width 13 height 13
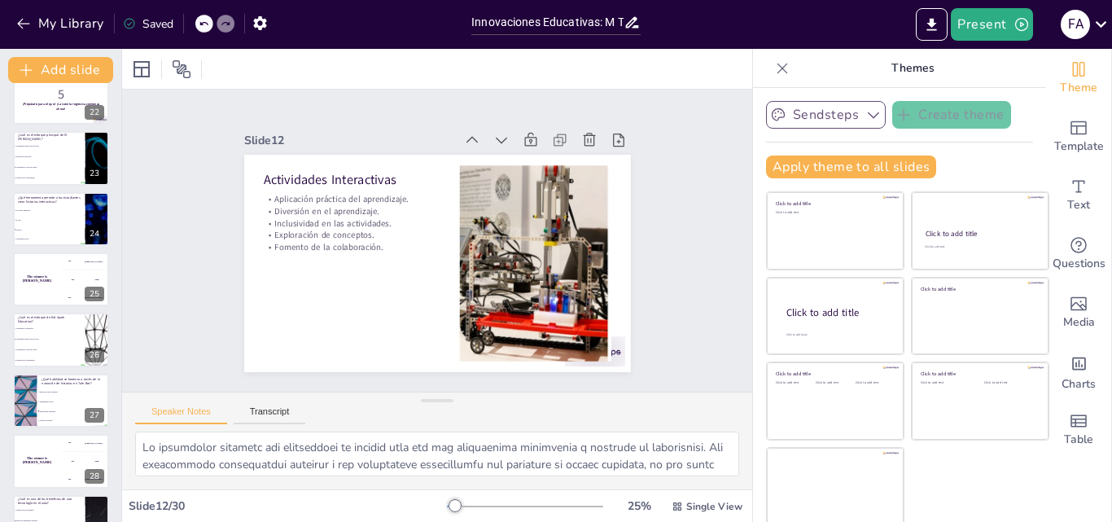
scroll to position [1397, 0]
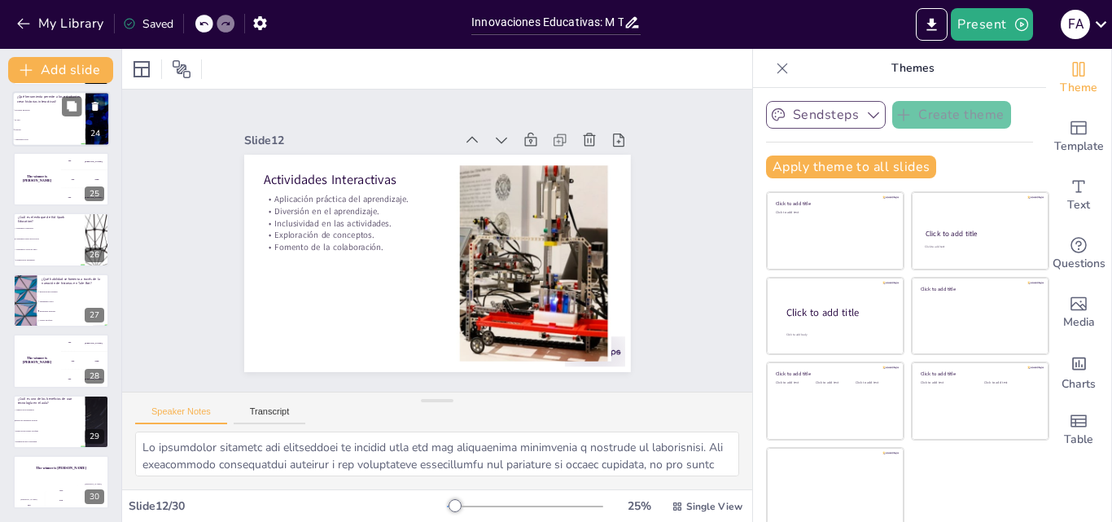
click at [40, 142] on li "Aprendizaje activo" at bounding box center [48, 139] width 73 height 10
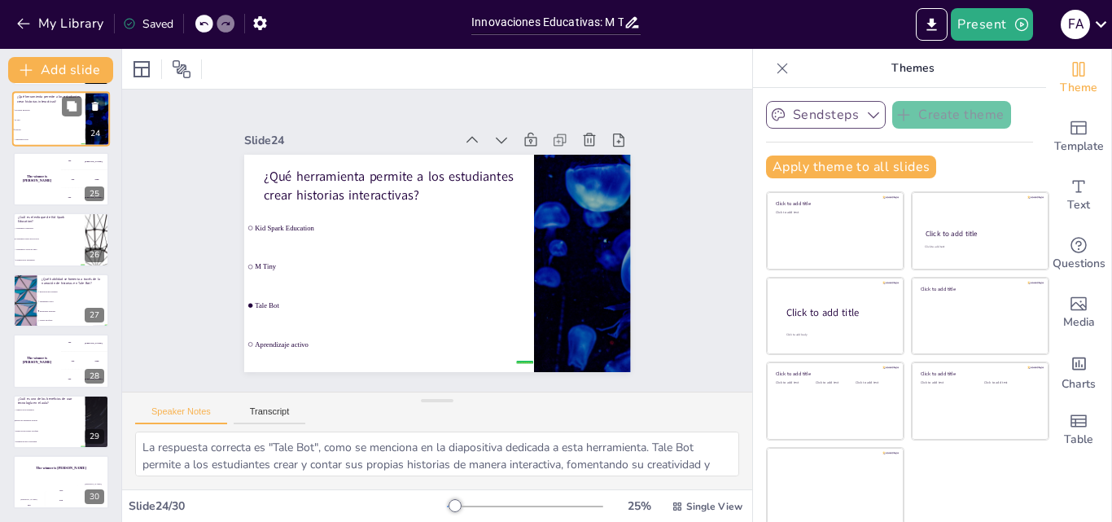
scroll to position [1213, 0]
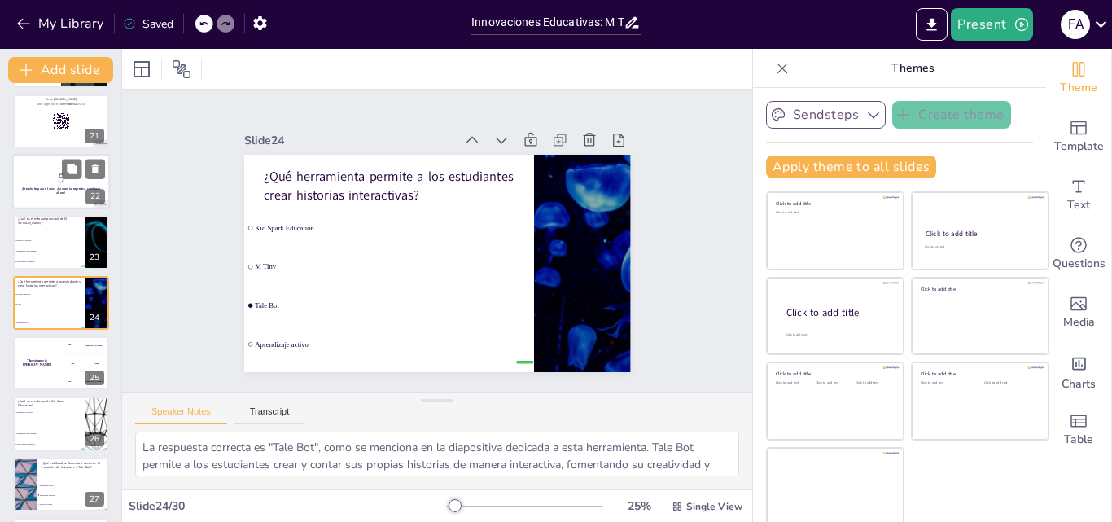
click at [45, 178] on p "5" at bounding box center [61, 178] width 88 height 18
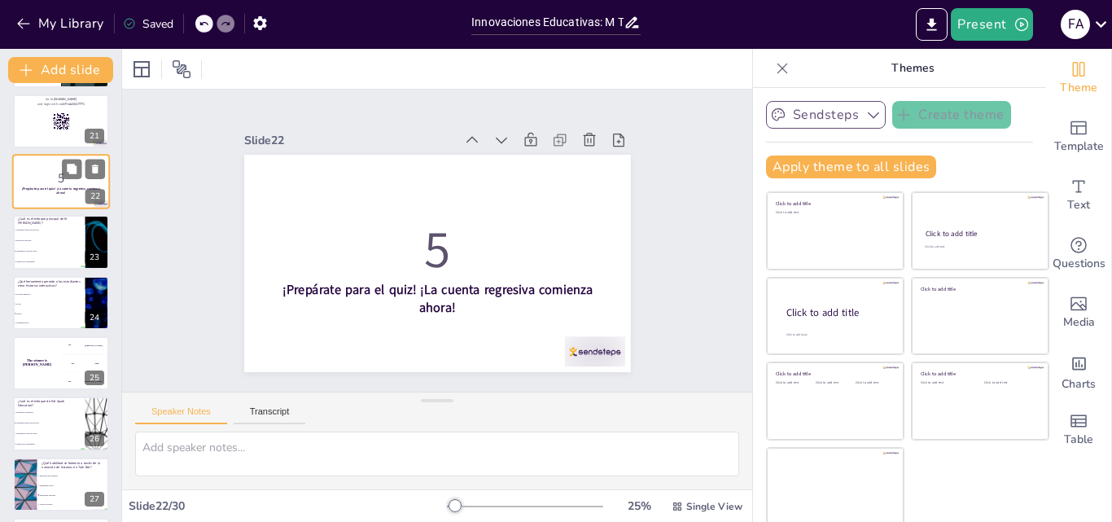
scroll to position [1093, 0]
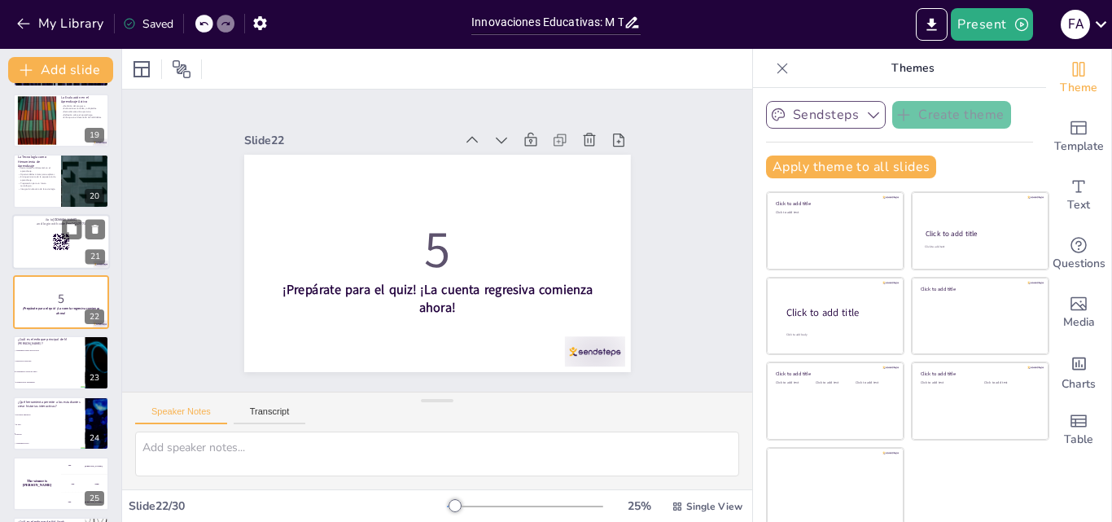
click at [38, 254] on div at bounding box center [61, 241] width 98 height 55
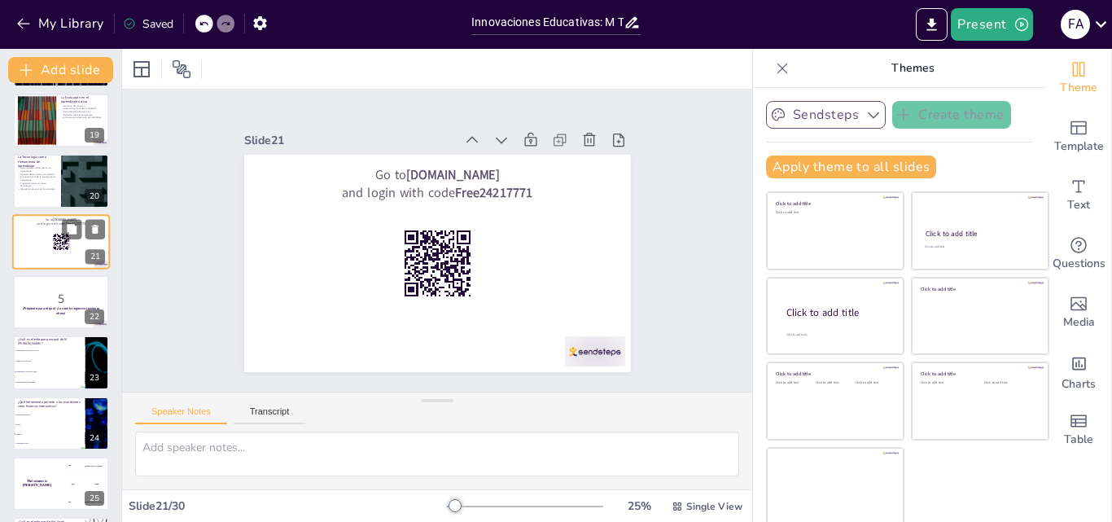
scroll to position [1032, 0]
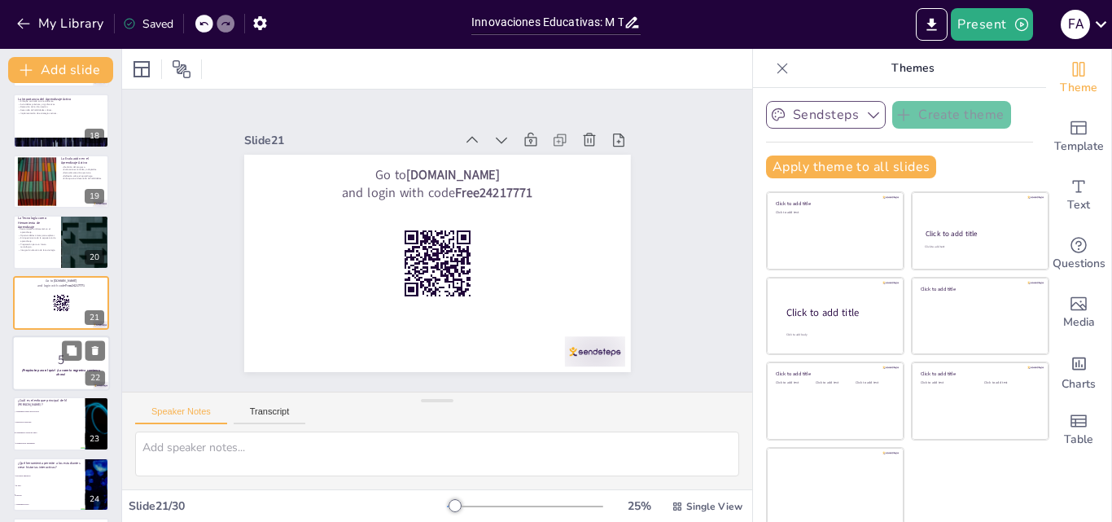
click at [50, 365] on p "5" at bounding box center [61, 360] width 88 height 18
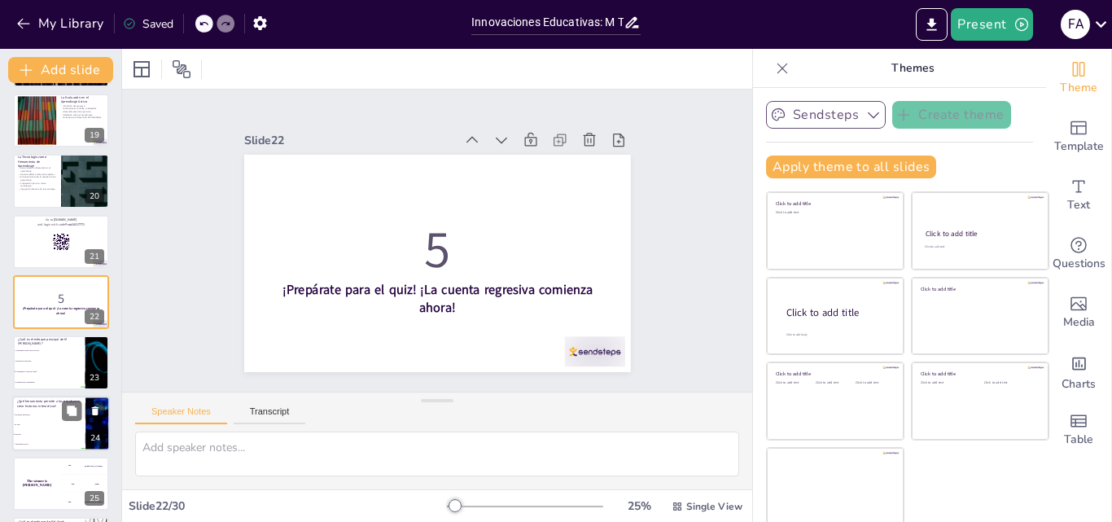
click at [44, 436] on li "Tale Bot" at bounding box center [48, 434] width 73 height 10
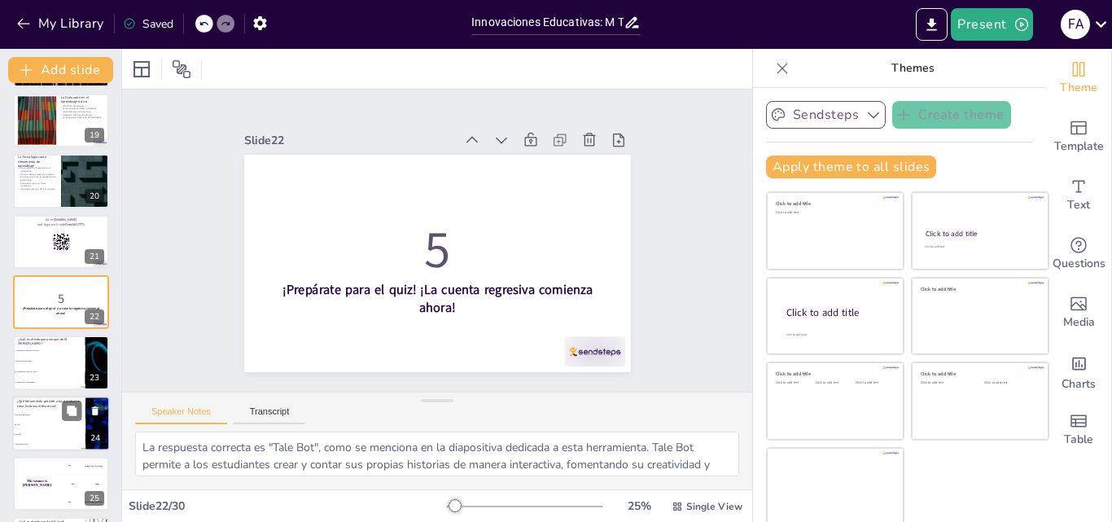
scroll to position [1213, 0]
